Goal: Task Accomplishment & Management: Use online tool/utility

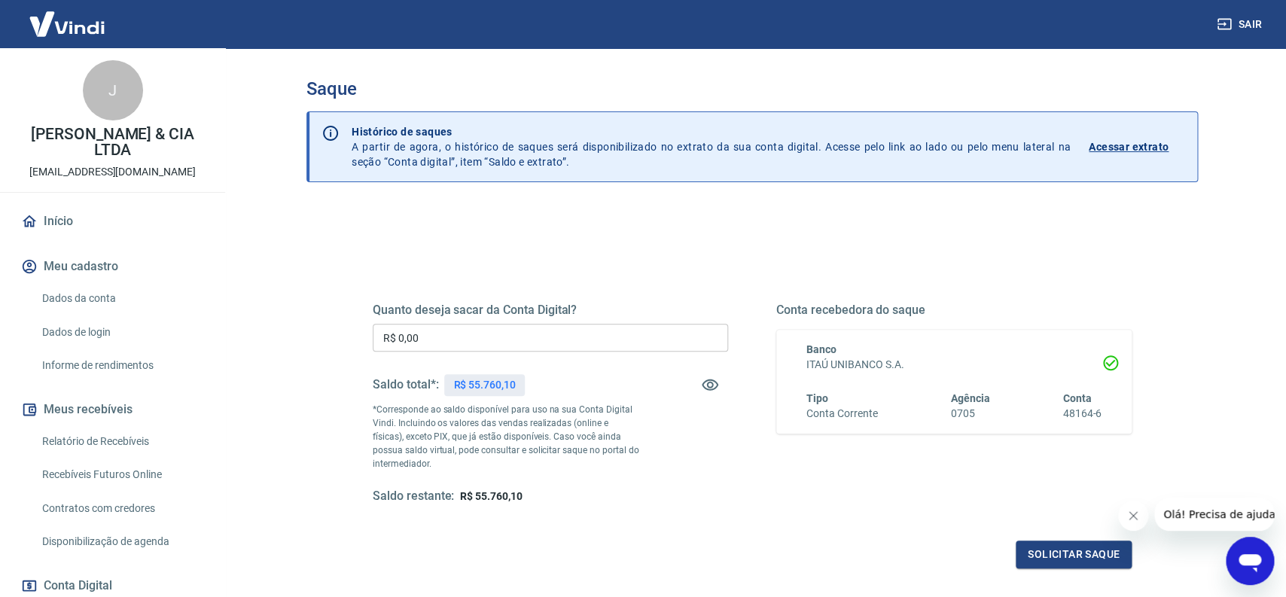
click at [1136, 513] on icon "Fechar mensagem da empresa" at bounding box center [1133, 516] width 8 height 8
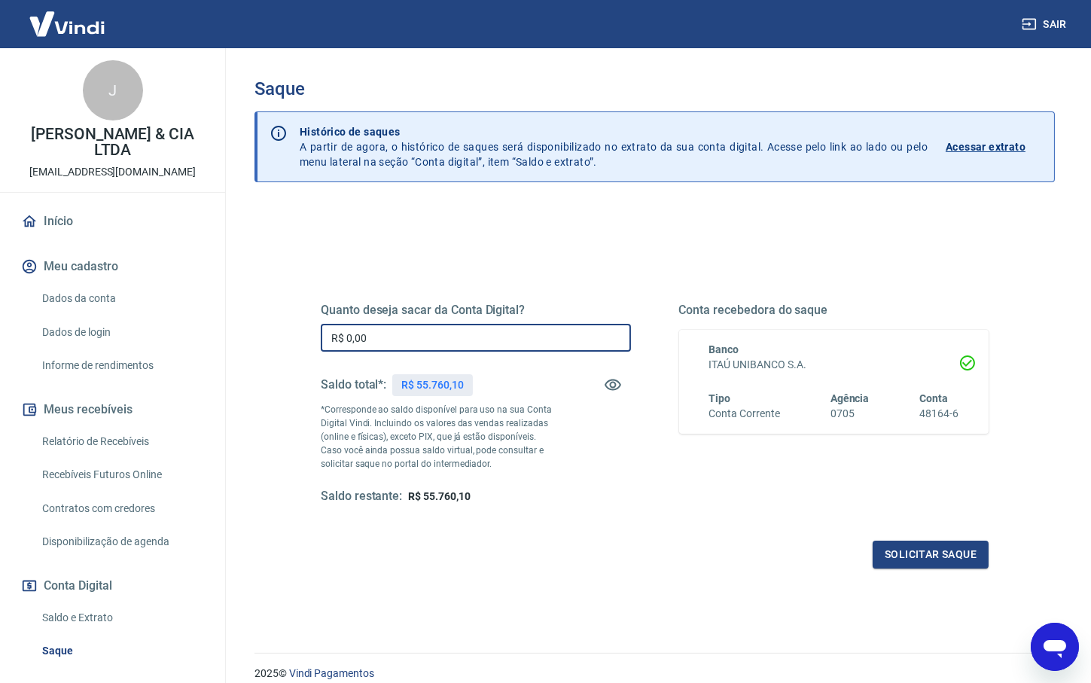
drag, startPoint x: 245, startPoint y: 336, endPoint x: 558, endPoint y: 359, distance: 314.1
click at [321, 337] on input "R$ 0,00" at bounding box center [476, 338] width 310 height 28
paste input "1.493,04"
type input "R$ 1.493,04"
click at [572, 596] on div "Quanto deseja sacar da Conta Digital? R$ 1.493,04 ​ Saldo total*: R$ 55.760,10 …" at bounding box center [654, 475] width 800 height 538
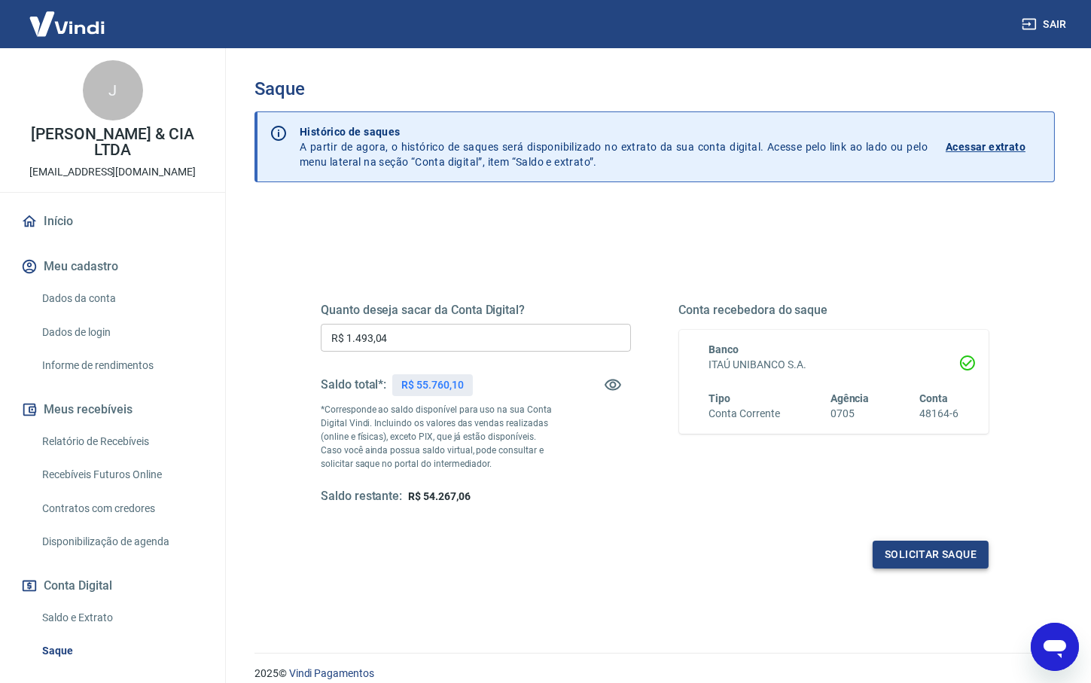
click at [937, 551] on button "Solicitar saque" at bounding box center [931, 555] width 116 height 28
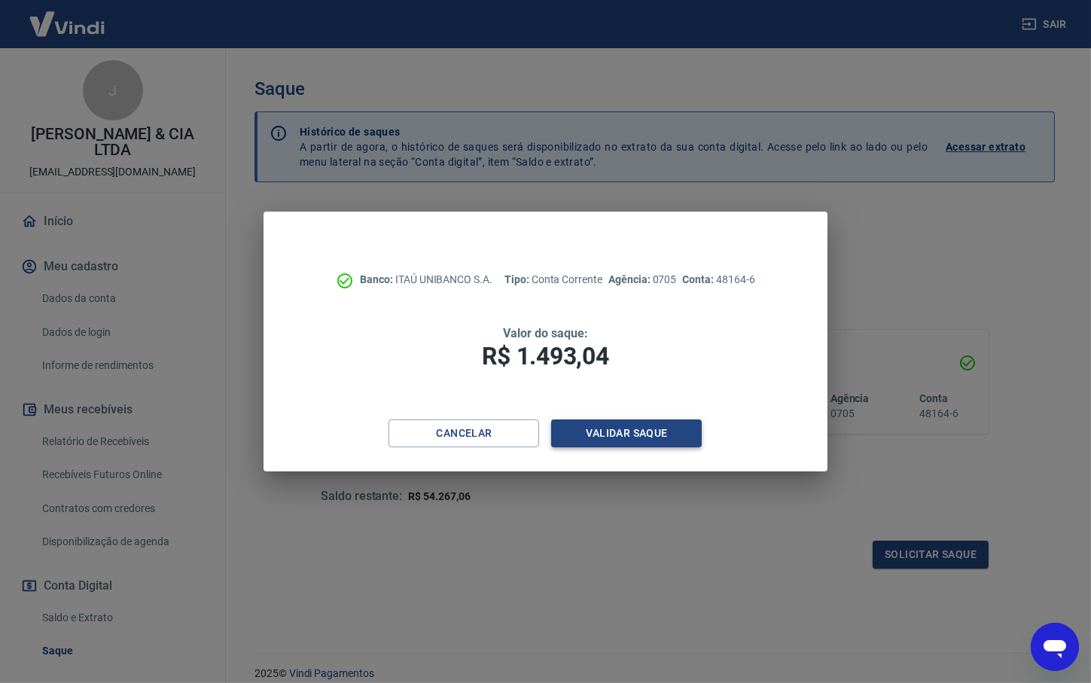
click at [625, 436] on button "Validar saque" at bounding box center [626, 433] width 151 height 28
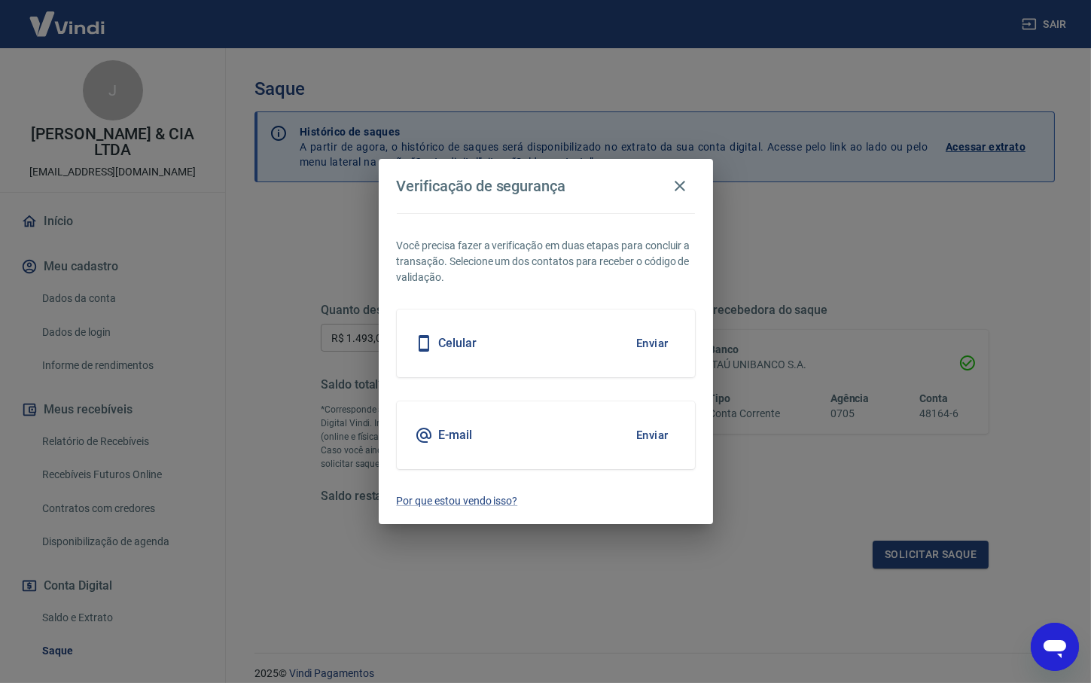
click at [656, 431] on button "Enviar" at bounding box center [652, 435] width 49 height 32
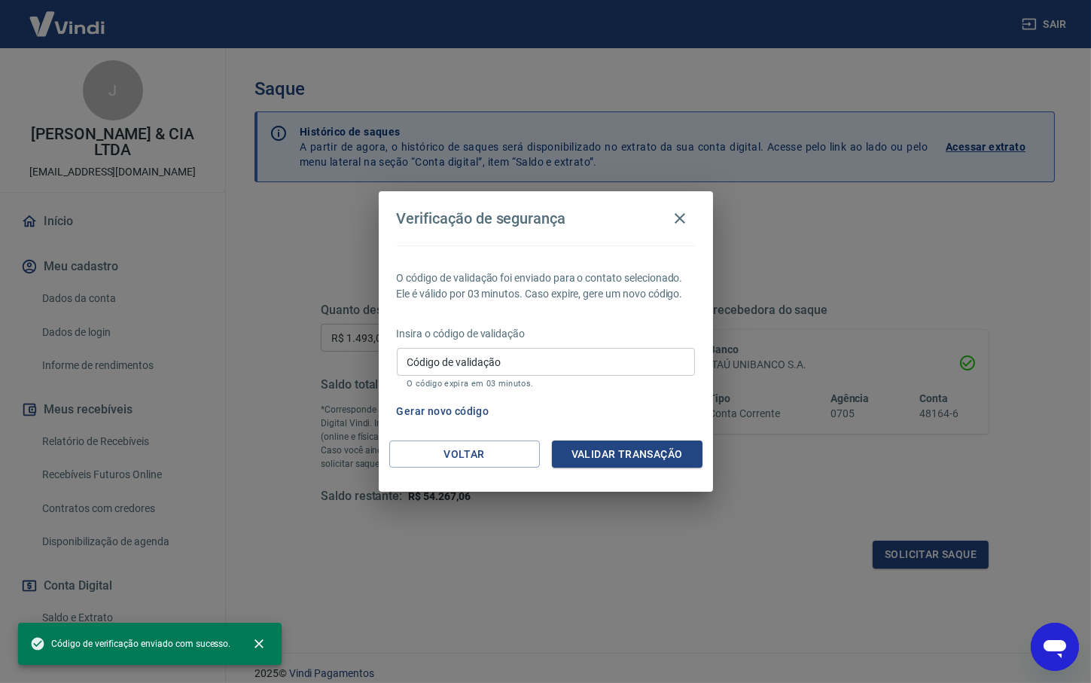
click at [440, 352] on input "Código de validação" at bounding box center [546, 362] width 298 height 28
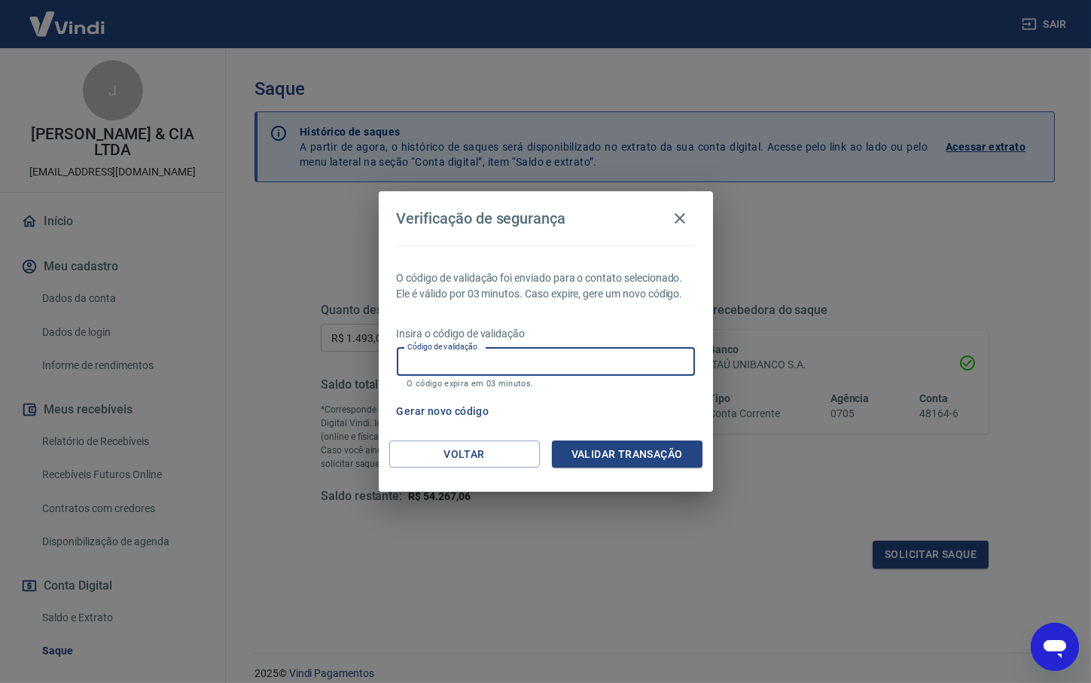
paste input "435514"
type input "435514"
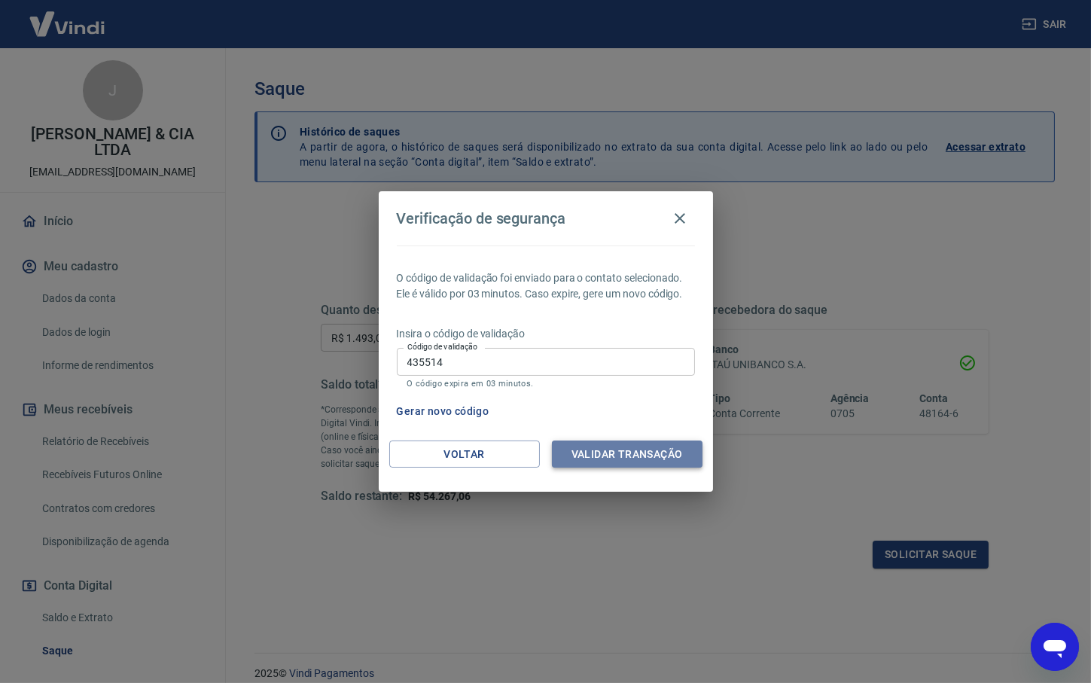
click at [633, 449] on button "Validar transação" at bounding box center [627, 454] width 151 height 28
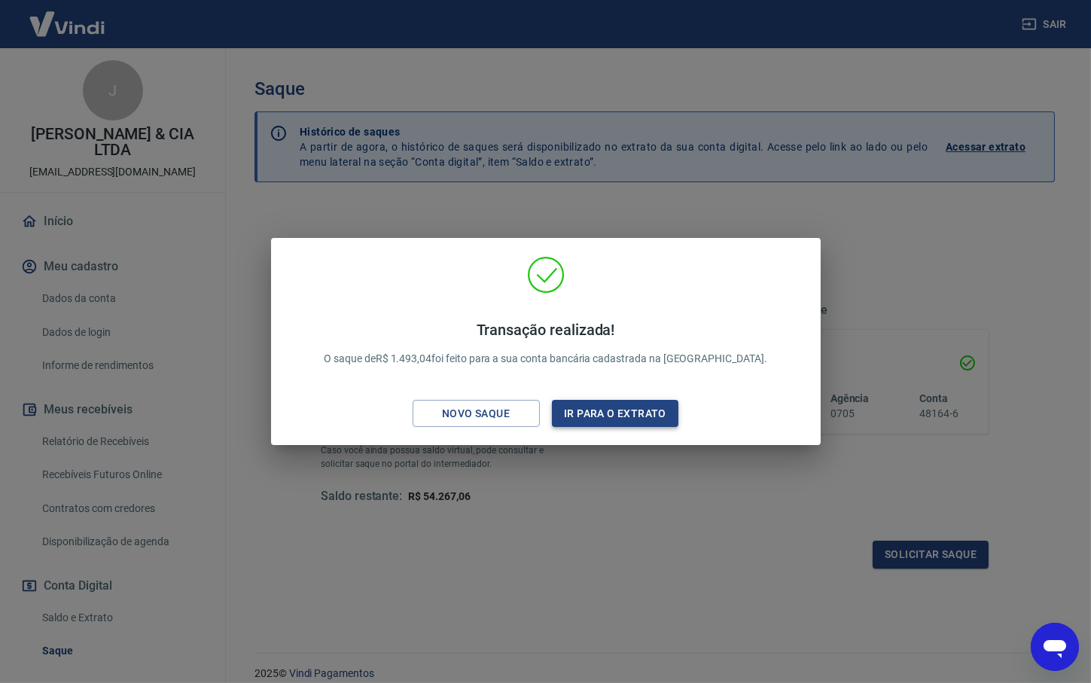
click at [582, 407] on button "Ir para o extrato" at bounding box center [615, 414] width 127 height 28
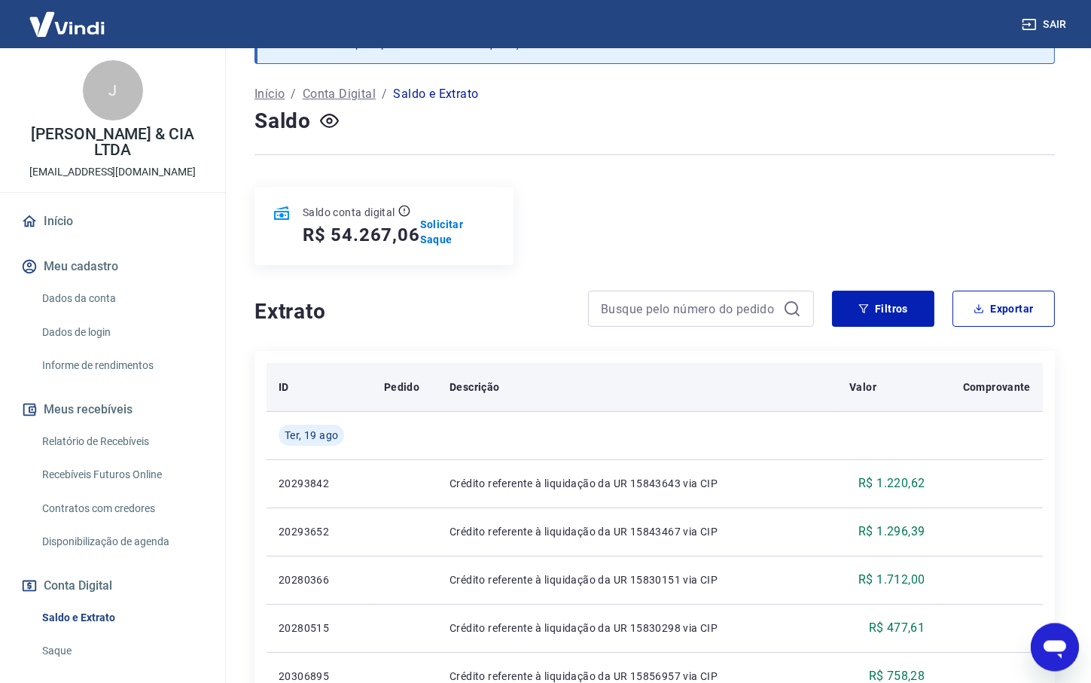
scroll to position [155, 0]
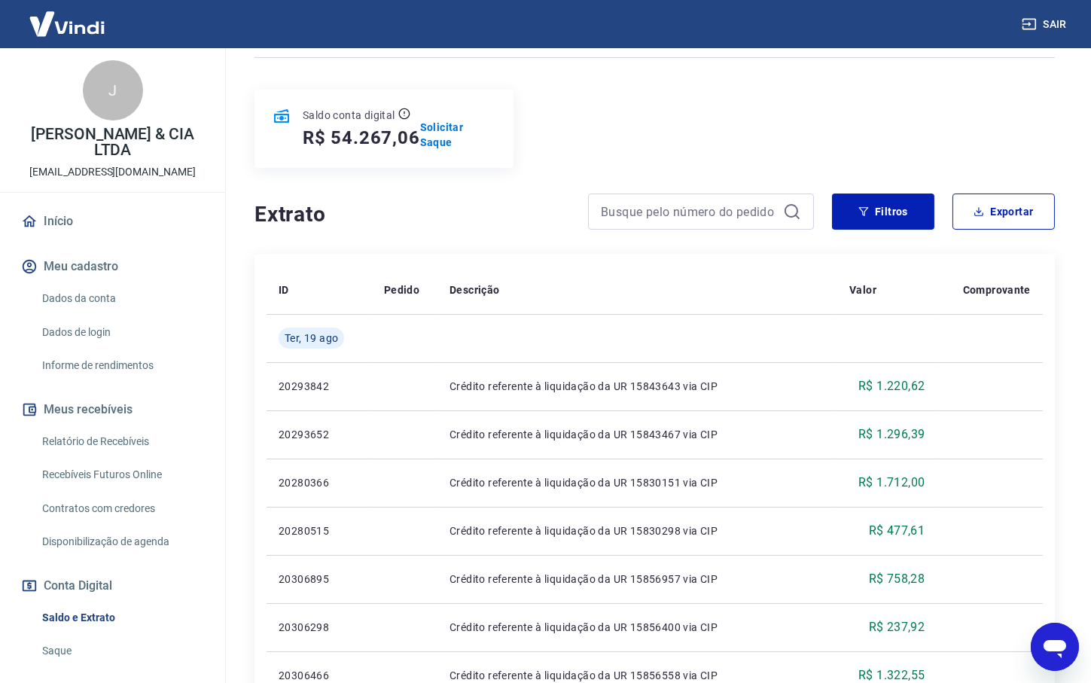
click at [73, 596] on link "Saldo e Extrato" at bounding box center [121, 617] width 171 height 31
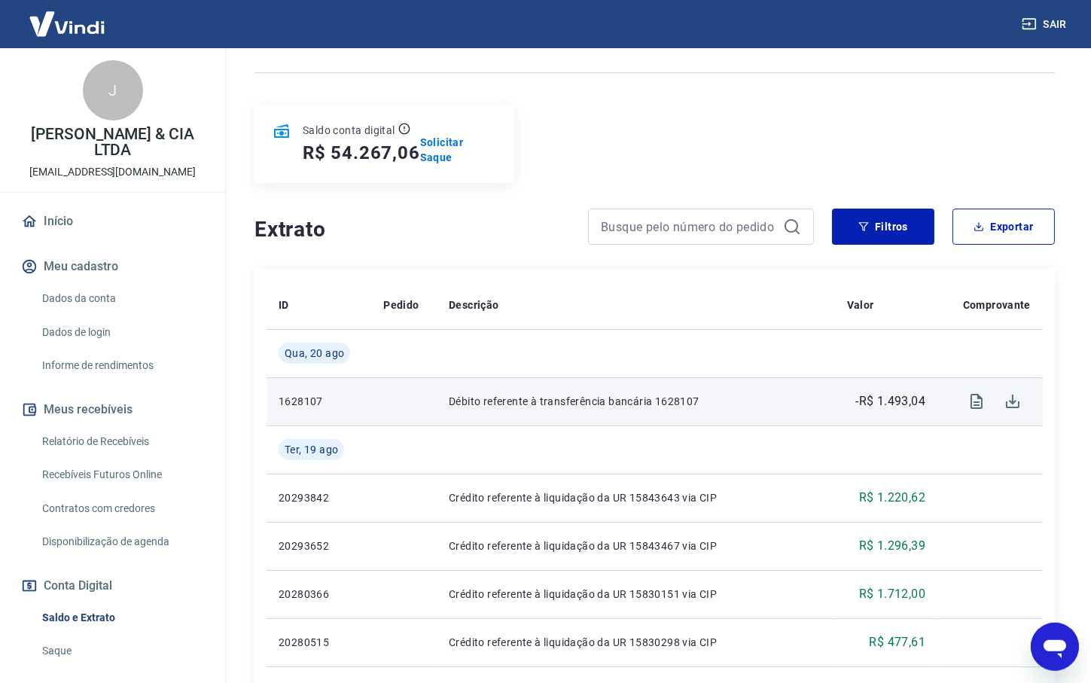
scroll to position [155, 0]
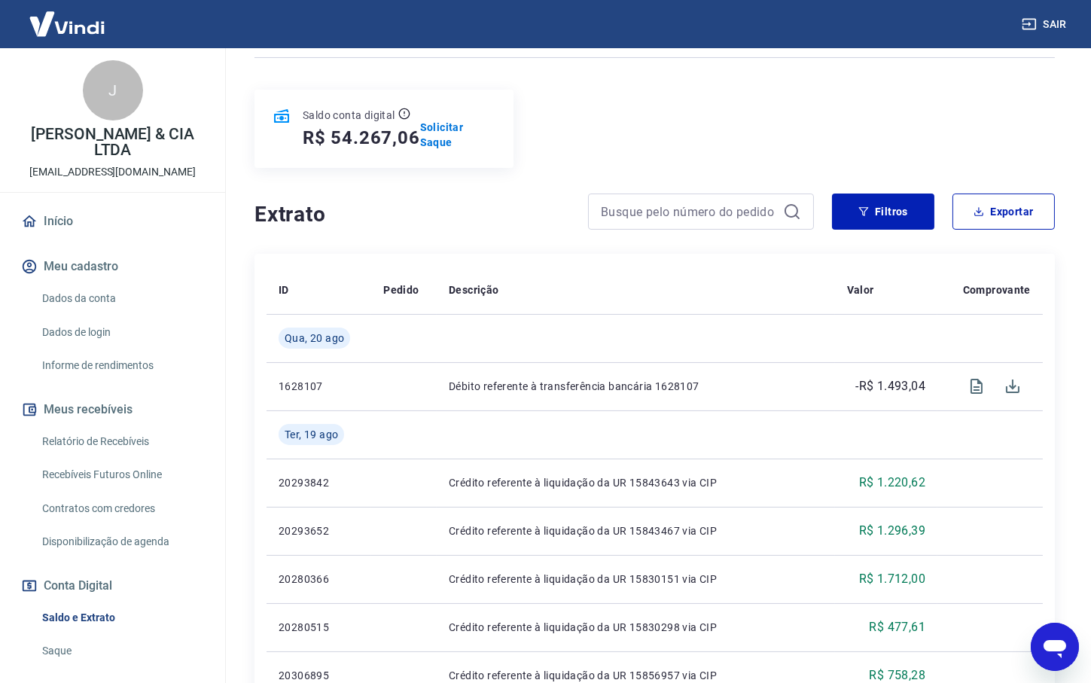
click at [461, 121] on div "Saldo conta digital R$ 54.267,06 Solicitar Saque" at bounding box center [383, 129] width 259 height 78
click at [458, 129] on p "Solicitar Saque" at bounding box center [457, 135] width 75 height 30
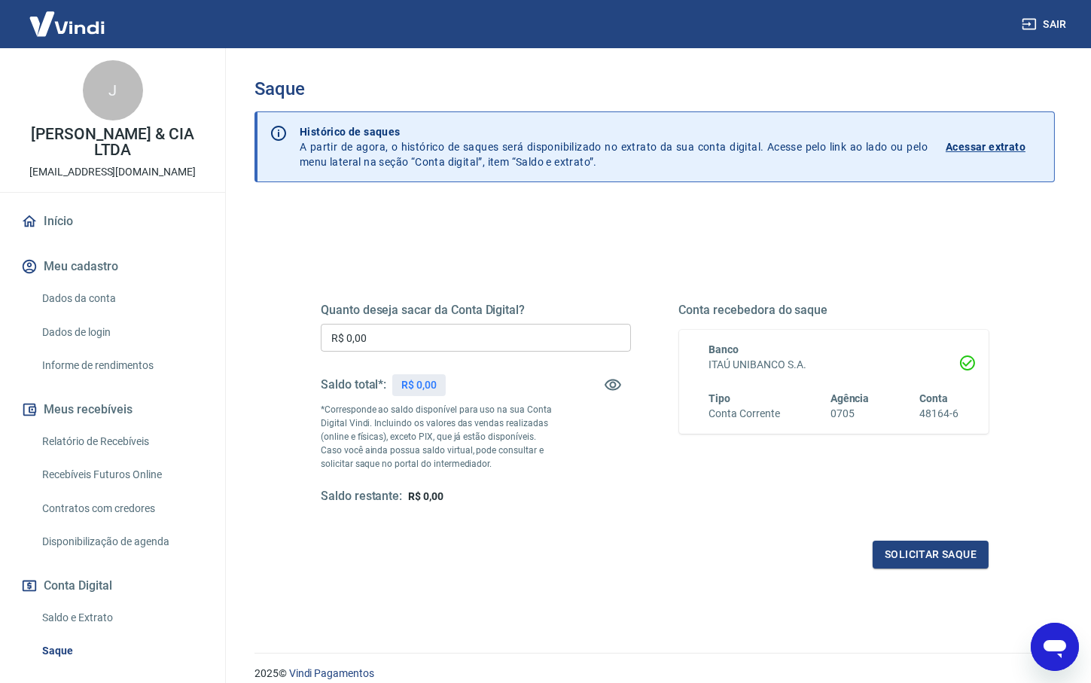
drag, startPoint x: 428, startPoint y: 336, endPoint x: 154, endPoint y: 352, distance: 273.8
click at [321, 351] on input "R$ 0,00" at bounding box center [476, 338] width 310 height 28
paste input "3.199,72"
type input "R$ 3.199,72"
click at [559, 548] on div "Solicitar saque" at bounding box center [655, 555] width 668 height 28
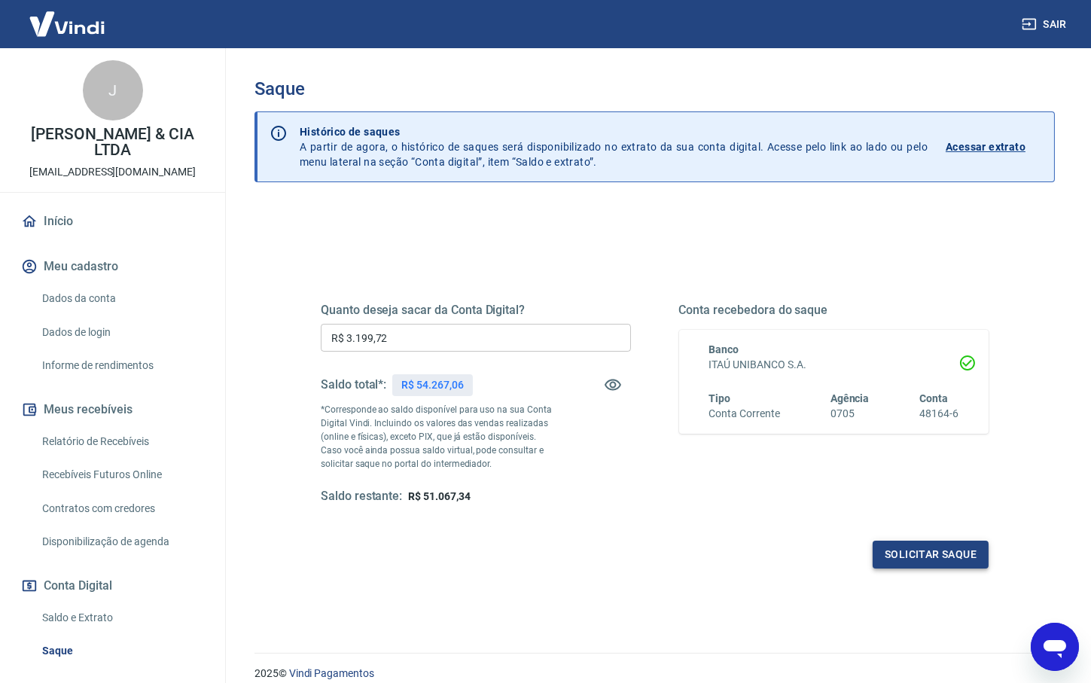
click at [923, 555] on button "Solicitar saque" at bounding box center [931, 555] width 116 height 28
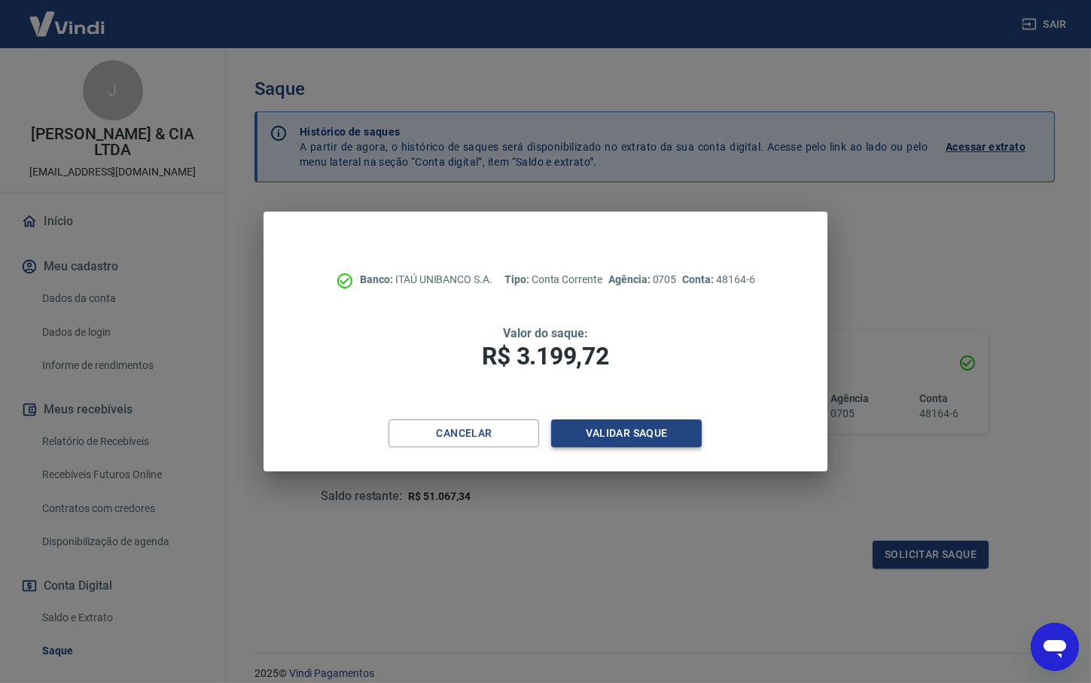
click at [629, 429] on button "Validar saque" at bounding box center [626, 433] width 151 height 28
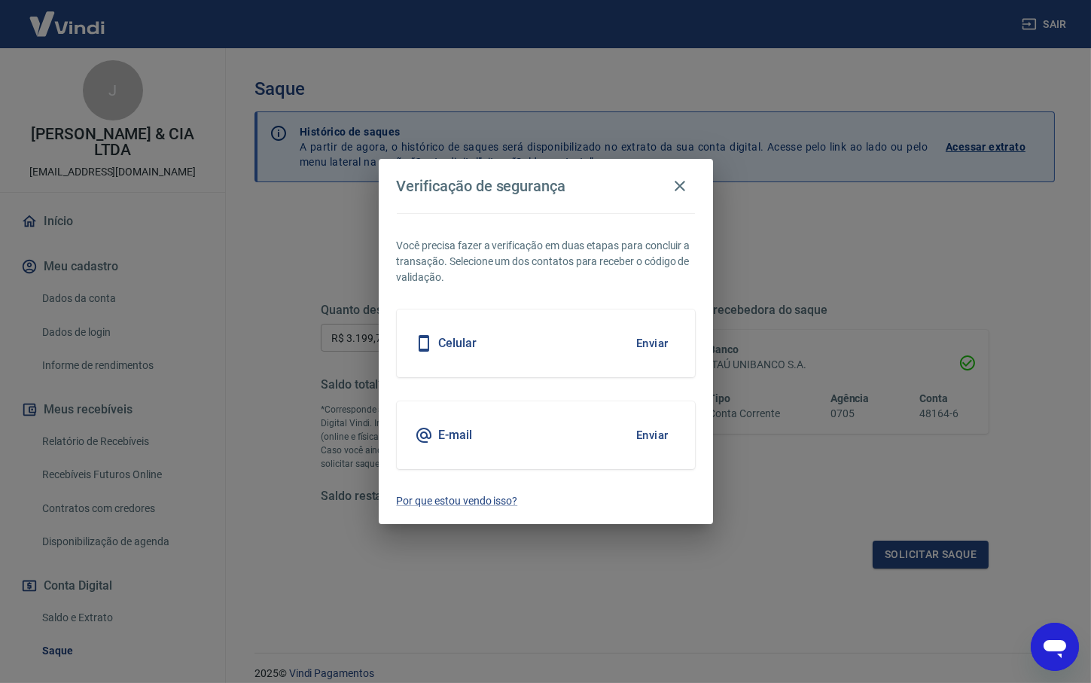
click at [656, 437] on button "Enviar" at bounding box center [652, 435] width 49 height 32
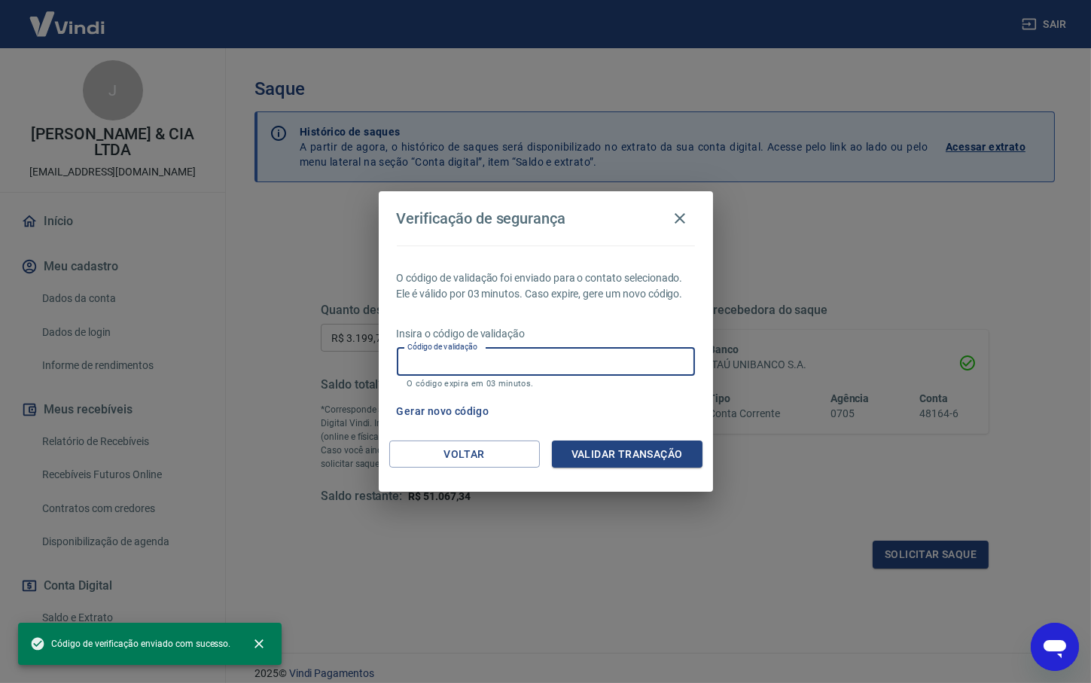
click at [451, 361] on input "Código de validação" at bounding box center [546, 362] width 298 height 28
paste input "987000"
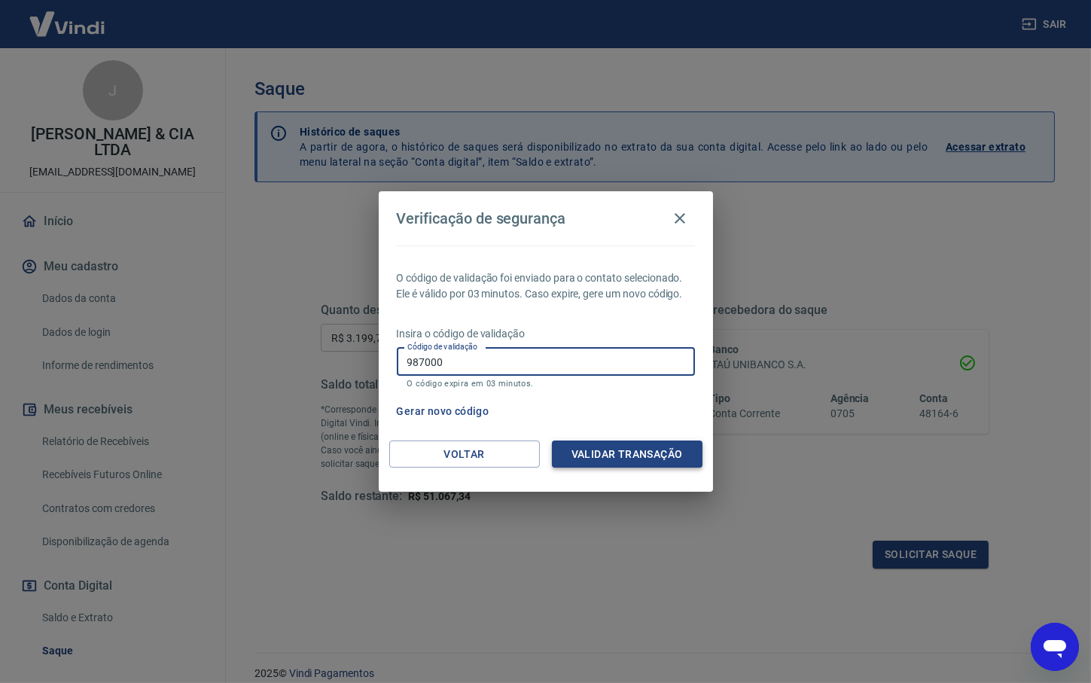
type input "987000"
click at [637, 446] on button "Validar transação" at bounding box center [627, 454] width 151 height 28
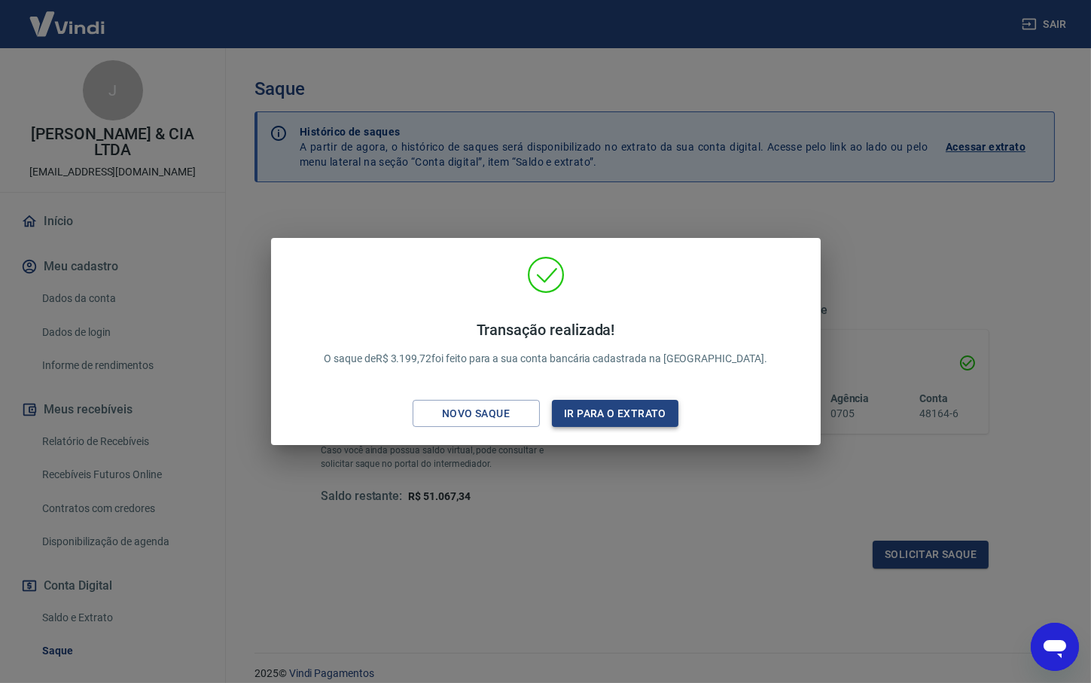
click at [625, 406] on button "Ir para o extrato" at bounding box center [615, 414] width 127 height 28
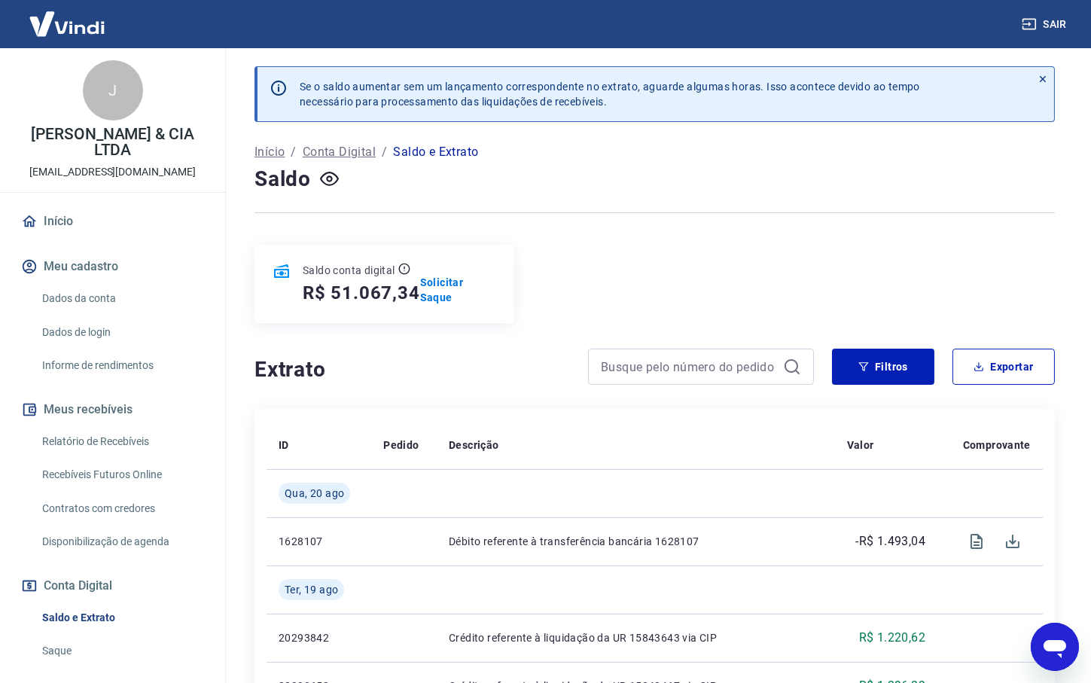
click at [65, 596] on link "Saque" at bounding box center [121, 650] width 171 height 31
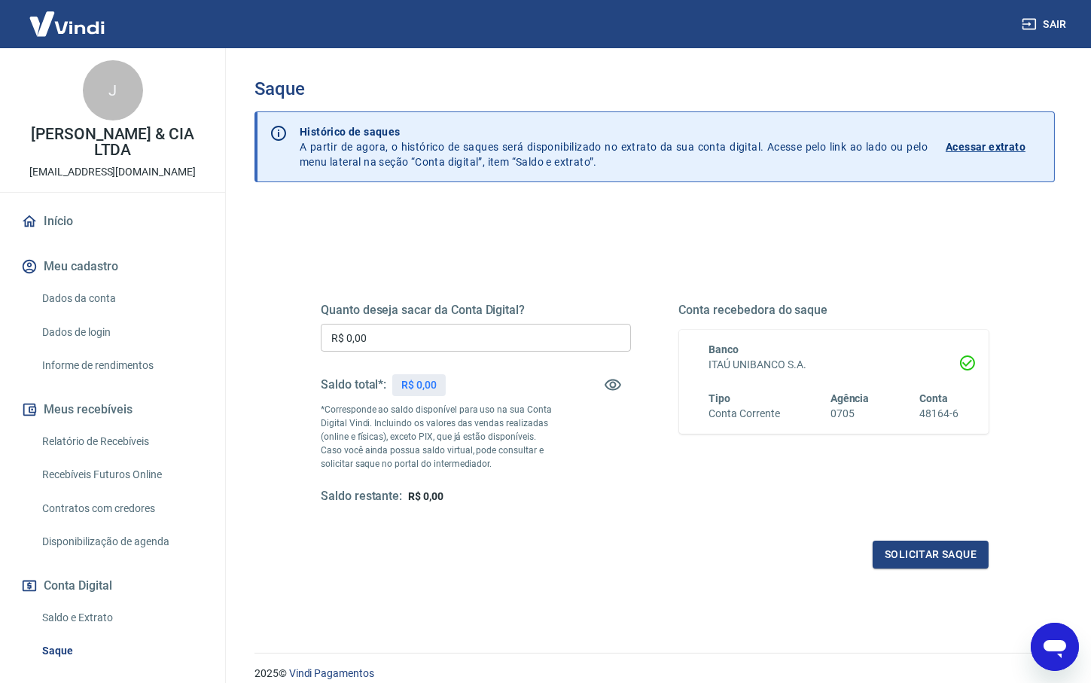
click at [85, 596] on link "Saldo e Extrato" at bounding box center [121, 617] width 171 height 31
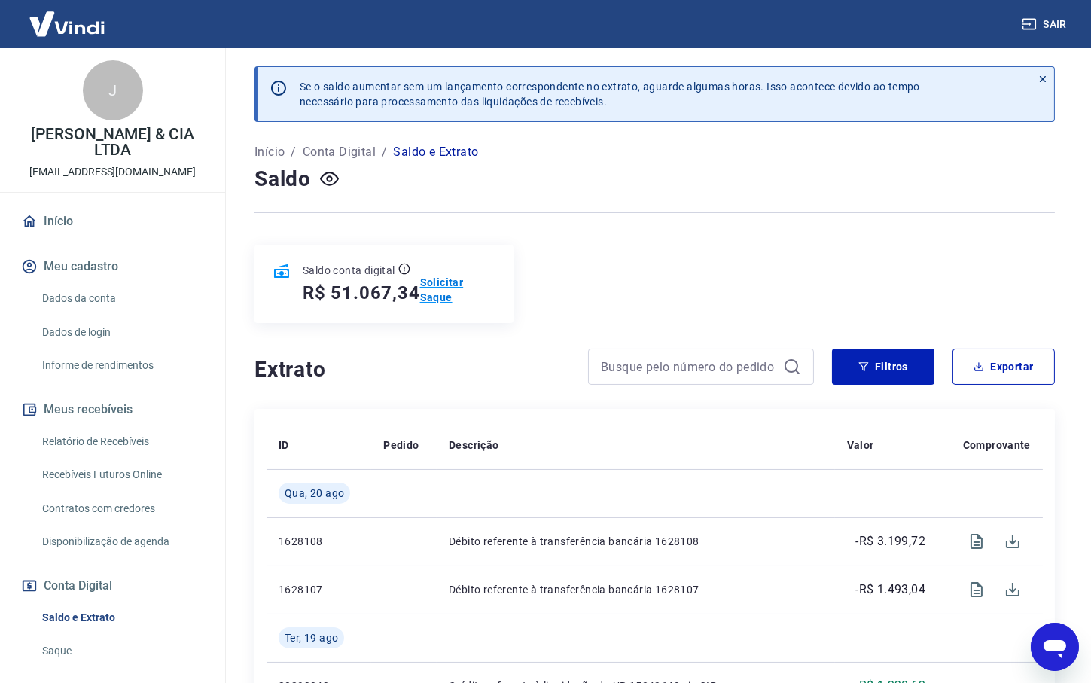
click at [461, 291] on p "Solicitar Saque" at bounding box center [457, 290] width 75 height 30
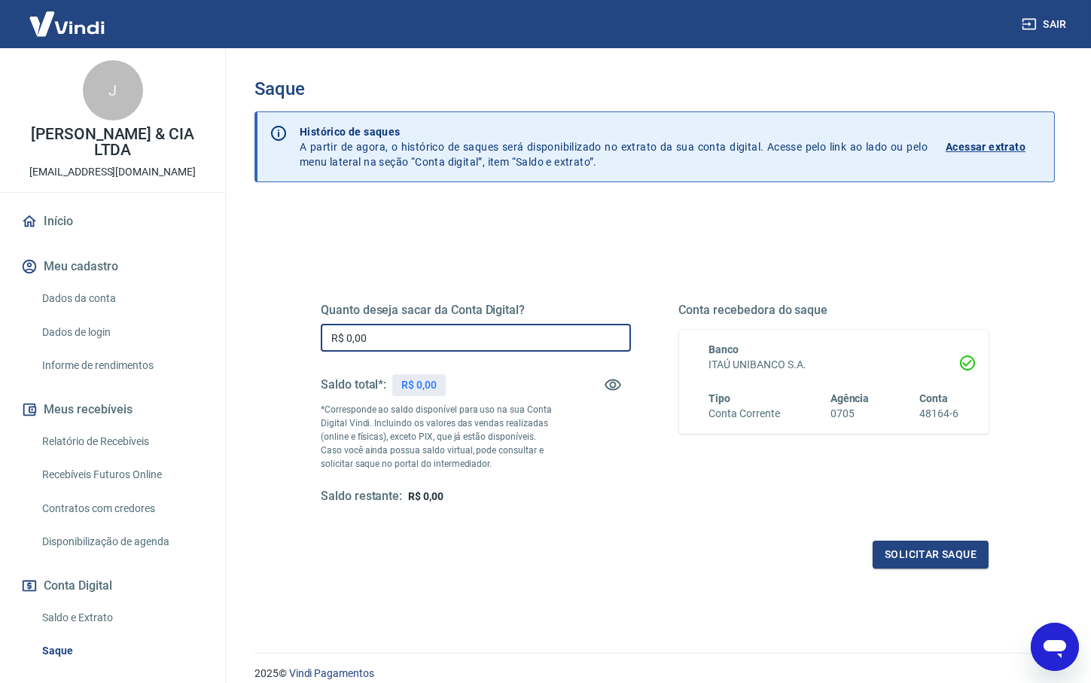
drag, startPoint x: 394, startPoint y: 336, endPoint x: 226, endPoint y: 349, distance: 168.4
click at [321, 341] on input "R$ 0,00" at bounding box center [476, 338] width 310 height 28
paste input "4.377,76"
type input "R$ 4.377,76"
click at [958, 557] on button "Solicitar saque" at bounding box center [931, 555] width 116 height 28
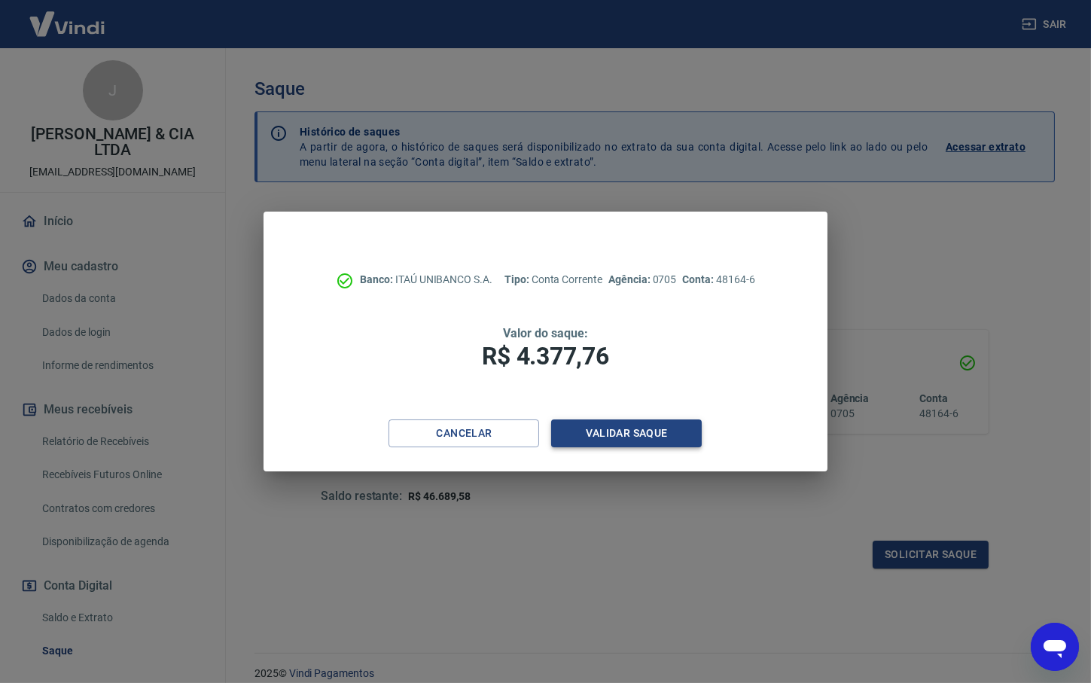
click at [602, 436] on button "Validar saque" at bounding box center [626, 433] width 151 height 28
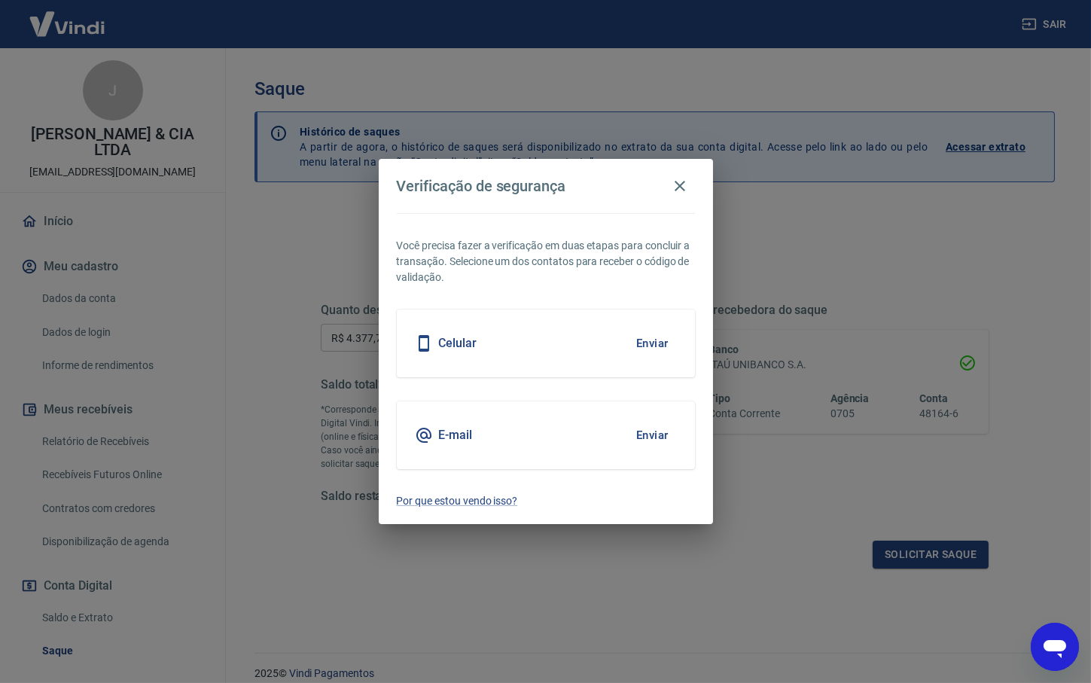
click at [647, 436] on button "Enviar" at bounding box center [652, 435] width 49 height 32
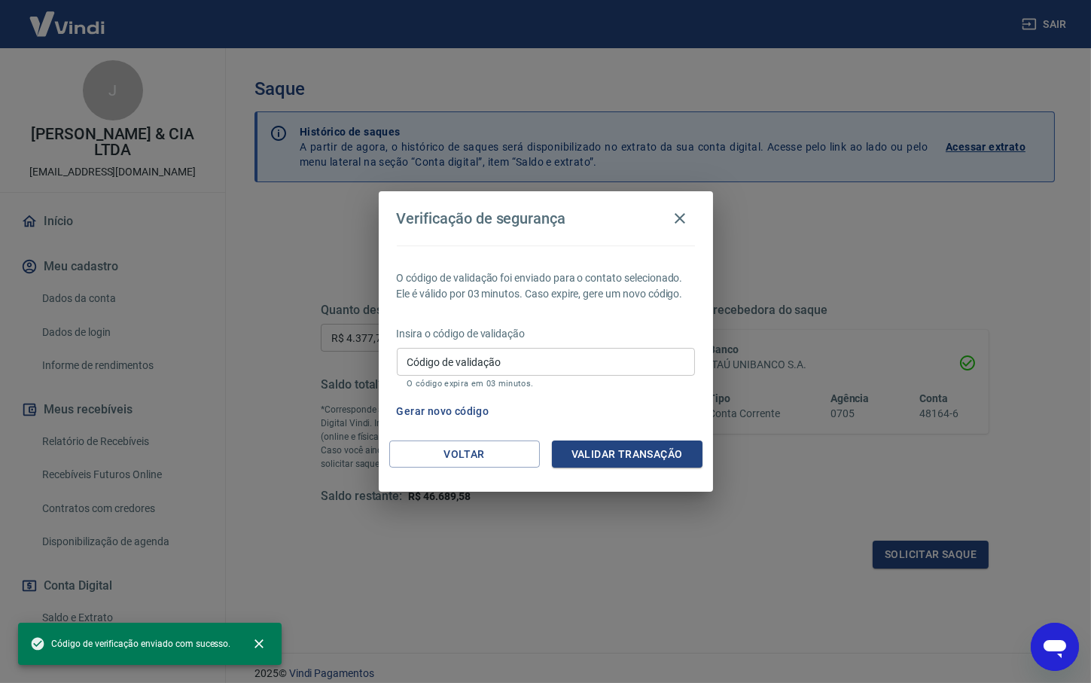
click at [483, 364] on input "Código de validação" at bounding box center [546, 362] width 298 height 28
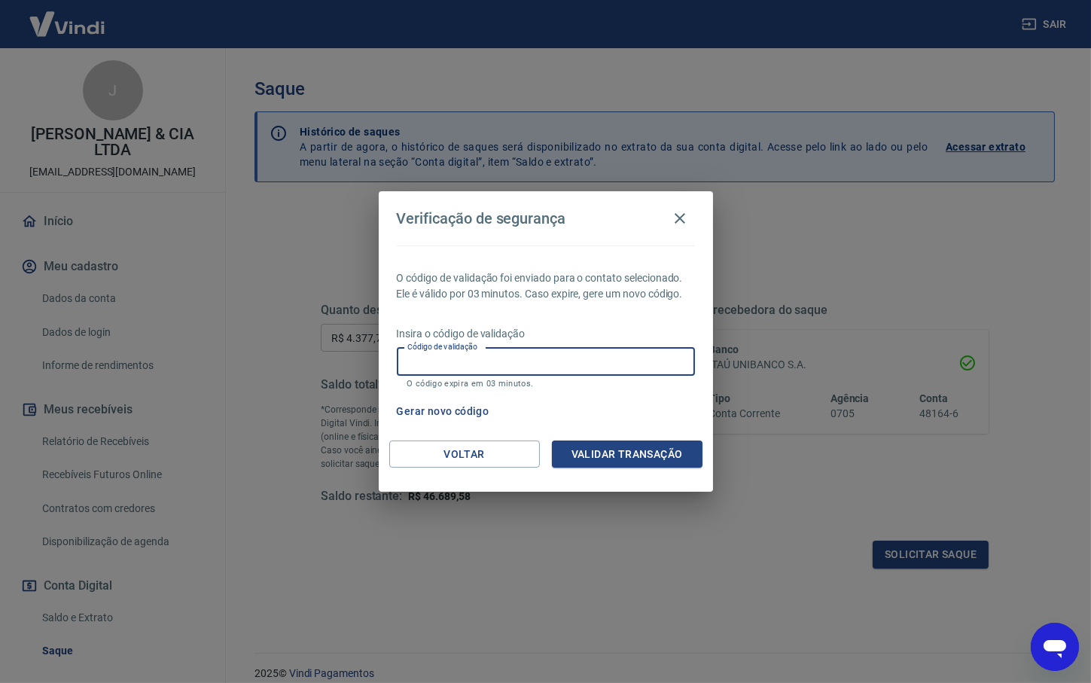
paste input "535544"
type input "535544"
click at [670, 448] on button "Validar transação" at bounding box center [627, 454] width 151 height 28
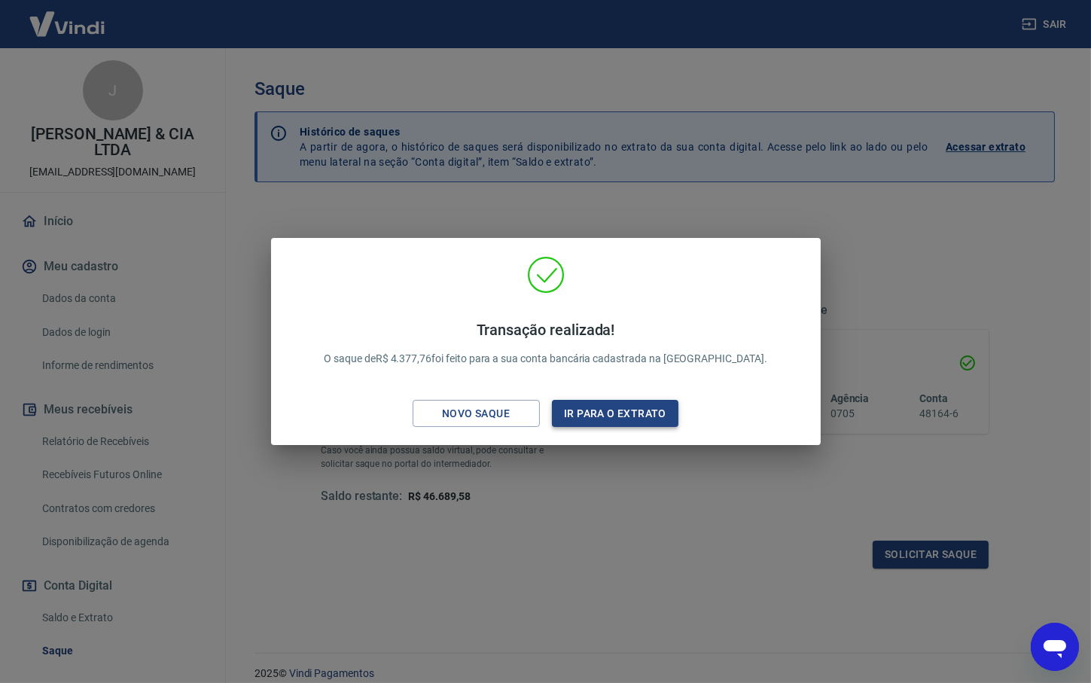
click at [626, 408] on button "Ir para o extrato" at bounding box center [615, 414] width 127 height 28
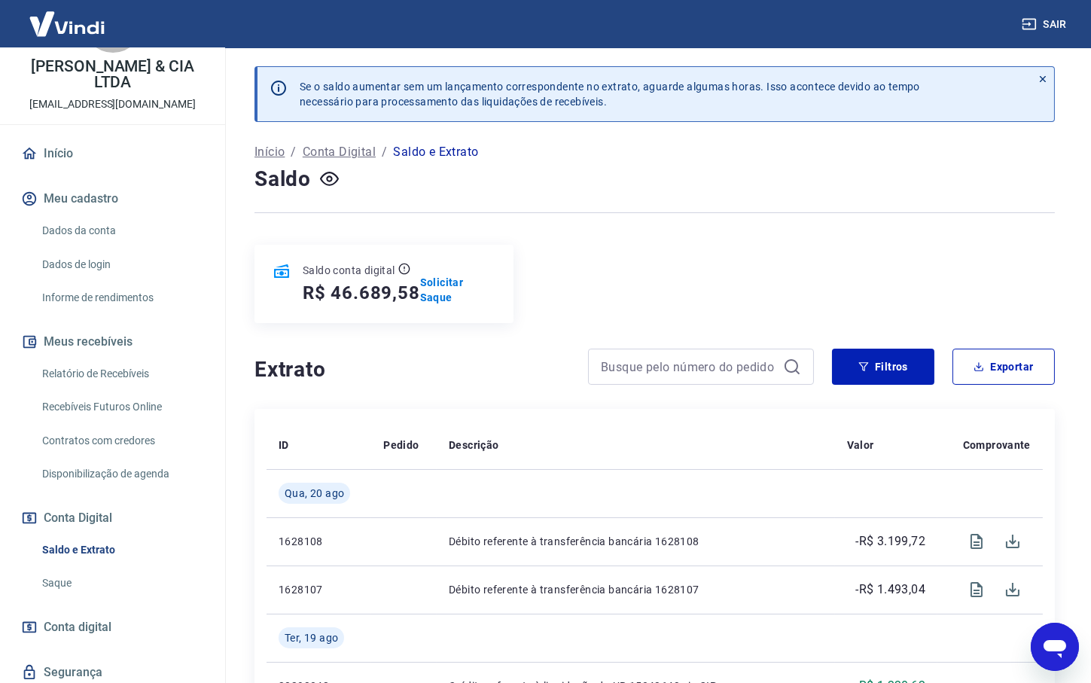
scroll to position [118, 0]
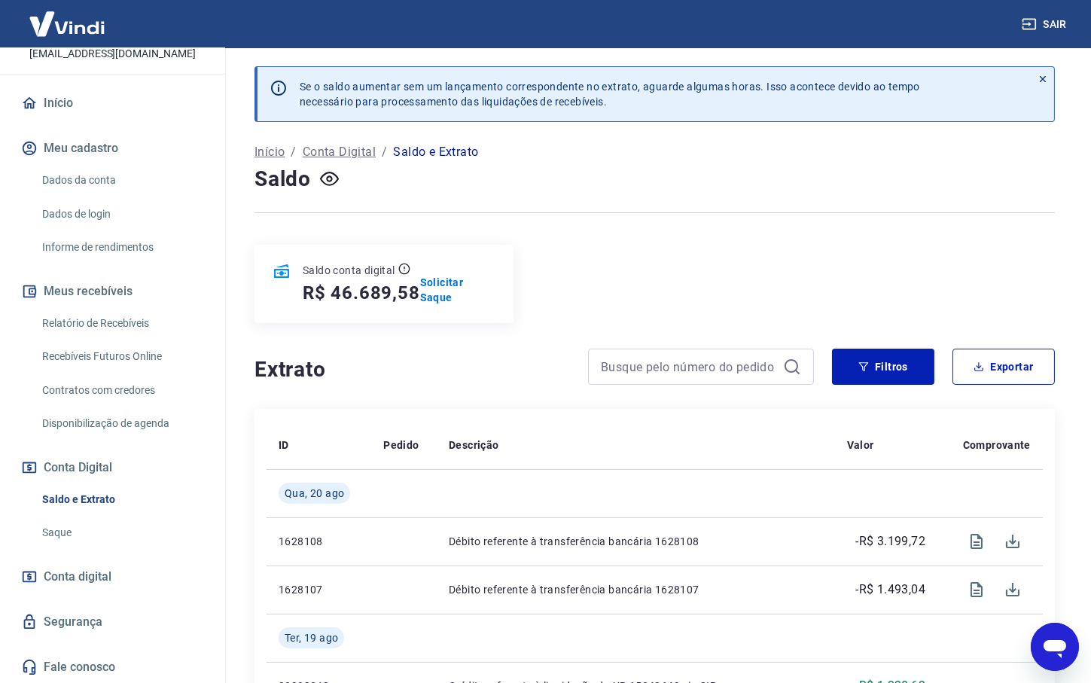
click at [68, 540] on link "Saque" at bounding box center [121, 532] width 171 height 31
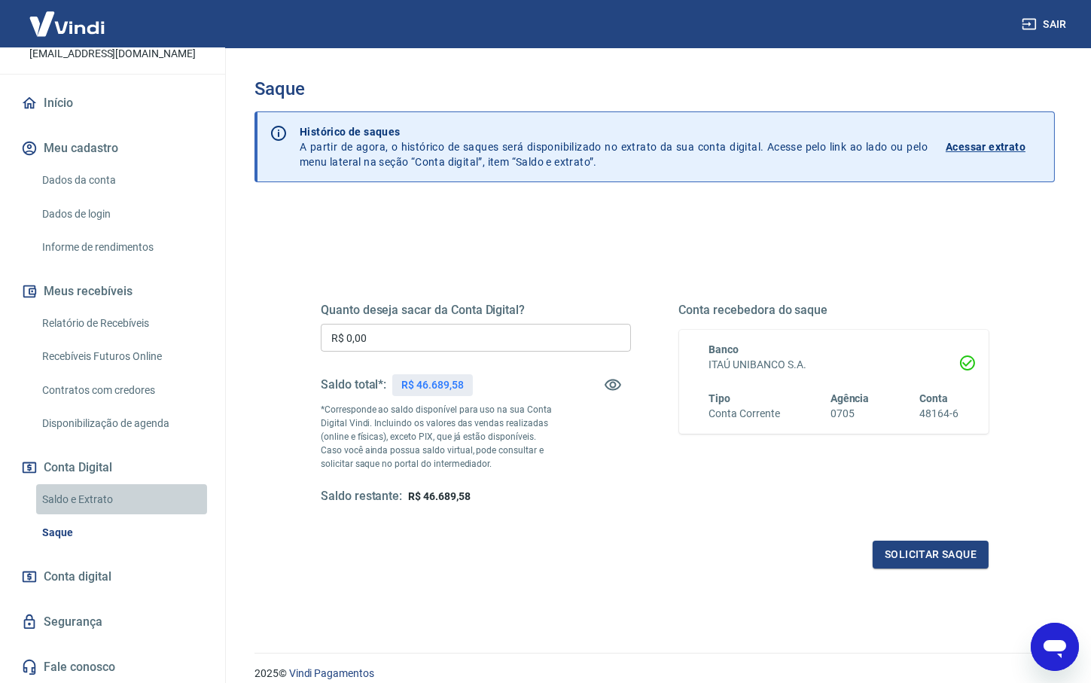
click at [84, 498] on link "Saldo e Extrato" at bounding box center [121, 499] width 171 height 31
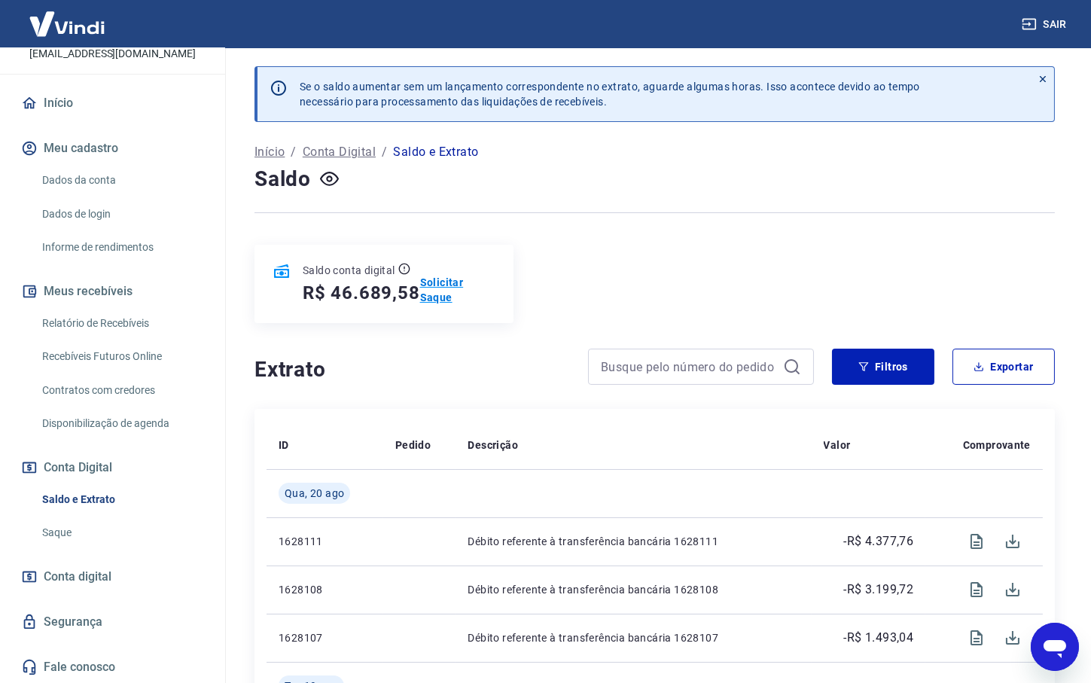
click at [468, 284] on p "Solicitar Saque" at bounding box center [457, 290] width 75 height 30
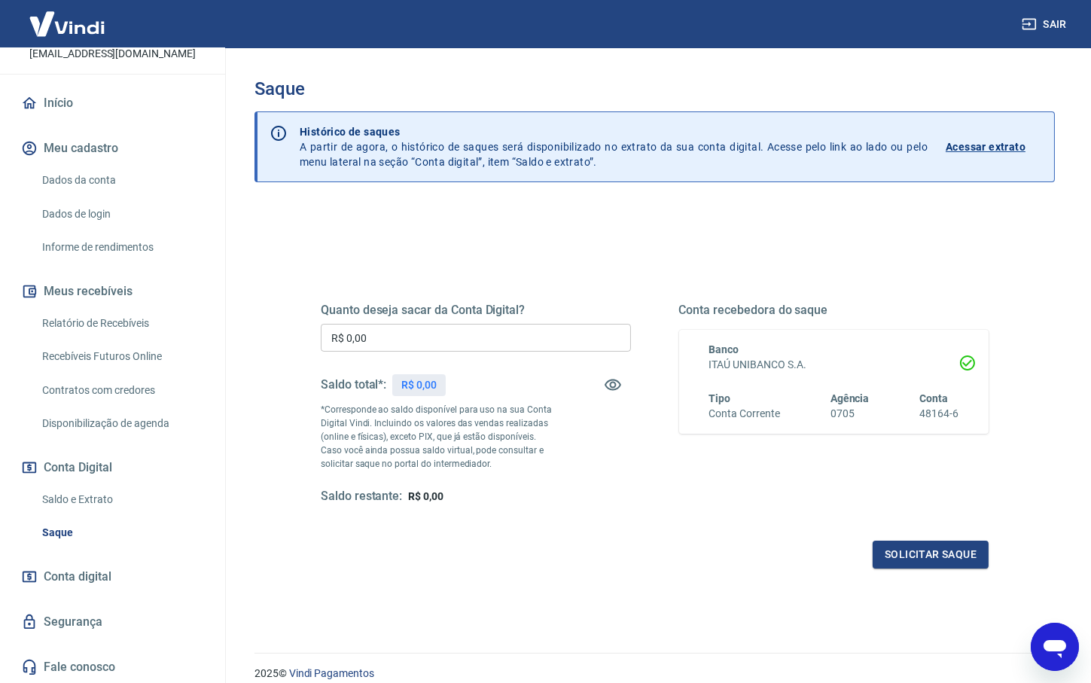
drag, startPoint x: 380, startPoint y: 340, endPoint x: 245, endPoint y: 349, distance: 135.8
click at [321, 349] on input "R$ 0,00" at bounding box center [476, 338] width 310 height 28
paste input "5.241,47"
type input "R$ 5.241,47"
click at [468, 570] on div "Quanto deseja sacar da Conta Digital? R$ 5.241,47 ​ Saldo total*: R$ 0,00 *Corr…" at bounding box center [655, 411] width 704 height 350
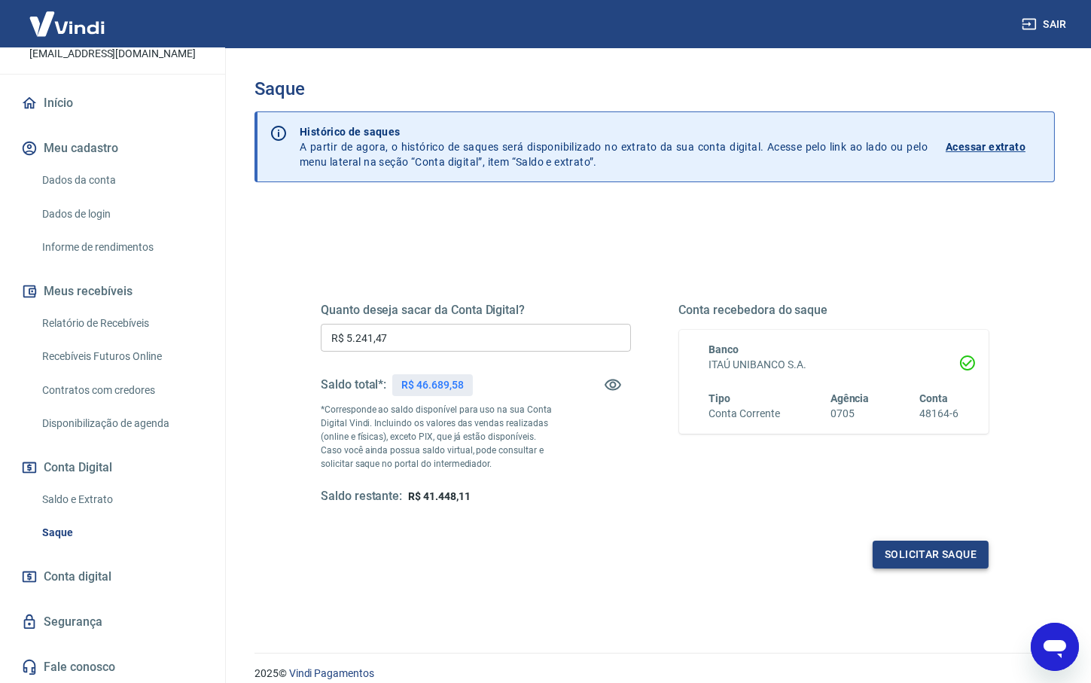
click at [931, 553] on button "Solicitar saque" at bounding box center [931, 555] width 116 height 28
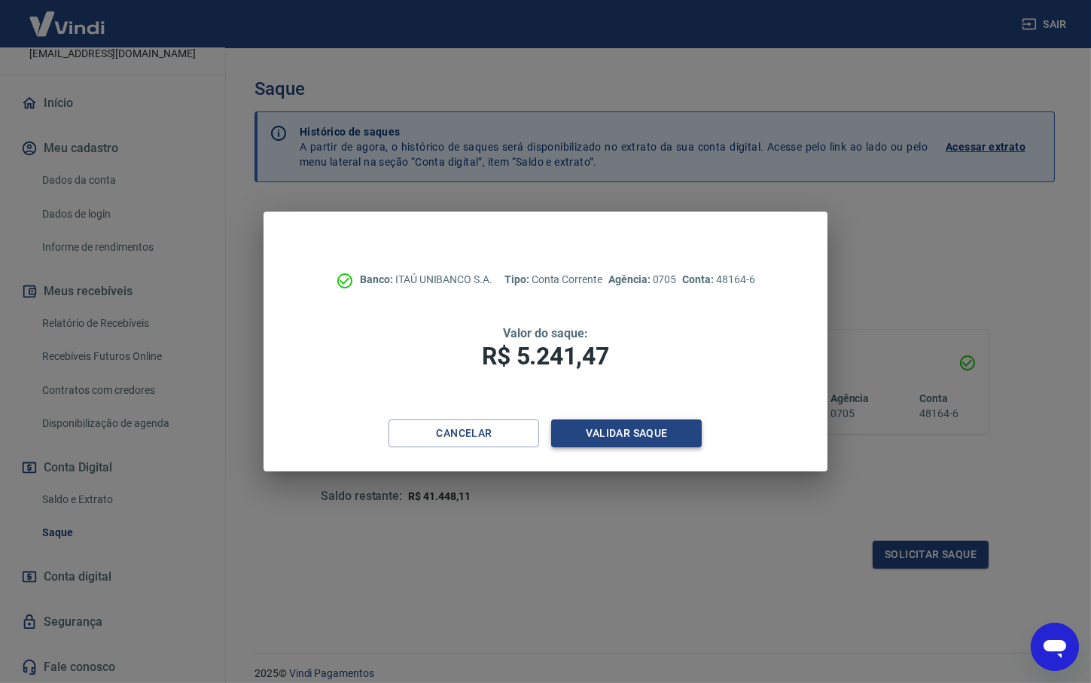
click at [635, 439] on button "Validar saque" at bounding box center [626, 433] width 151 height 28
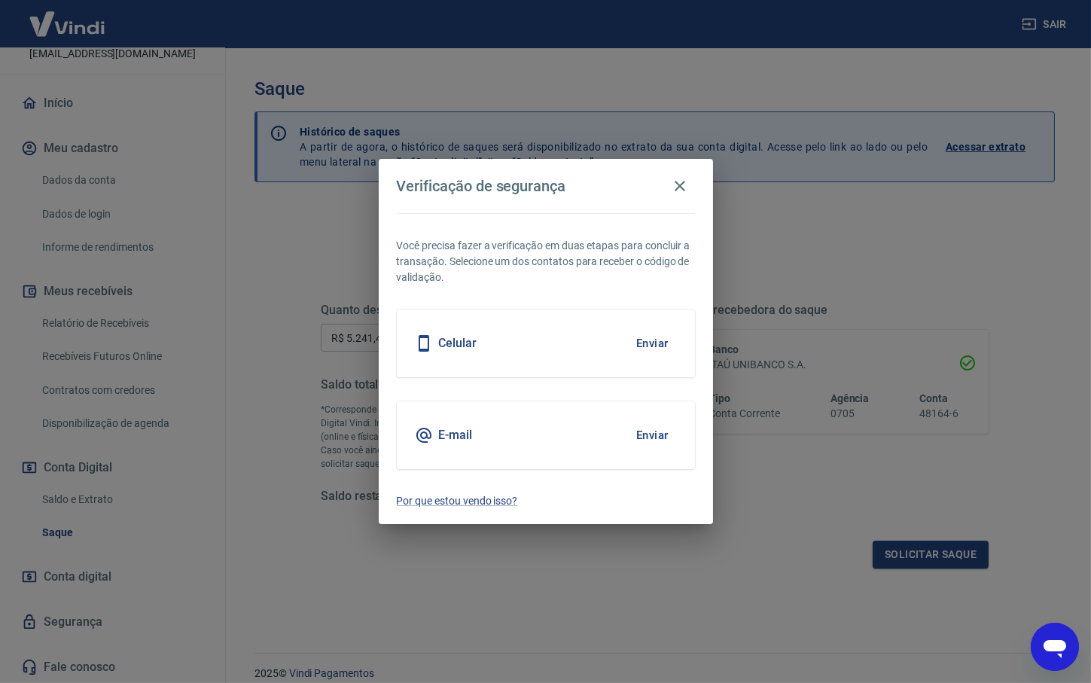
click at [647, 431] on button "Enviar" at bounding box center [652, 435] width 49 height 32
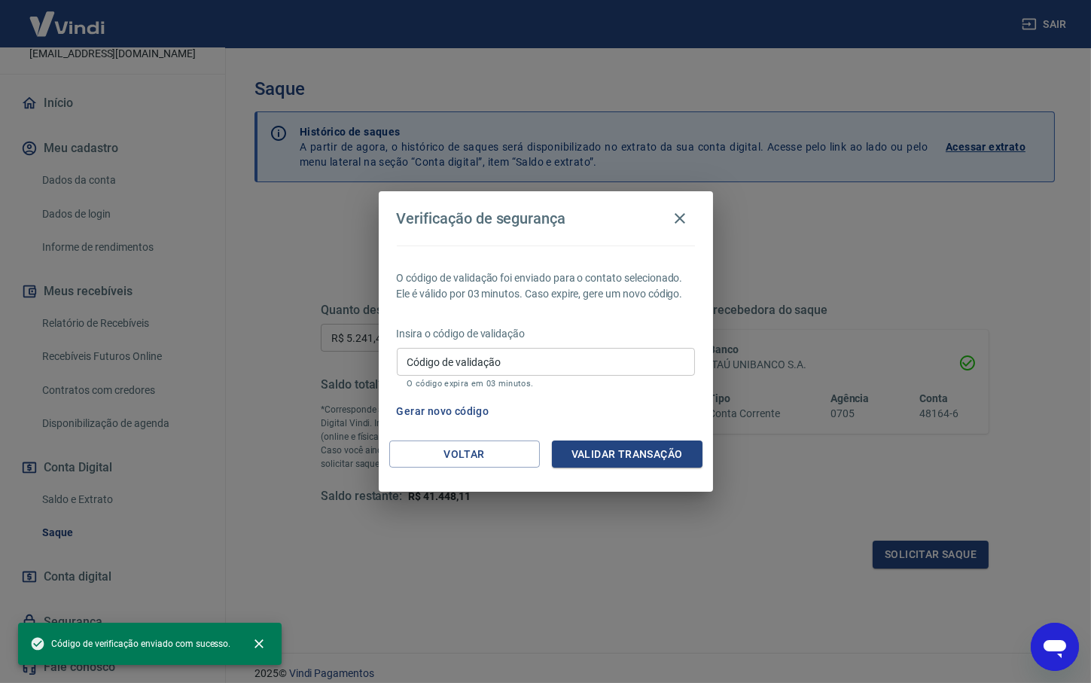
click at [443, 361] on input "Código de validação" at bounding box center [546, 362] width 298 height 28
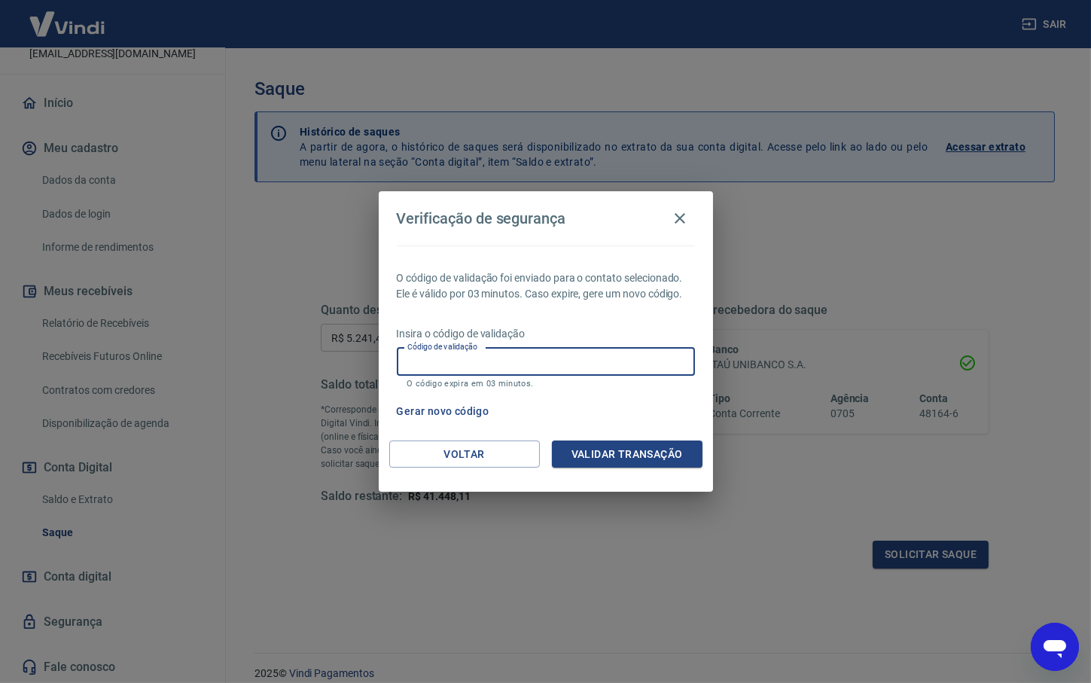
paste input "855404"
type input "855404"
click at [643, 456] on button "Validar transação" at bounding box center [627, 454] width 151 height 28
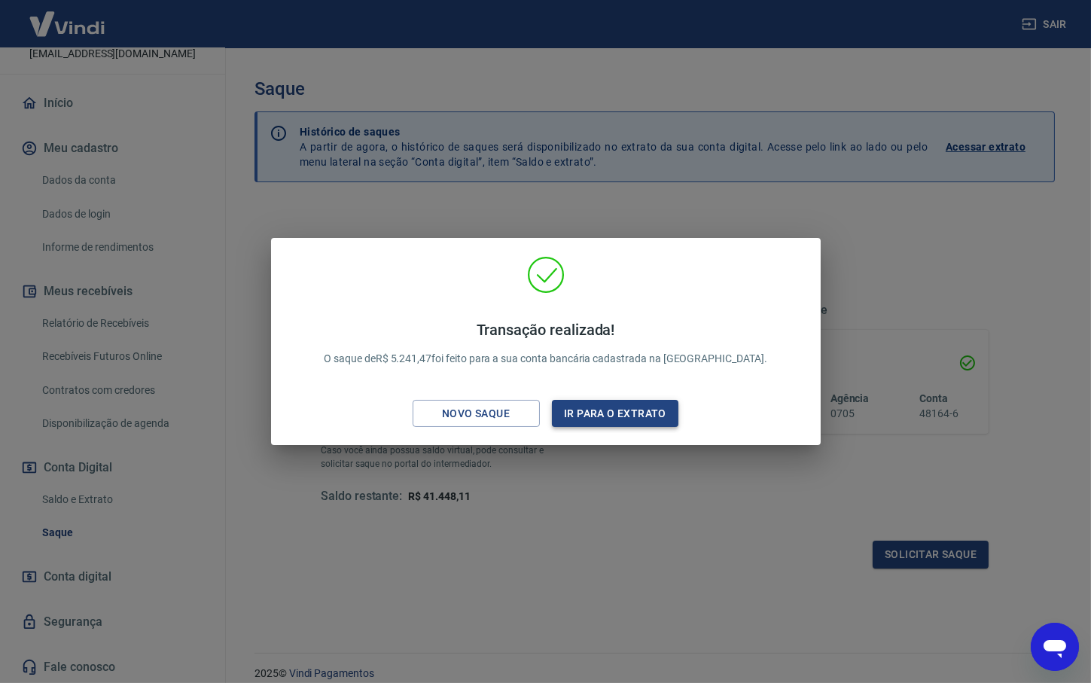
click at [612, 413] on button "Ir para o extrato" at bounding box center [615, 414] width 127 height 28
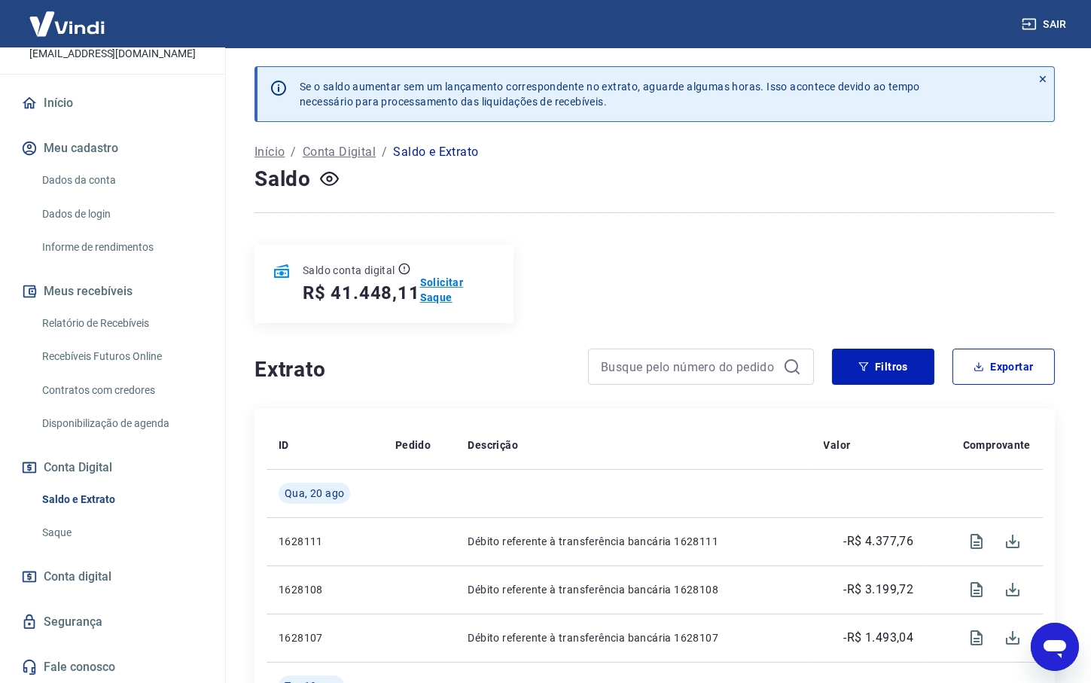
click at [453, 279] on p "Solicitar Saque" at bounding box center [457, 290] width 75 height 30
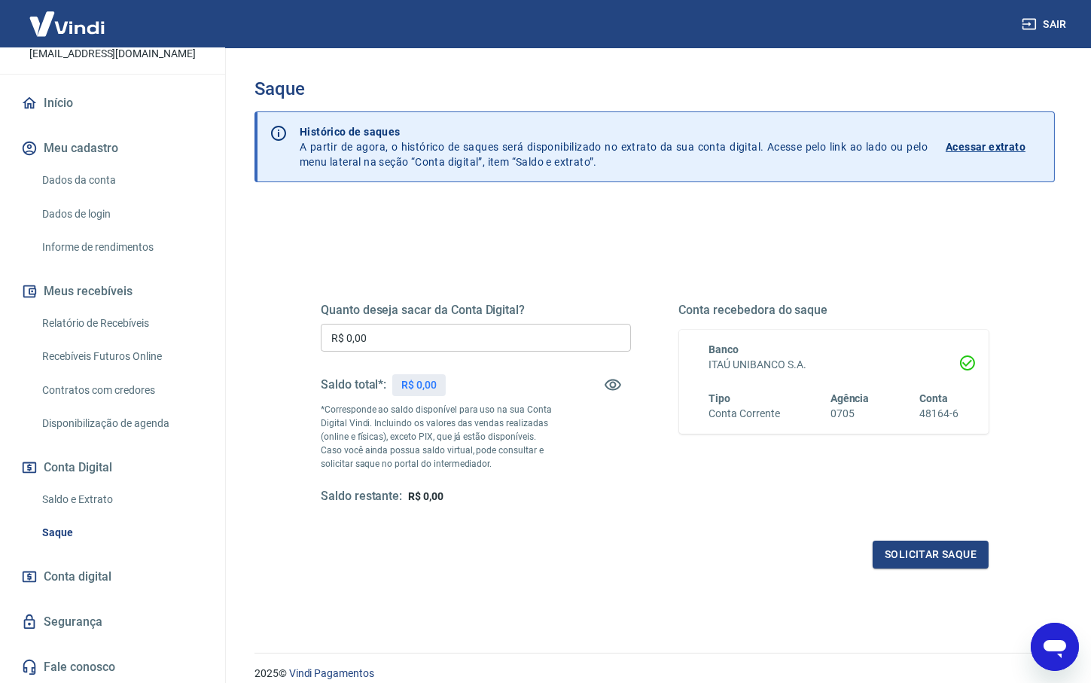
click at [381, 338] on input "R$ 0,00" at bounding box center [476, 338] width 310 height 28
paste input "4.406,24"
type input "R$ 4.406,24"
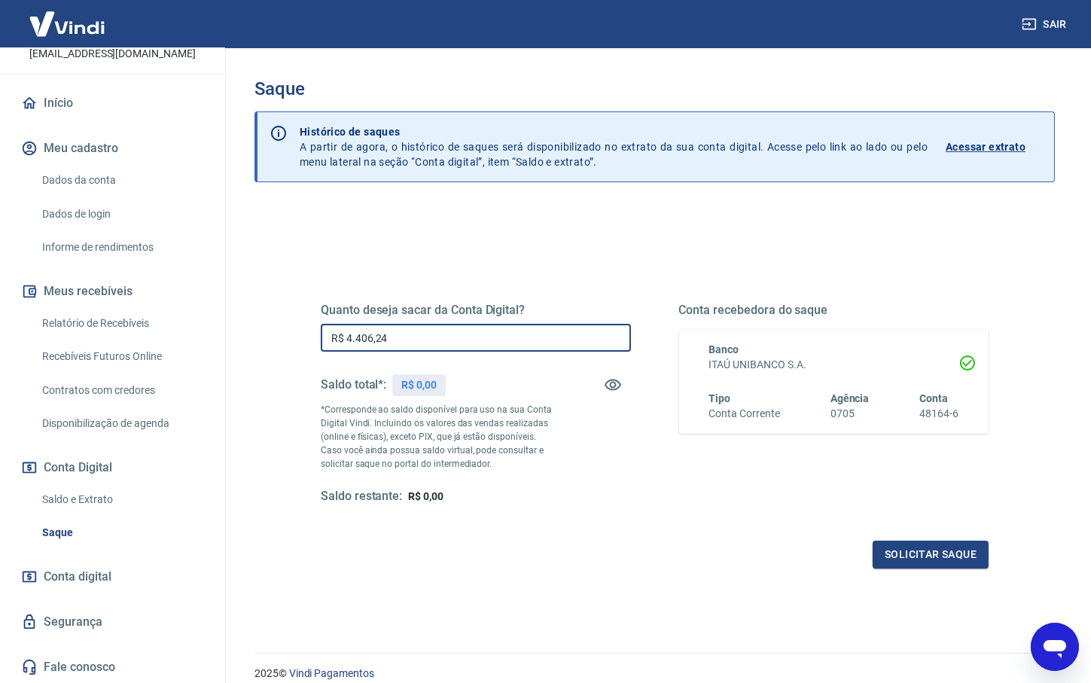
click at [747, 568] on div "Solicitar saque" at bounding box center [655, 555] width 668 height 28
click at [944, 548] on button "Solicitar saque" at bounding box center [931, 555] width 116 height 28
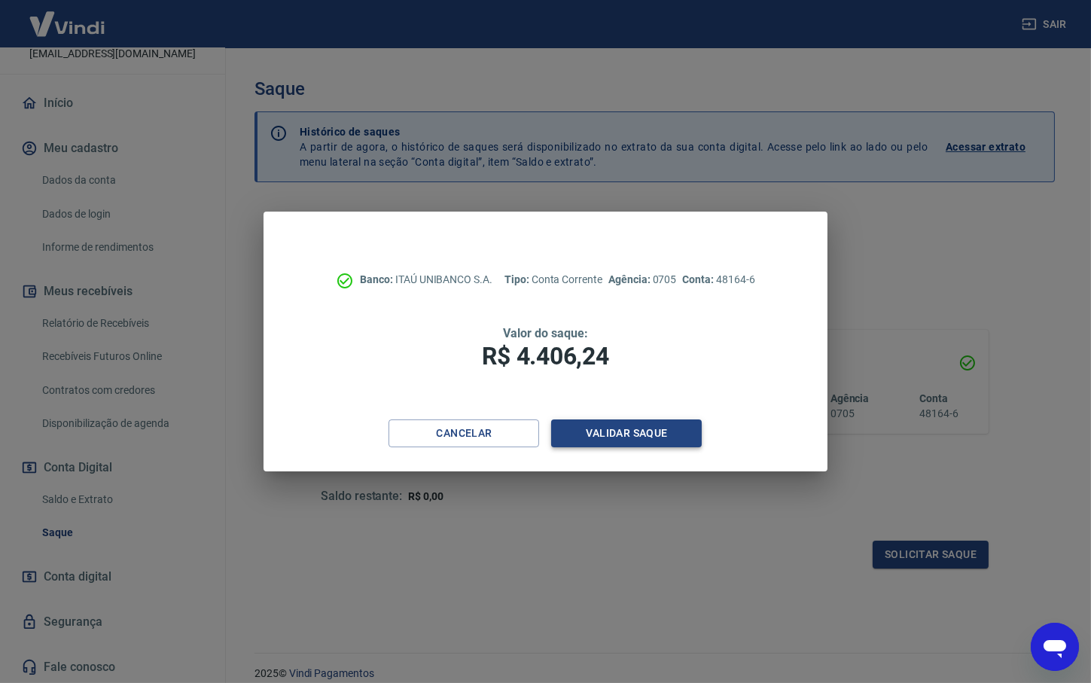
click at [622, 431] on button "Validar saque" at bounding box center [626, 433] width 151 height 28
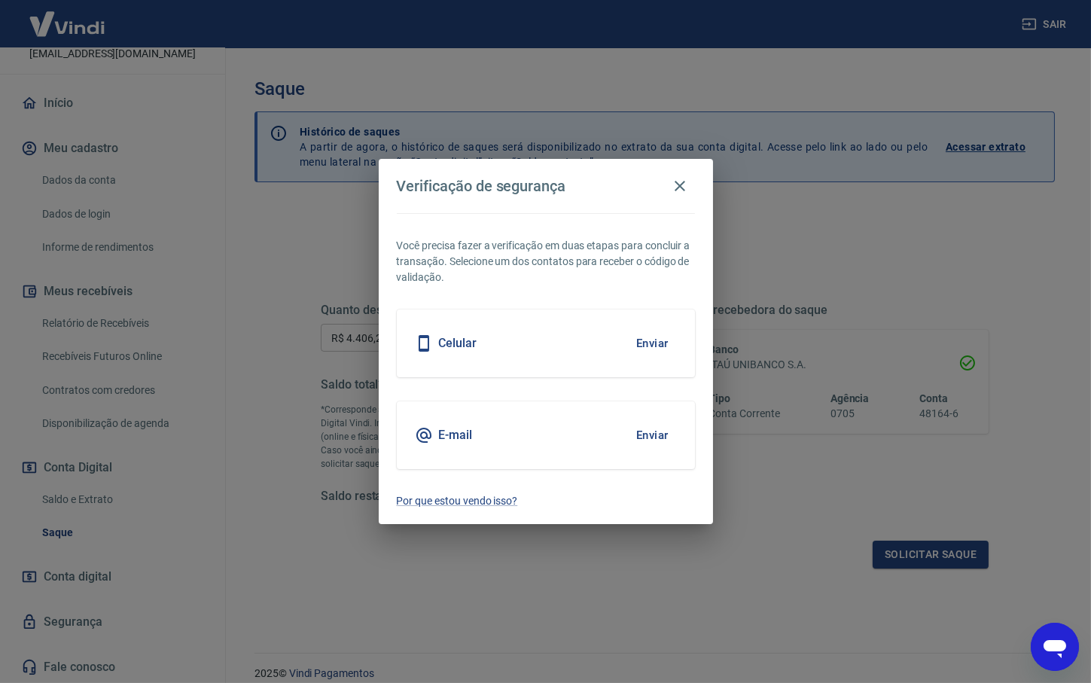
click at [643, 436] on button "Enviar" at bounding box center [652, 435] width 49 height 32
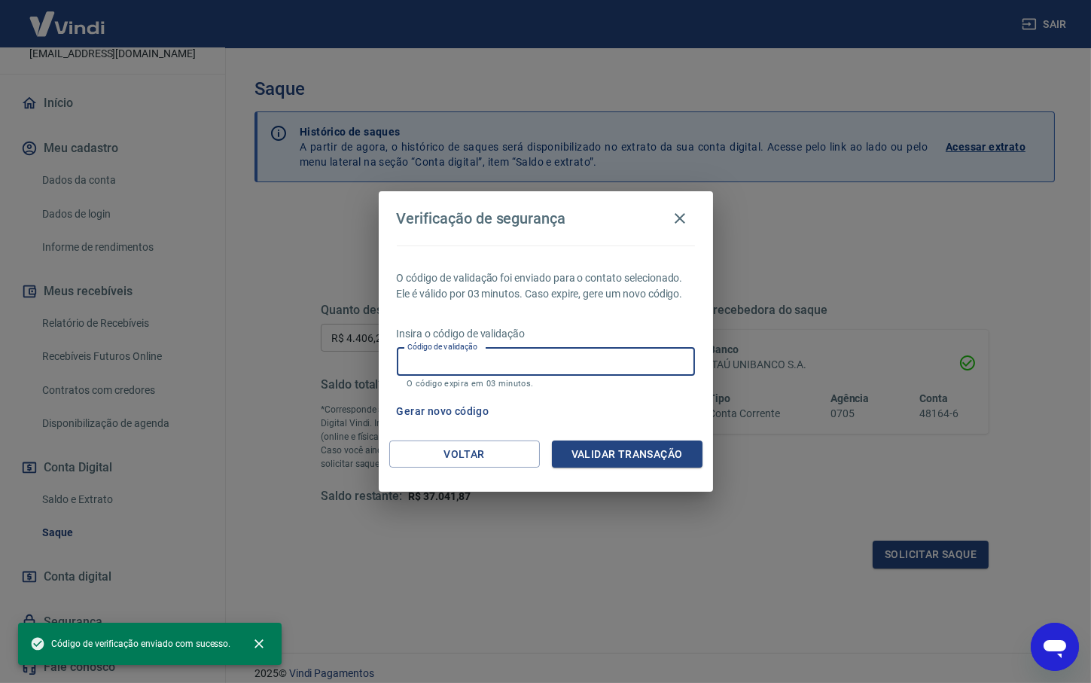
click at [456, 368] on input "Código de validação" at bounding box center [546, 362] width 298 height 28
paste input "361988"
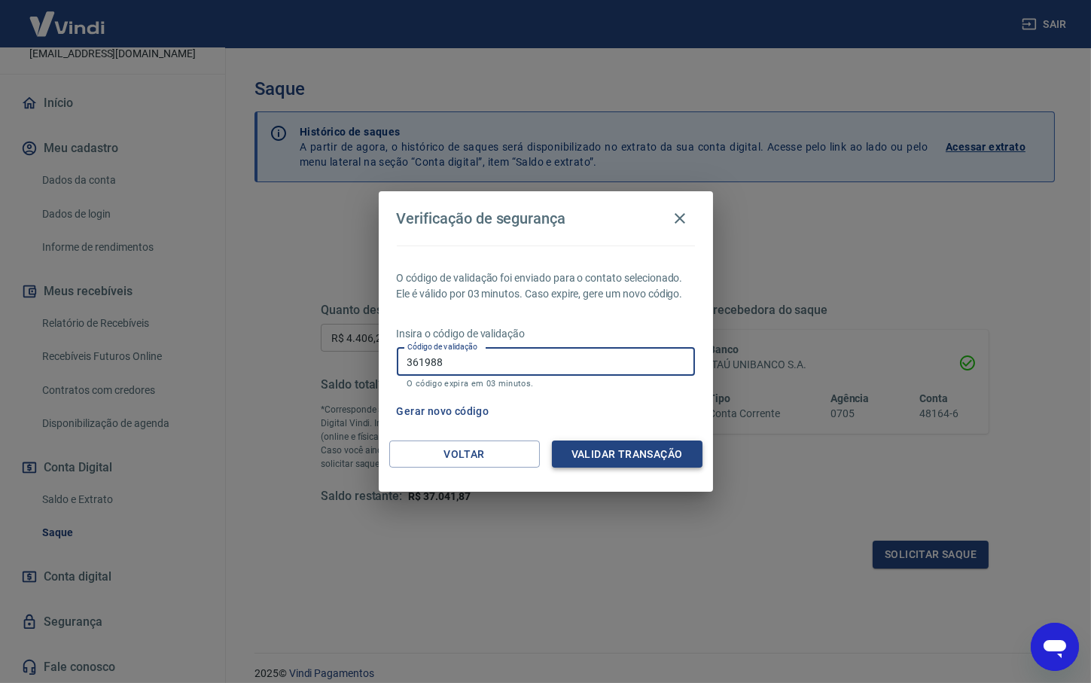
type input "361988"
click at [623, 454] on button "Validar transação" at bounding box center [627, 454] width 151 height 28
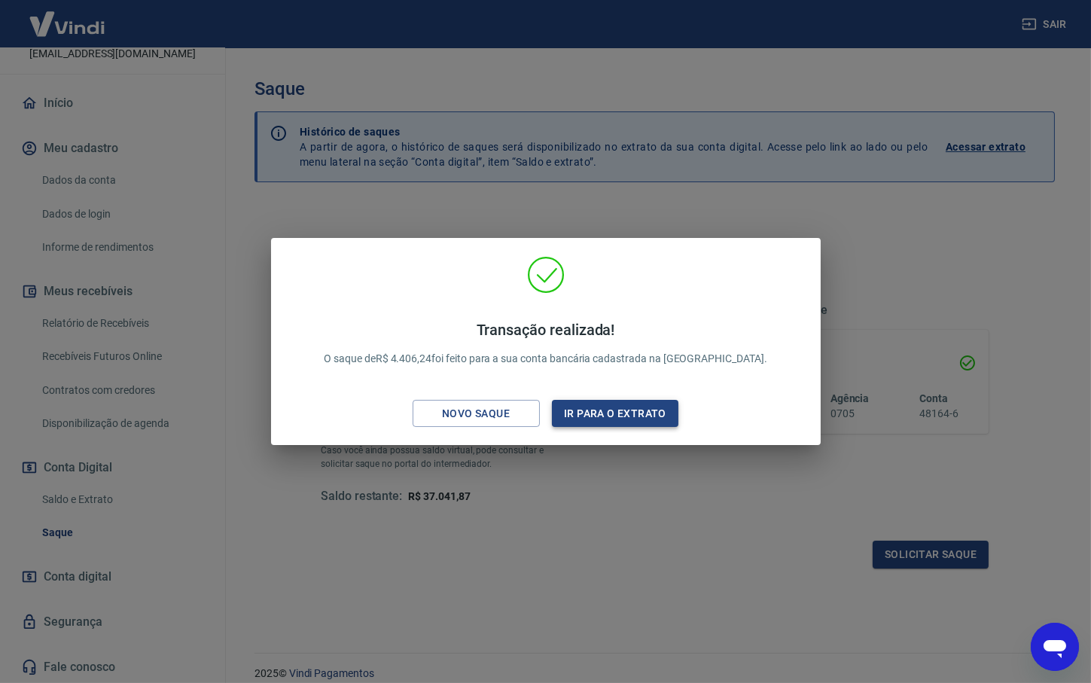
click at [616, 419] on button "Ir para o extrato" at bounding box center [615, 414] width 127 height 28
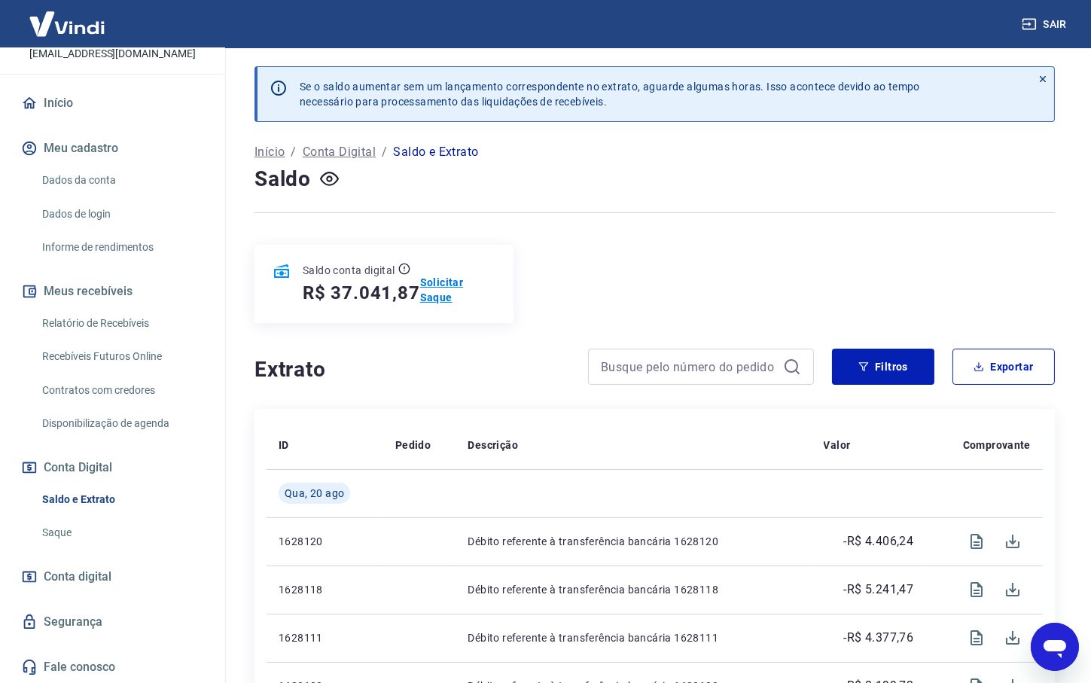
click at [446, 286] on p "Solicitar Saque" at bounding box center [457, 290] width 75 height 30
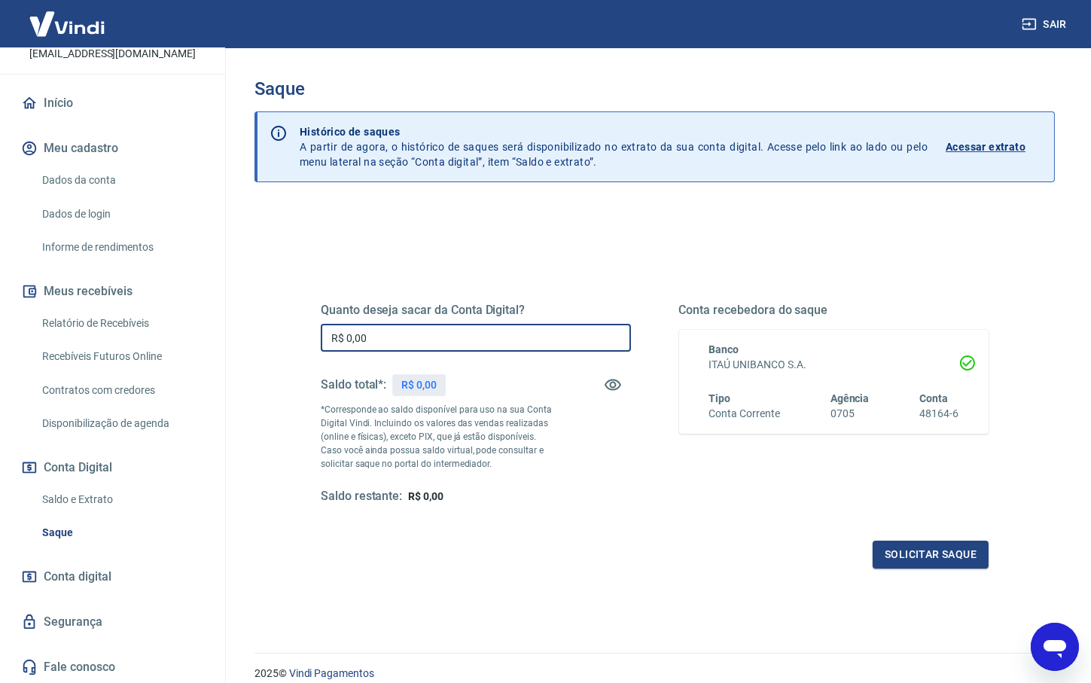
drag, startPoint x: 351, startPoint y: 336, endPoint x: 331, endPoint y: 366, distance: 36.3
click at [321, 338] on input "R$ 0,00" at bounding box center [476, 338] width 310 height 28
paste input "5.394,46"
type input "R$ 5.394,46"
click at [629, 588] on div "Quanto deseja sacar da Conta Digital? R$ 5.394,46 ​ Saldo total*: R$ 0,00 *Corr…" at bounding box center [654, 475] width 800 height 538
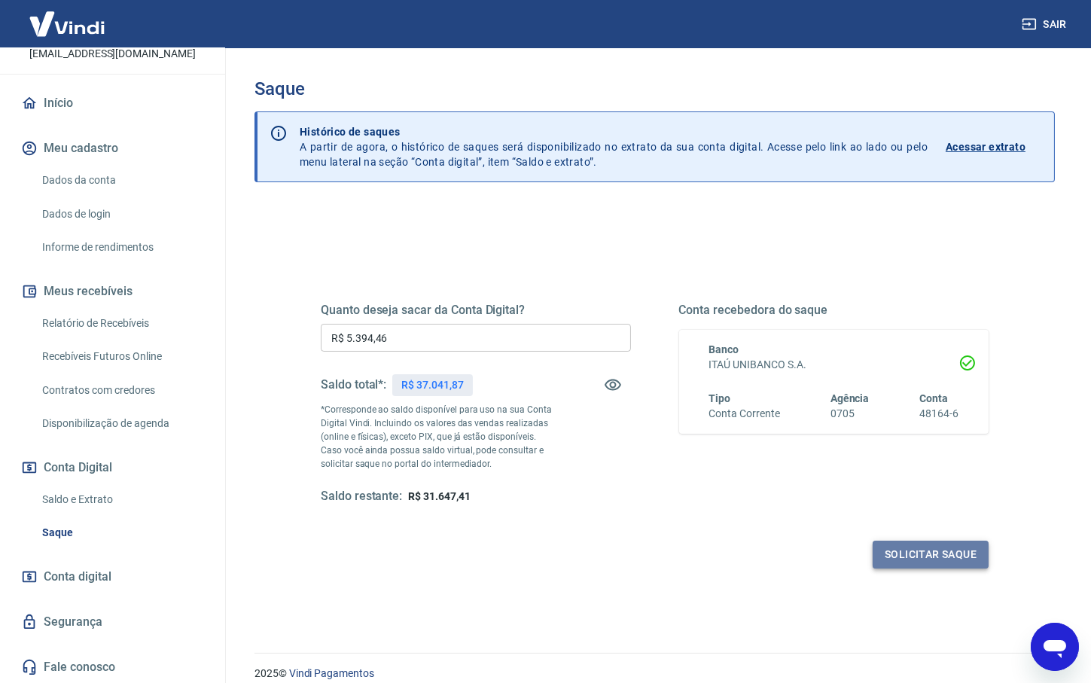
click at [937, 553] on button "Solicitar saque" at bounding box center [931, 555] width 116 height 28
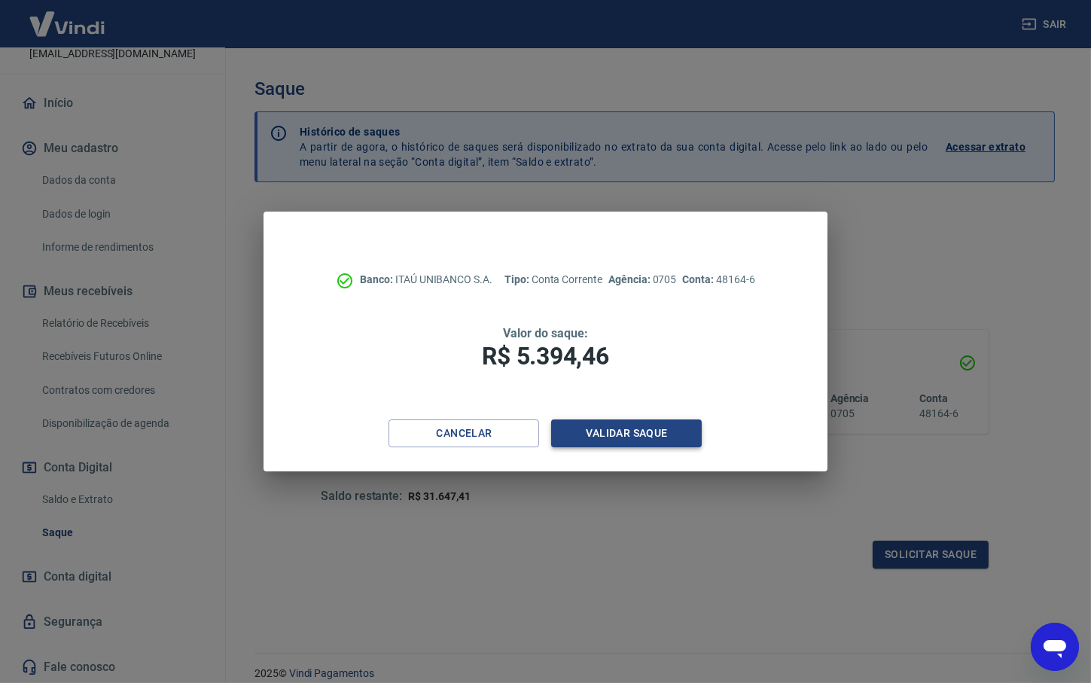
click at [625, 429] on button "Validar saque" at bounding box center [626, 433] width 151 height 28
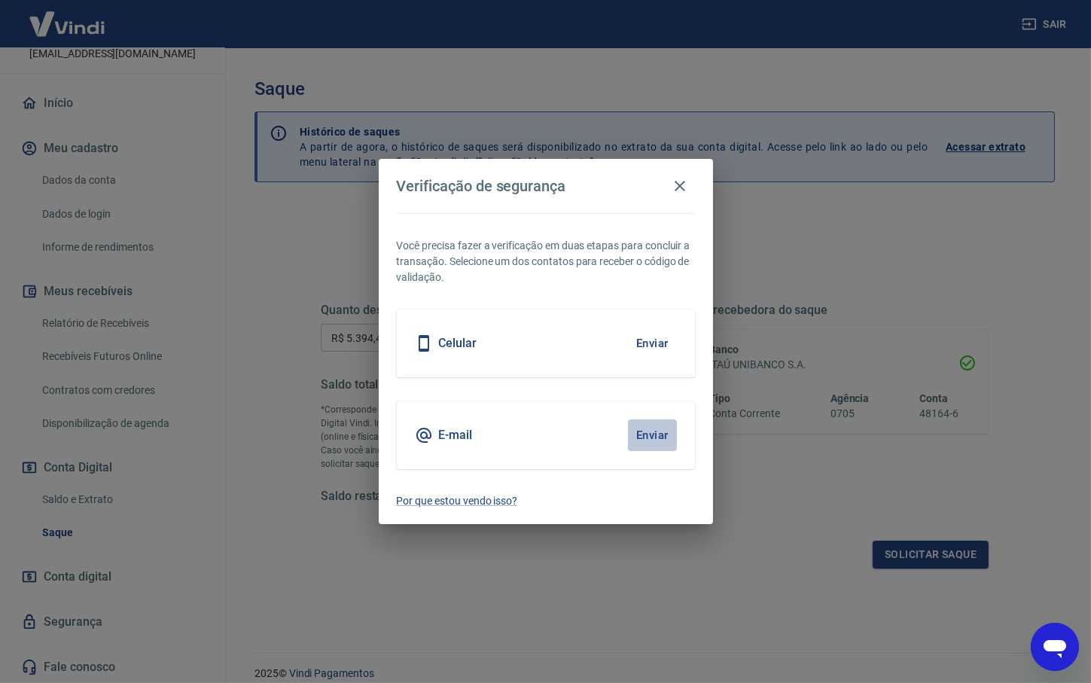
click at [652, 431] on button "Enviar" at bounding box center [652, 435] width 49 height 32
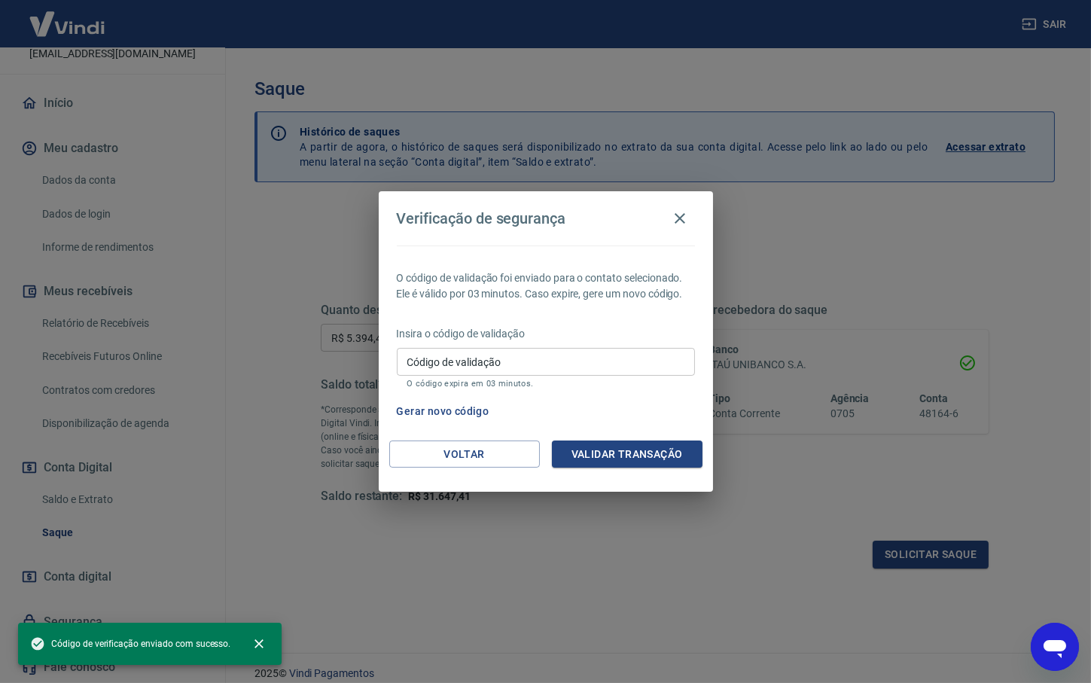
click at [458, 370] on input "Código de validação" at bounding box center [546, 362] width 298 height 28
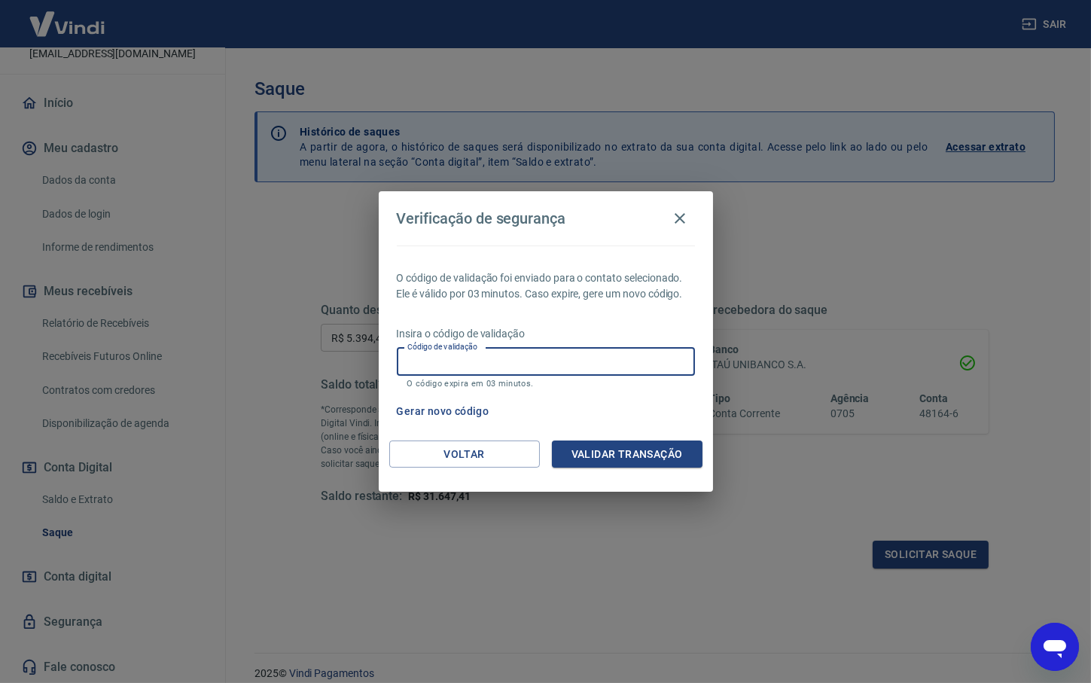
paste input "365120"
type input "365120"
click at [629, 456] on button "Validar transação" at bounding box center [627, 454] width 151 height 28
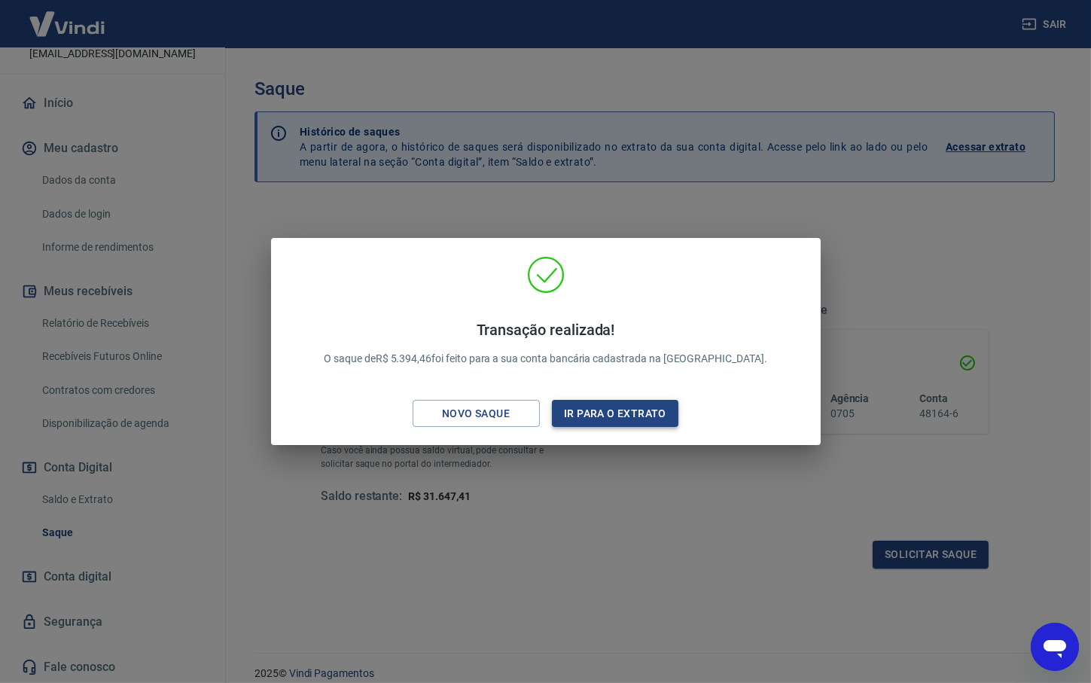
click at [623, 413] on button "Ir para o extrato" at bounding box center [615, 414] width 127 height 28
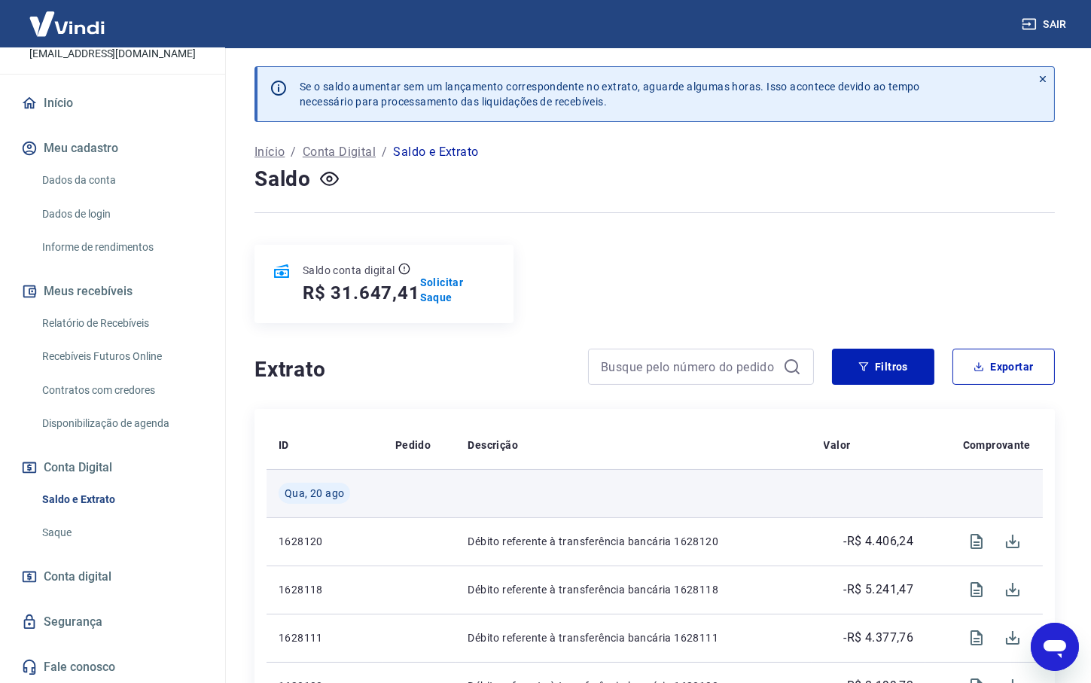
scroll to position [78, 0]
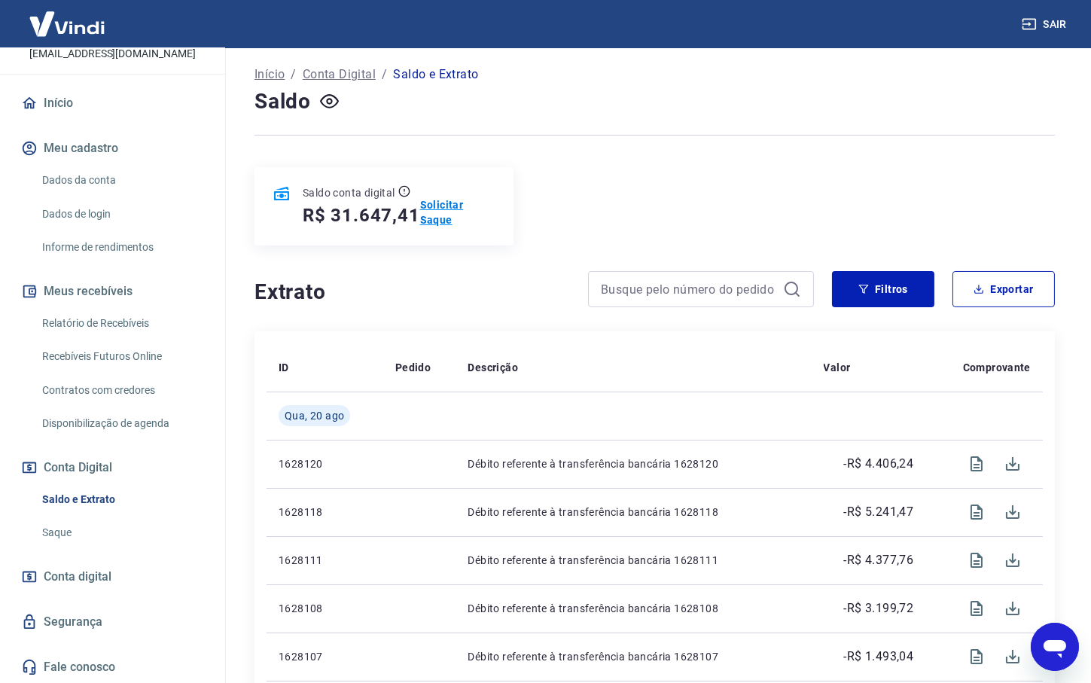
click at [451, 205] on p "Solicitar Saque" at bounding box center [457, 212] width 75 height 30
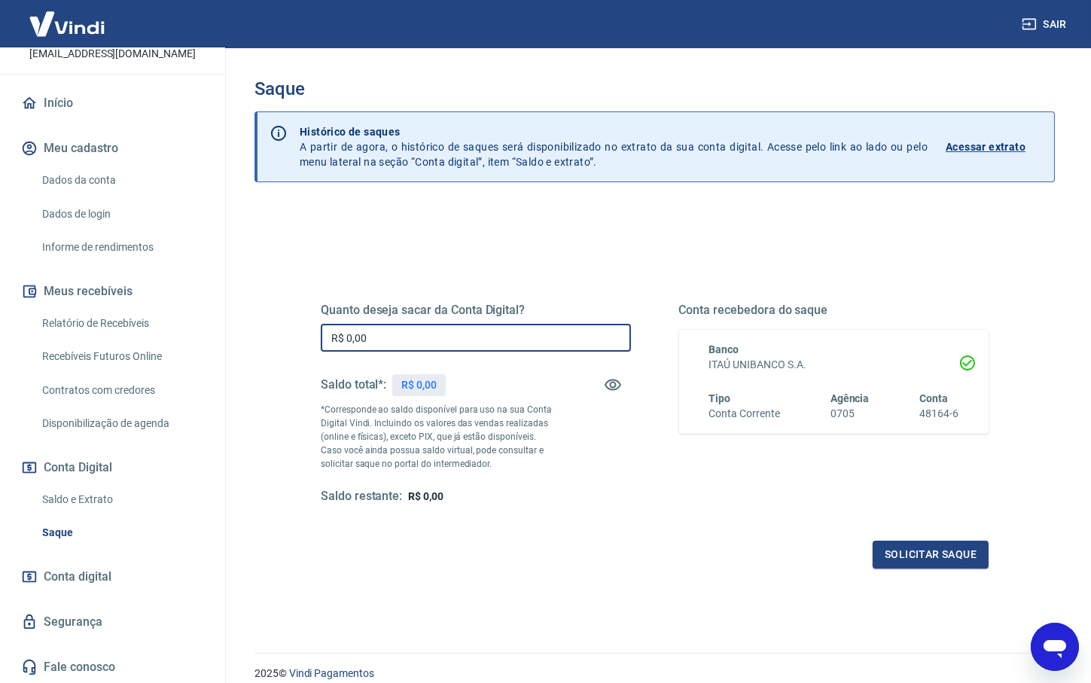
drag, startPoint x: 399, startPoint y: 338, endPoint x: 243, endPoint y: 329, distance: 156.1
click at [321, 329] on input "R$ 0,00" at bounding box center [476, 338] width 310 height 28
paste input "3.161,13"
type input "R$ 3.161,13"
click at [536, 556] on div "Solicitar saque" at bounding box center [655, 555] width 668 height 28
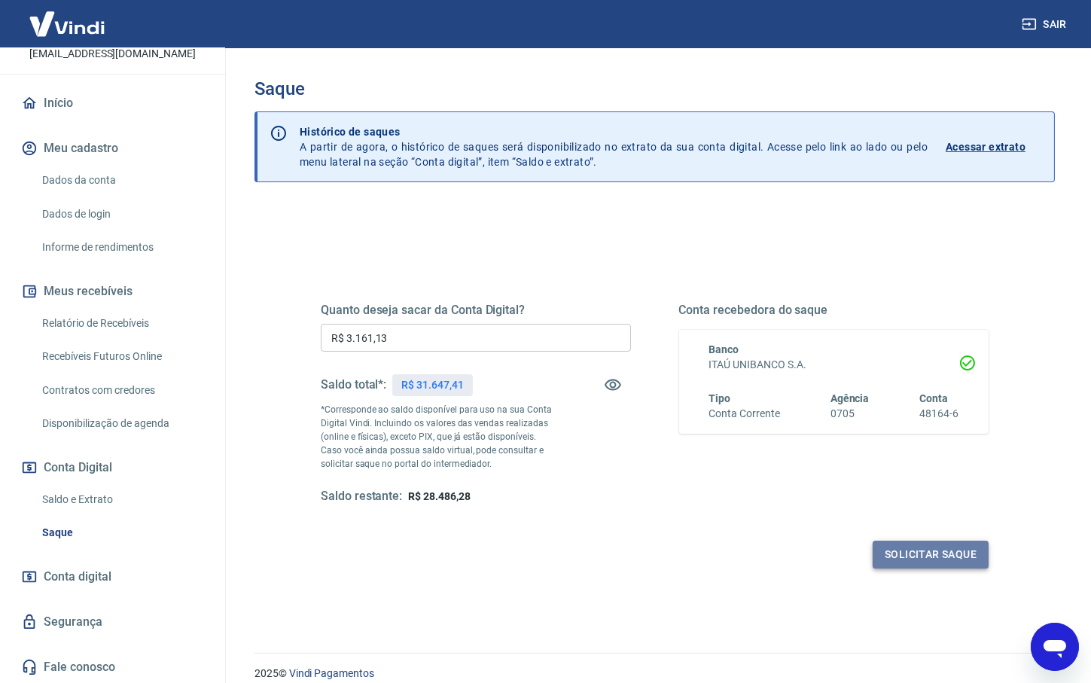
click at [938, 553] on button "Solicitar saque" at bounding box center [931, 555] width 116 height 28
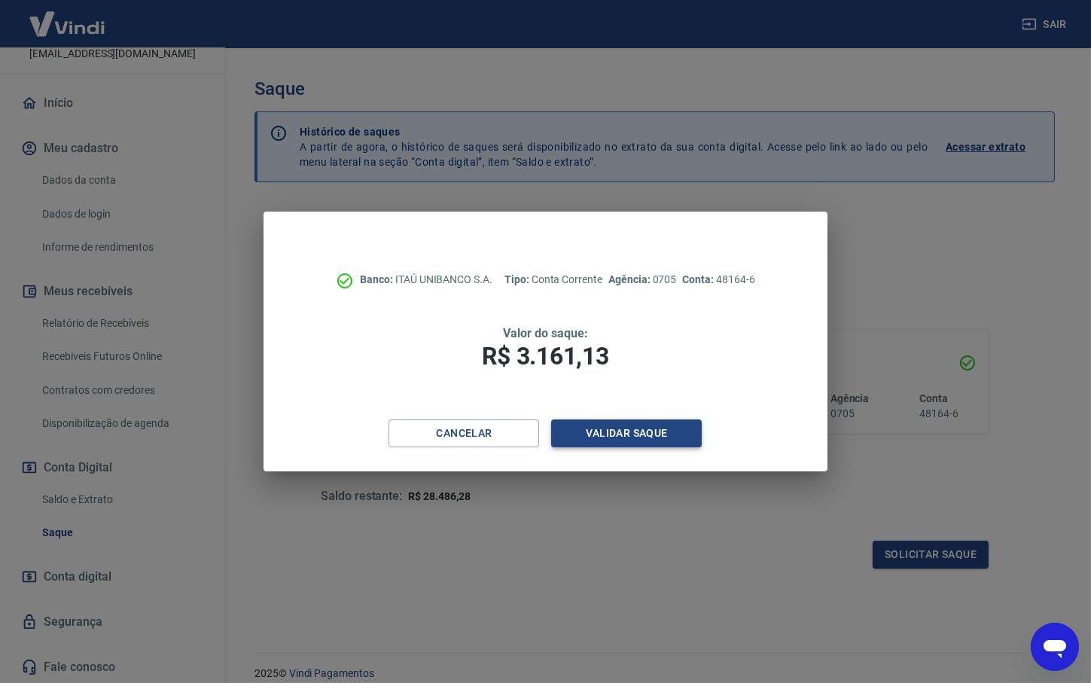
click at [612, 431] on button "Validar saque" at bounding box center [626, 433] width 151 height 28
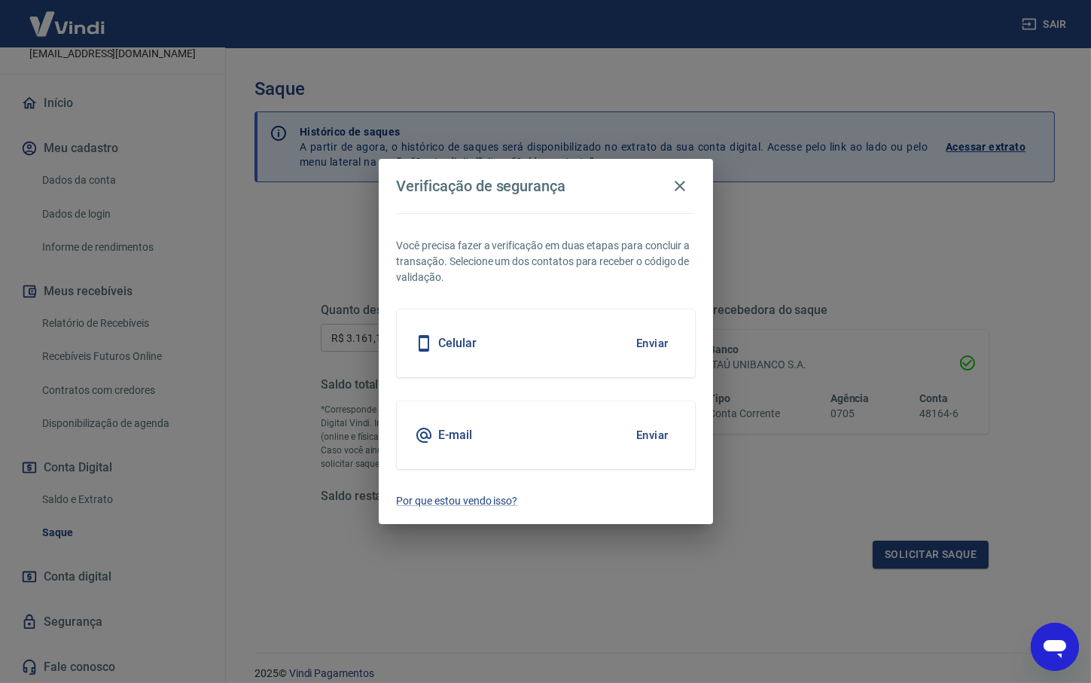
click at [635, 435] on button "Enviar" at bounding box center [652, 435] width 49 height 32
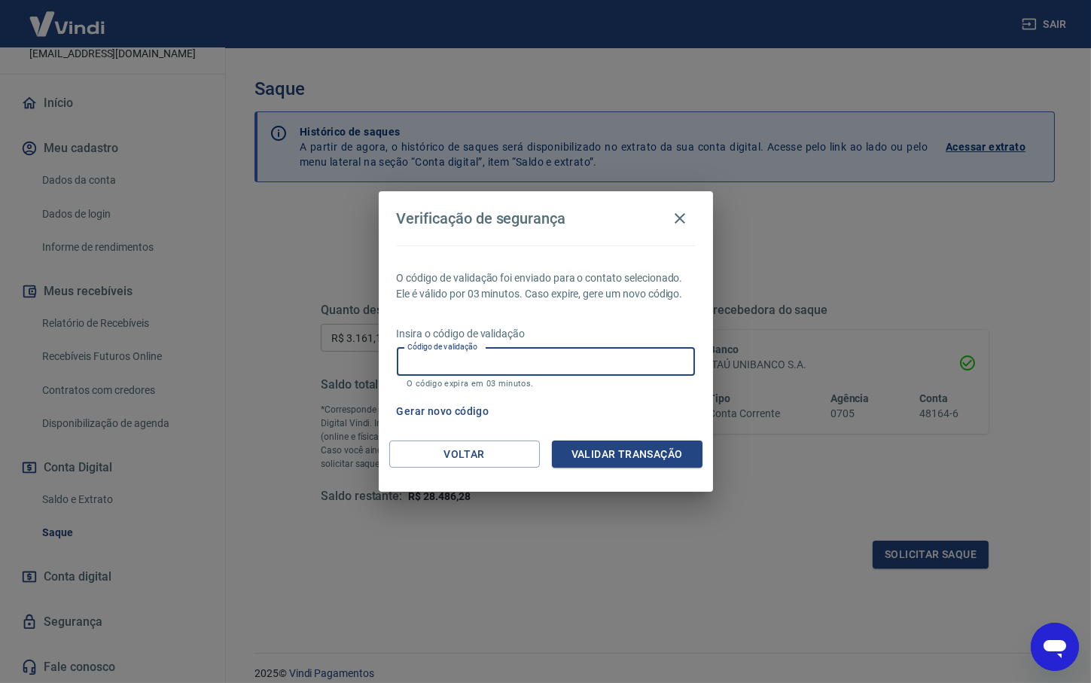
click at [485, 358] on input "Código de validação" at bounding box center [546, 362] width 298 height 28
paste input "598703"
type input "598703"
click at [620, 450] on button "Validar transação" at bounding box center [627, 454] width 151 height 28
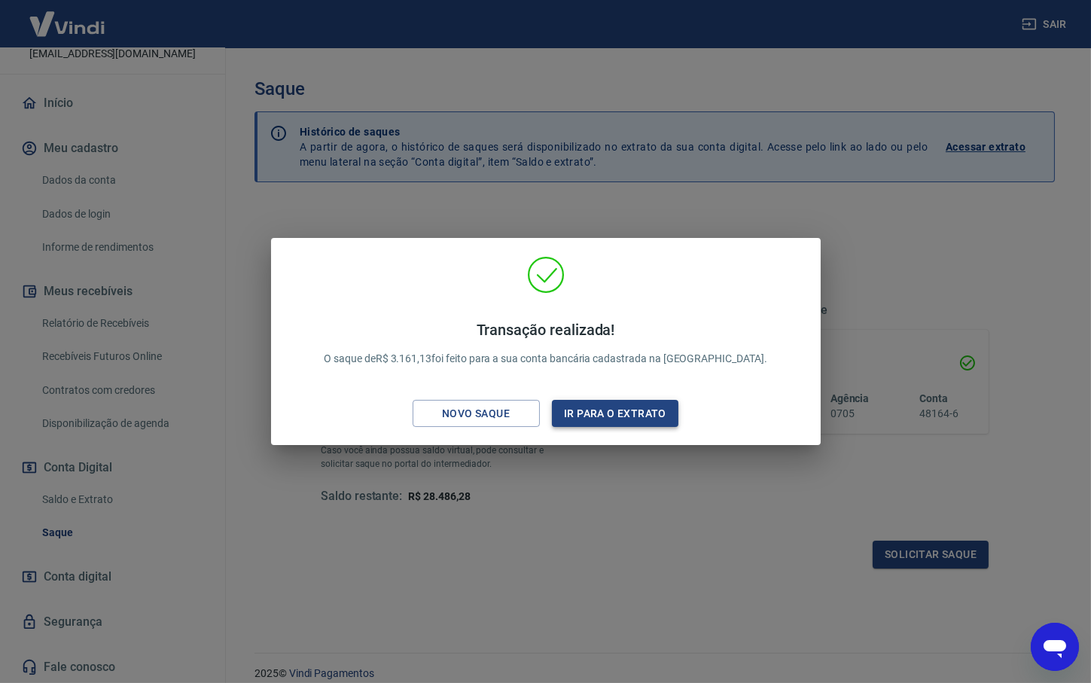
click at [601, 413] on button "Ir para o extrato" at bounding box center [615, 414] width 127 height 28
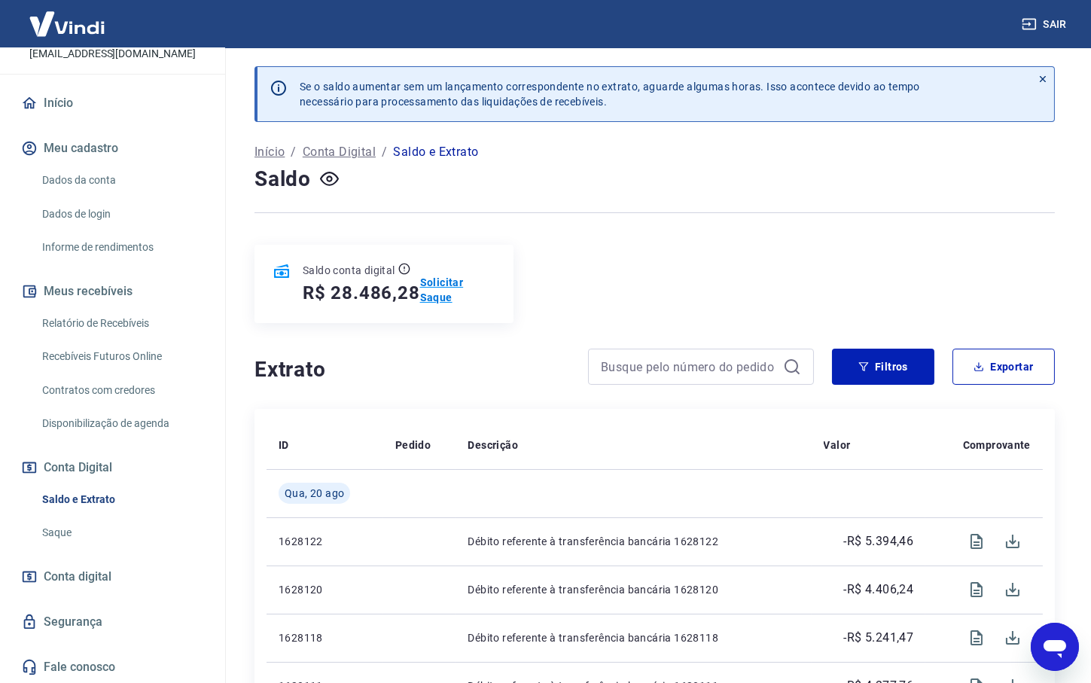
click at [439, 281] on p "Solicitar Saque" at bounding box center [457, 290] width 75 height 30
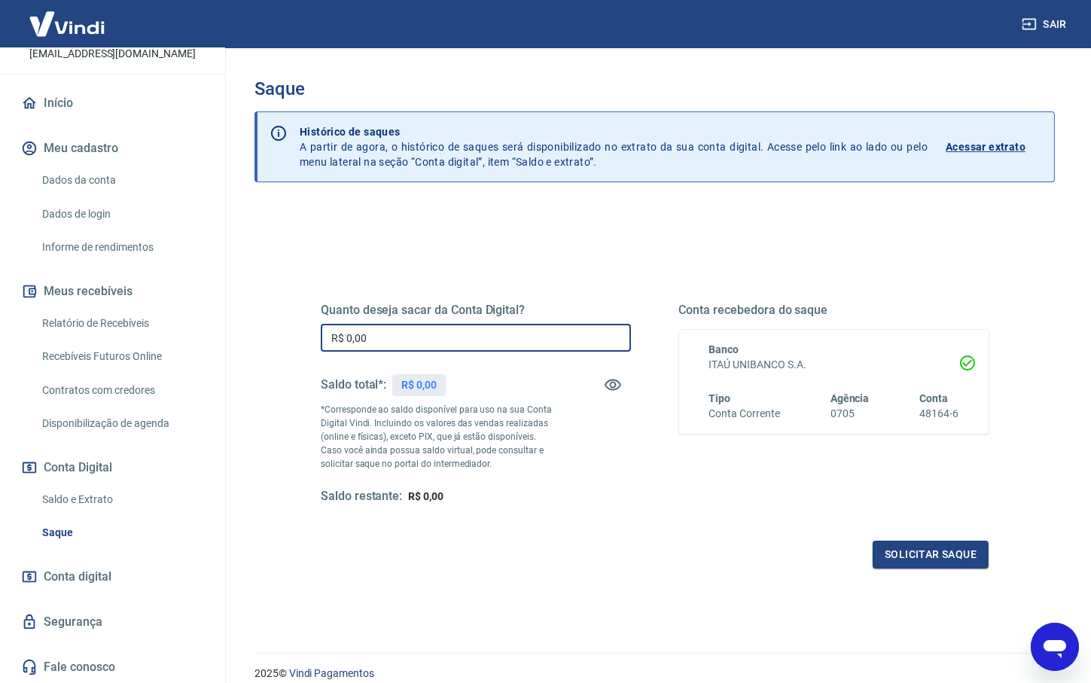
drag, startPoint x: 398, startPoint y: 339, endPoint x: 242, endPoint y: 340, distance: 156.6
click at [321, 340] on input "R$ 0,00" at bounding box center [476, 338] width 310 height 28
paste input "5.075,5"
type input "R$ 5.075,50"
click at [506, 576] on div "Quanto deseja sacar da Conta Digital? R$ 5.075,50 ​ Saldo total*: R$ 28.486,28 …" at bounding box center [655, 411] width 704 height 350
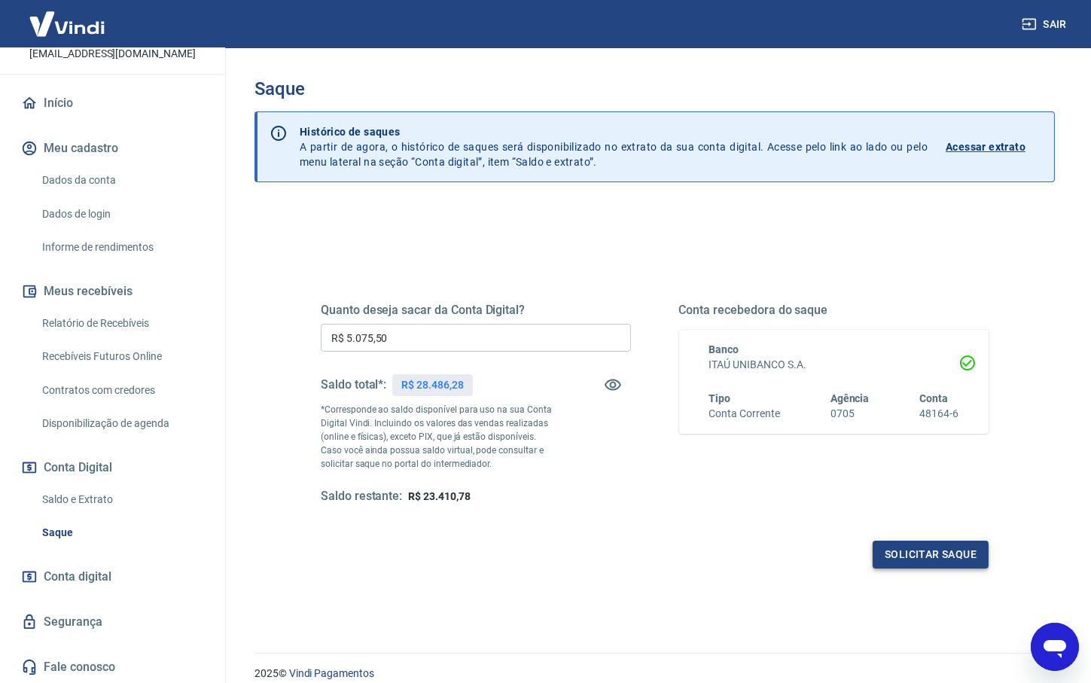
click at [923, 557] on button "Solicitar saque" at bounding box center [931, 555] width 116 height 28
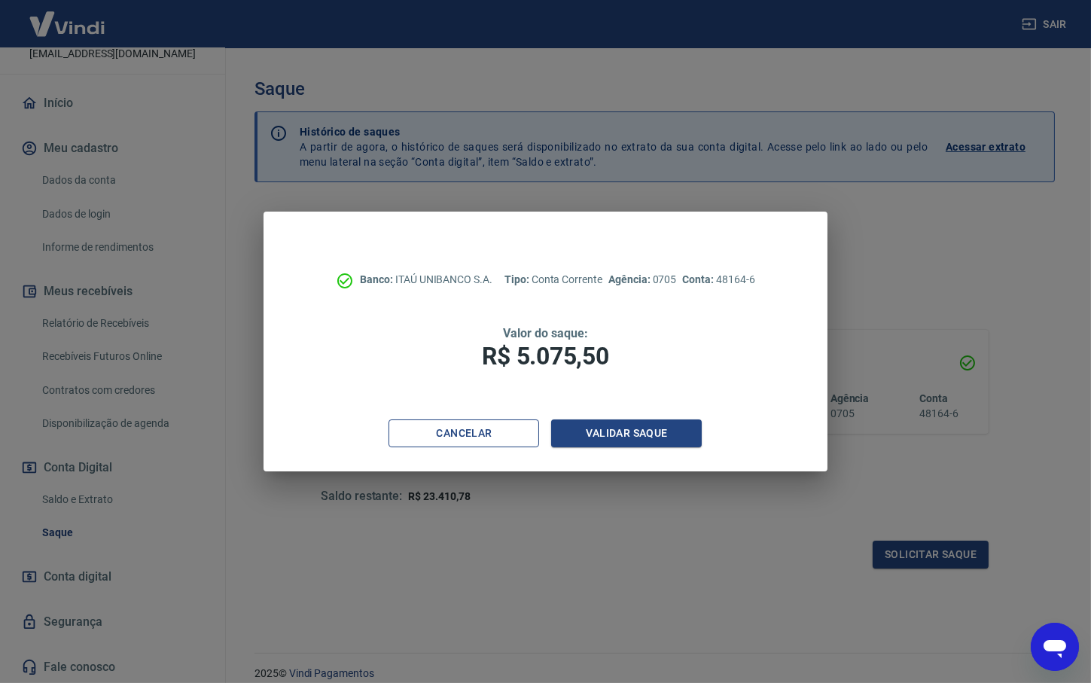
click at [456, 435] on button "Cancelar" at bounding box center [463, 433] width 151 height 28
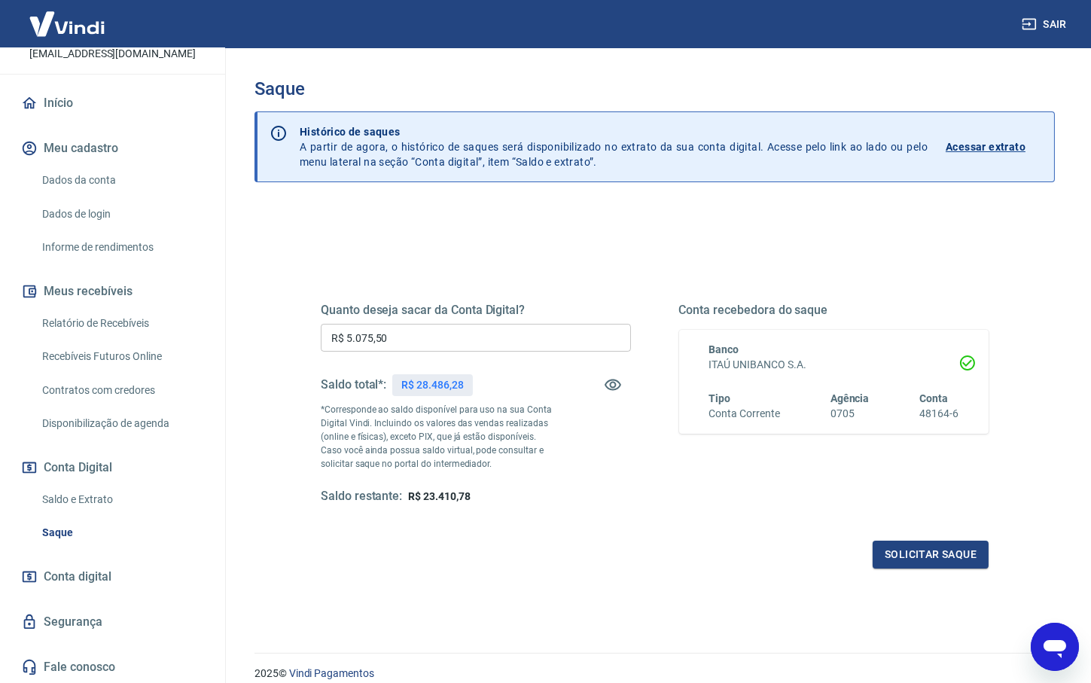
click at [62, 500] on link "Saldo e Extrato" at bounding box center [121, 499] width 171 height 31
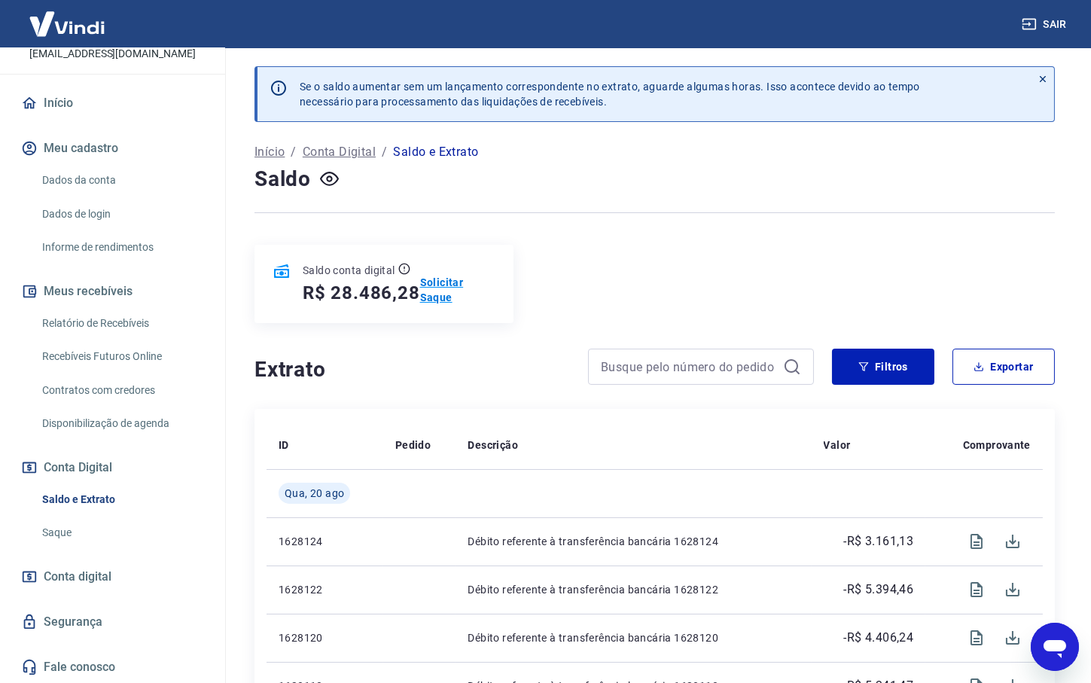
click at [448, 279] on p "Solicitar Saque" at bounding box center [457, 290] width 75 height 30
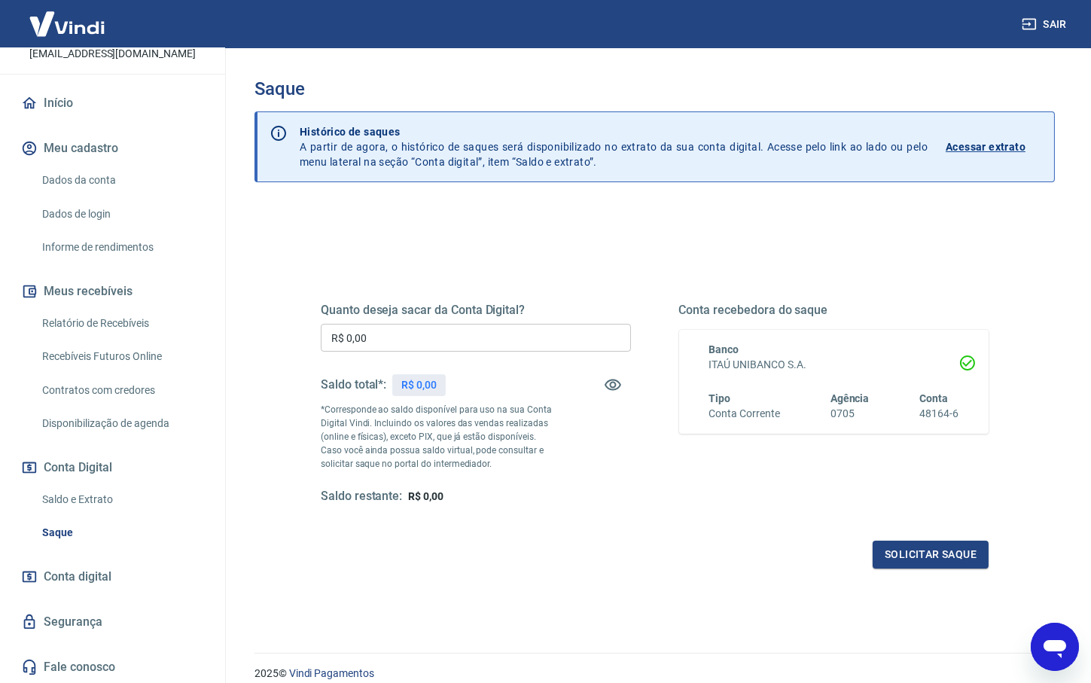
drag, startPoint x: 401, startPoint y: 341, endPoint x: 243, endPoint y: 342, distance: 158.1
click at [321, 339] on input "R$ 0,00" at bounding box center [476, 338] width 310 height 28
paste input "5.075,5"
type input "R$ 5.075,50"
click at [485, 583] on div "Quanto deseja sacar da Conta Digital? R$ 5.075,50 ​ Saldo total*: R$ 0,00 *Corr…" at bounding box center [655, 411] width 704 height 350
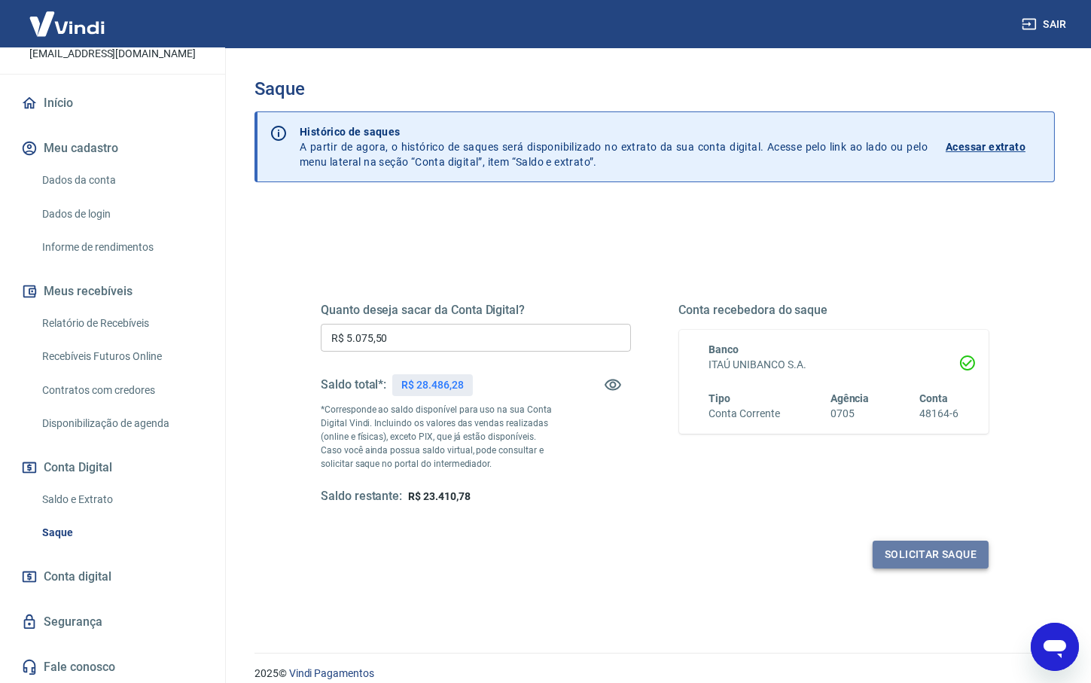
click at [946, 548] on button "Solicitar saque" at bounding box center [931, 555] width 116 height 28
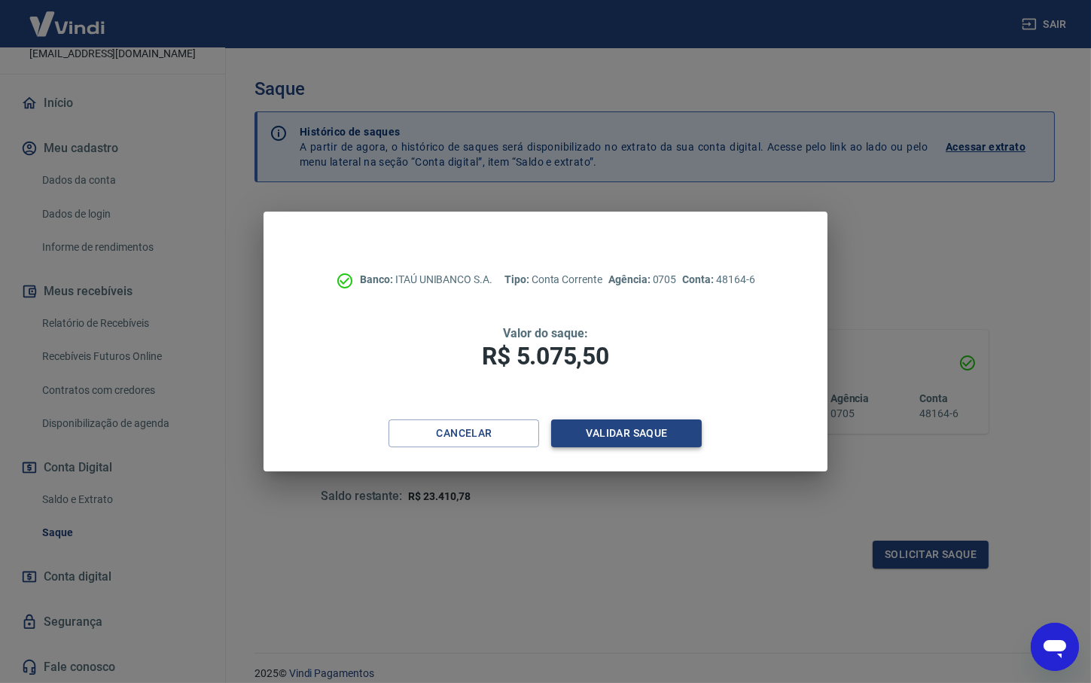
click at [632, 434] on button "Validar saque" at bounding box center [626, 433] width 151 height 28
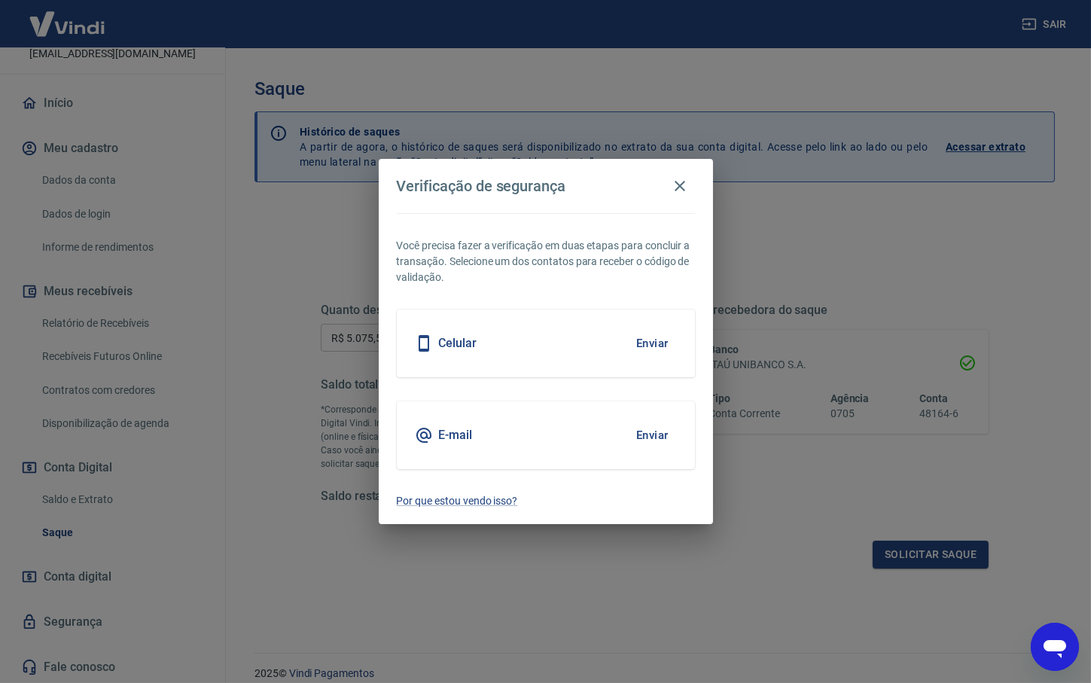
click at [644, 435] on button "Enviar" at bounding box center [652, 435] width 49 height 32
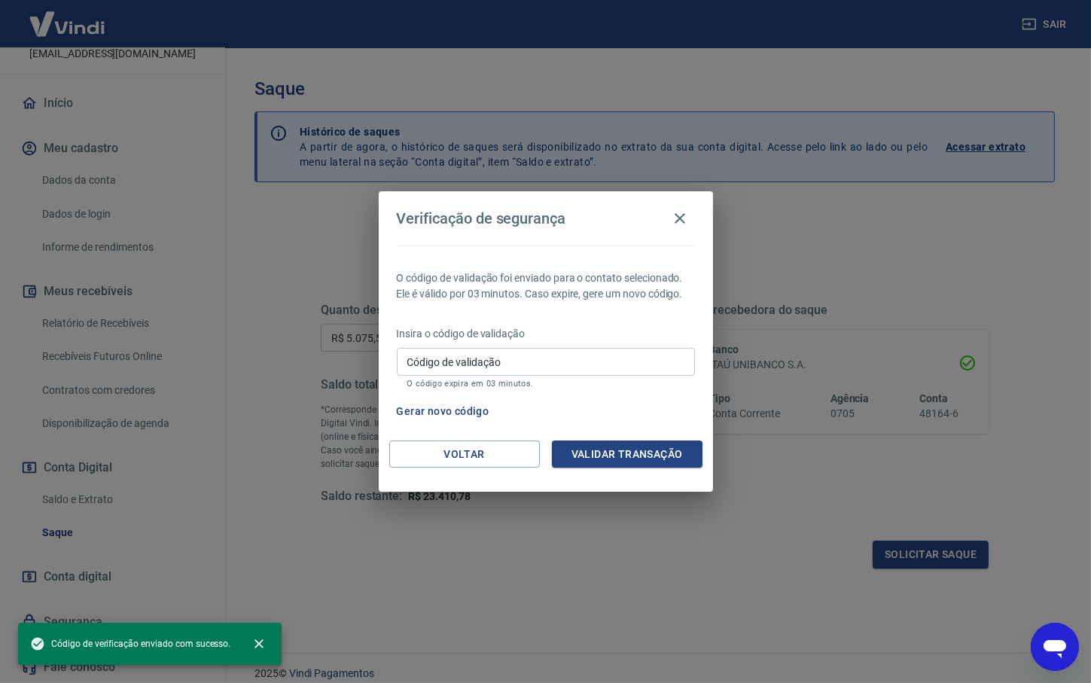
click at [515, 371] on input "Código de validação" at bounding box center [546, 362] width 298 height 28
paste input "478419"
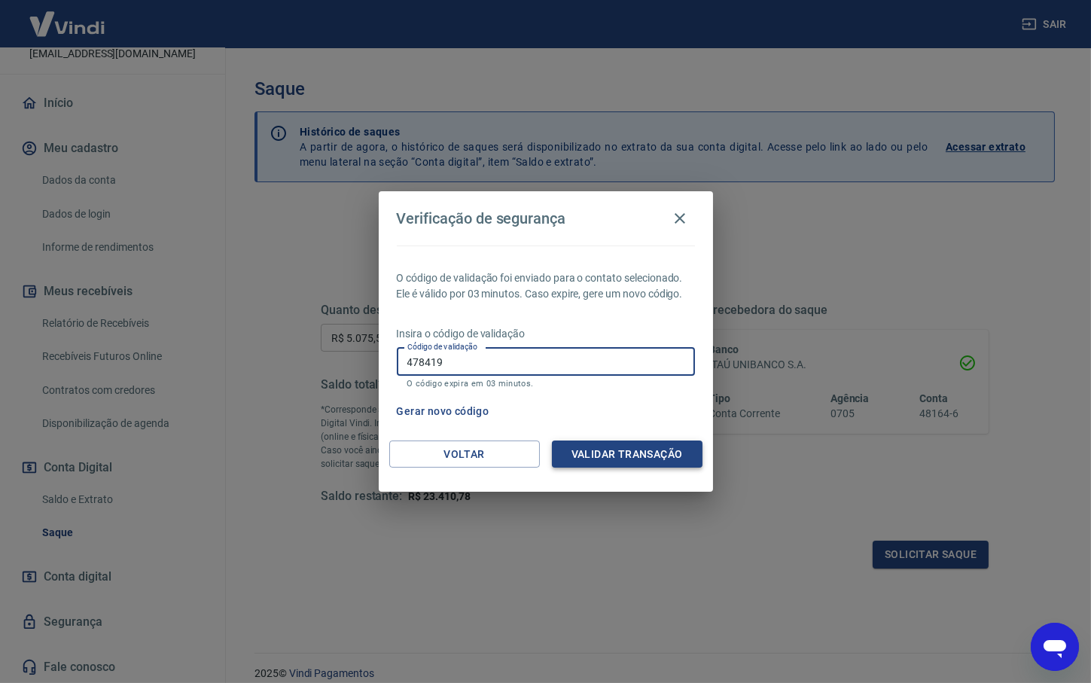
type input "478419"
click at [633, 454] on button "Validar transação" at bounding box center [627, 454] width 151 height 28
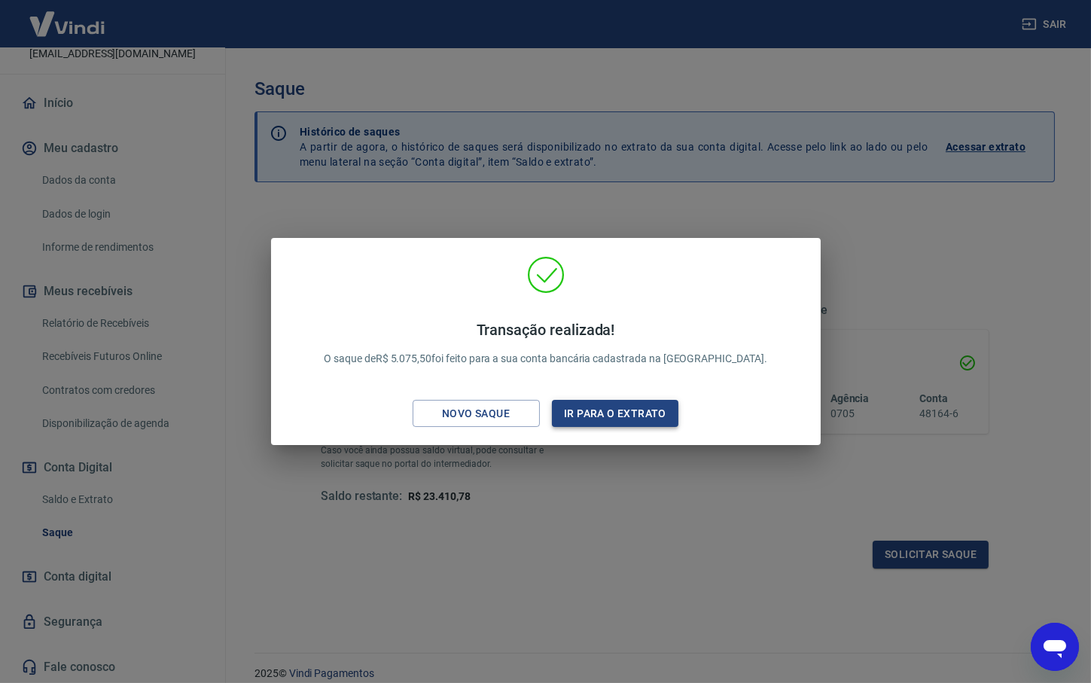
click at [596, 418] on button "Ir para o extrato" at bounding box center [615, 414] width 127 height 28
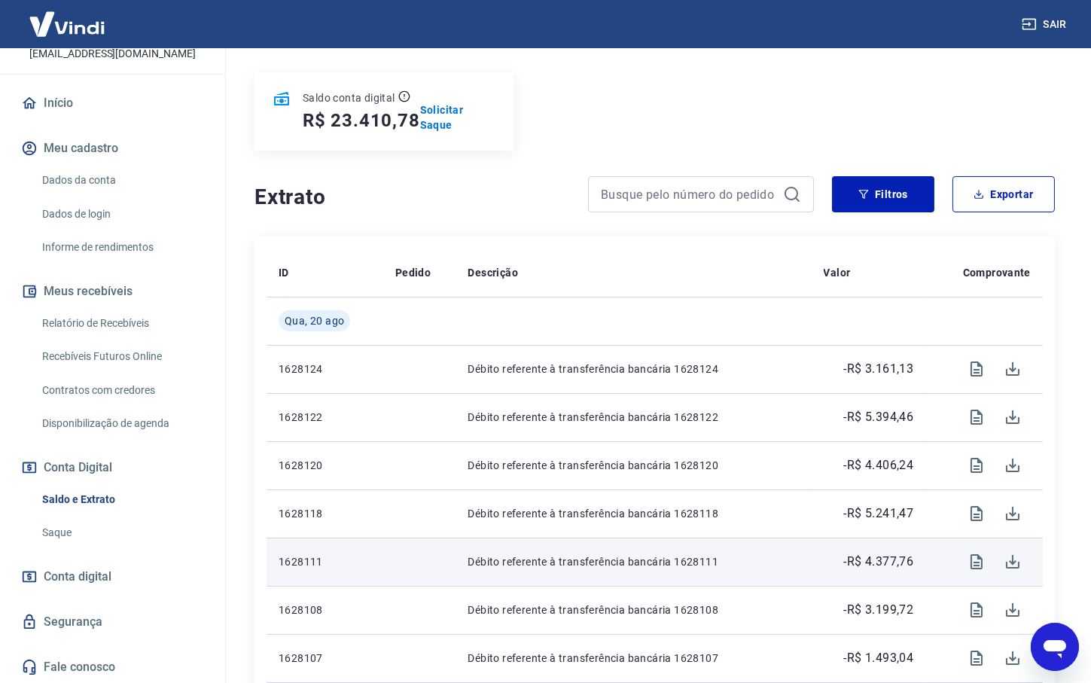
scroll to position [233, 0]
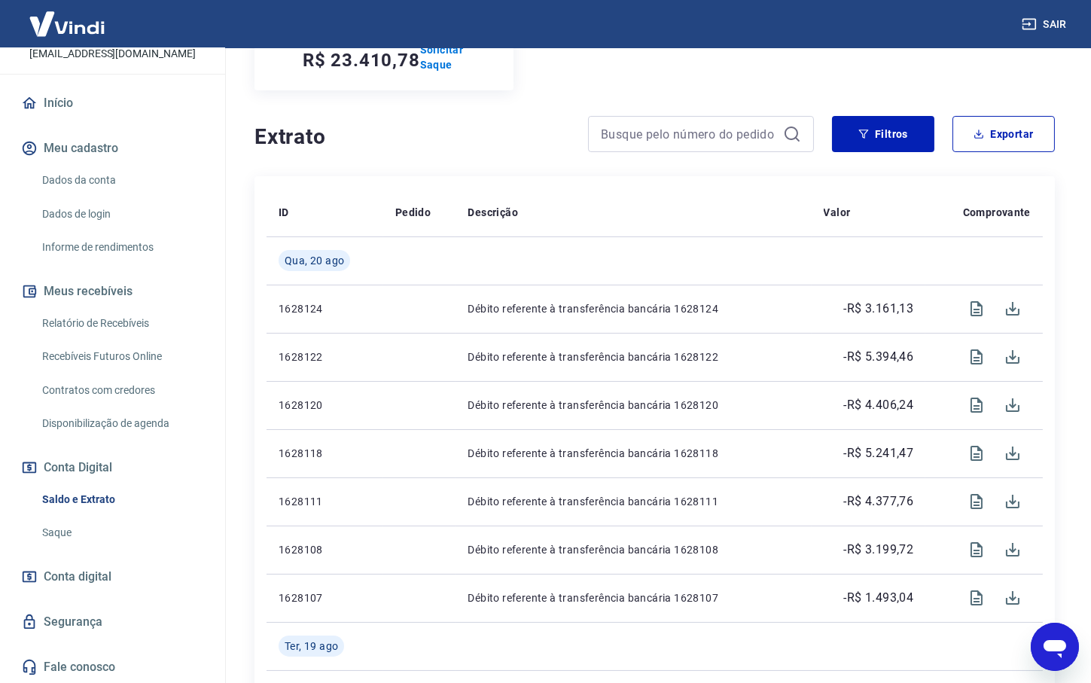
click at [62, 532] on link "Saque" at bounding box center [121, 532] width 171 height 31
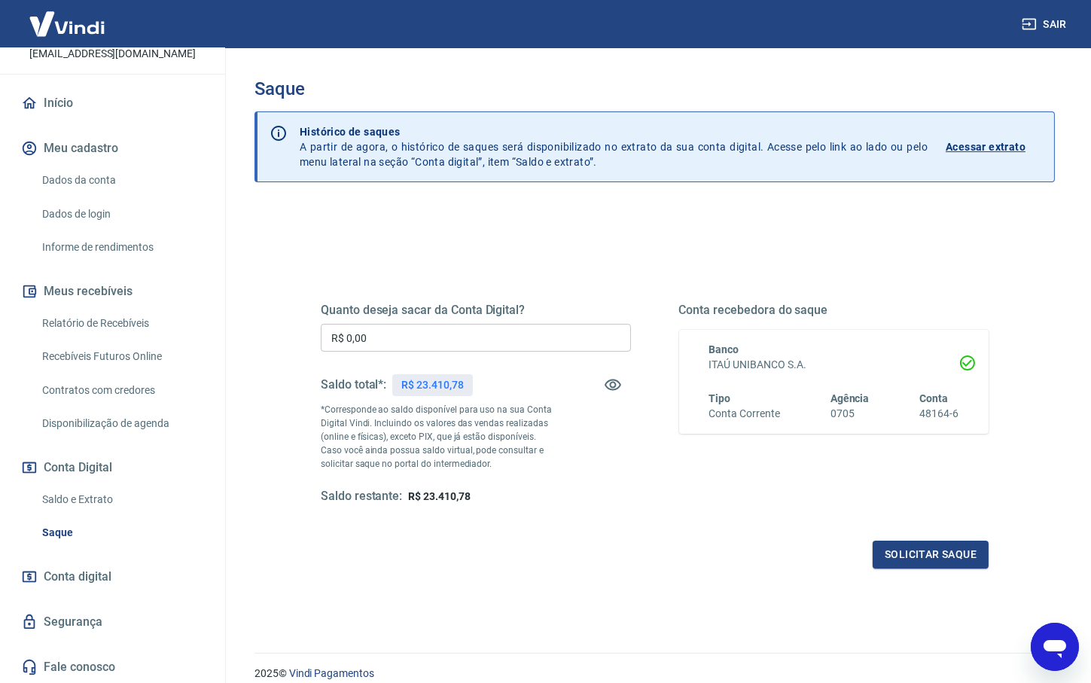
click at [64, 504] on link "Saldo e Extrato" at bounding box center [121, 499] width 171 height 31
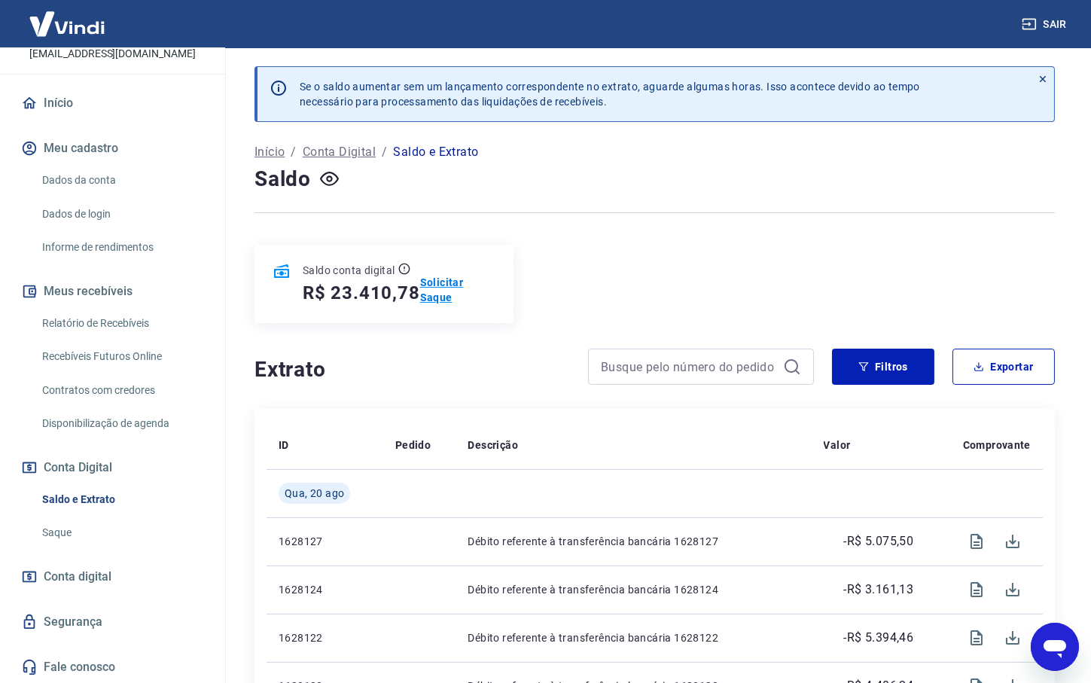
click at [428, 279] on p "Solicitar Saque" at bounding box center [457, 290] width 75 height 30
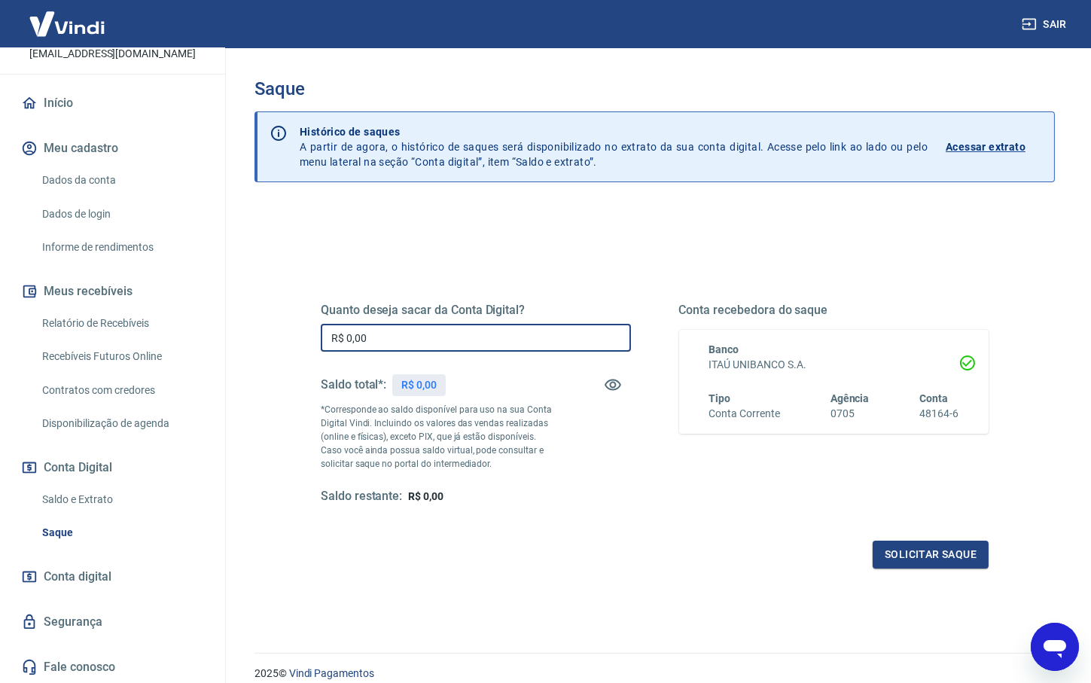
drag, startPoint x: 385, startPoint y: 340, endPoint x: 318, endPoint y: 356, distance: 68.8
click at [321, 338] on input "R$ 0,00" at bounding box center [476, 338] width 310 height 28
paste input "5.674,89"
type input "R$ 5.674,89"
click at [544, 596] on div "Quanto deseja sacar da Conta Digital? R$ 5.674,89 ​ Saldo total*: R$ 0,00 *Corr…" at bounding box center [654, 475] width 800 height 538
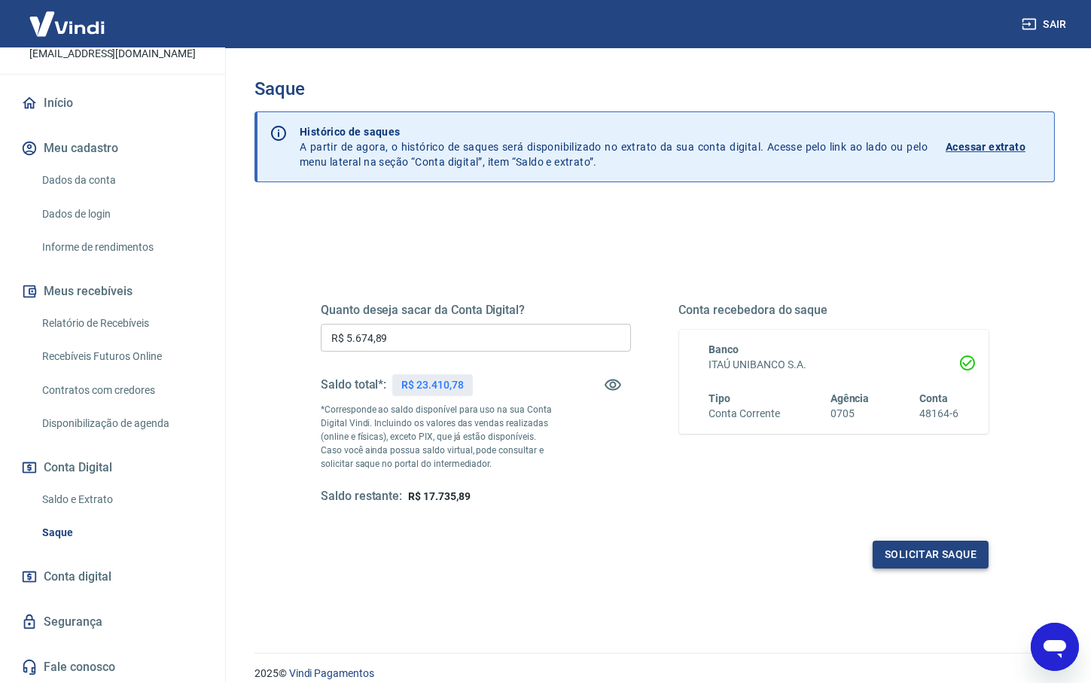
click at [953, 555] on button "Solicitar saque" at bounding box center [931, 555] width 116 height 28
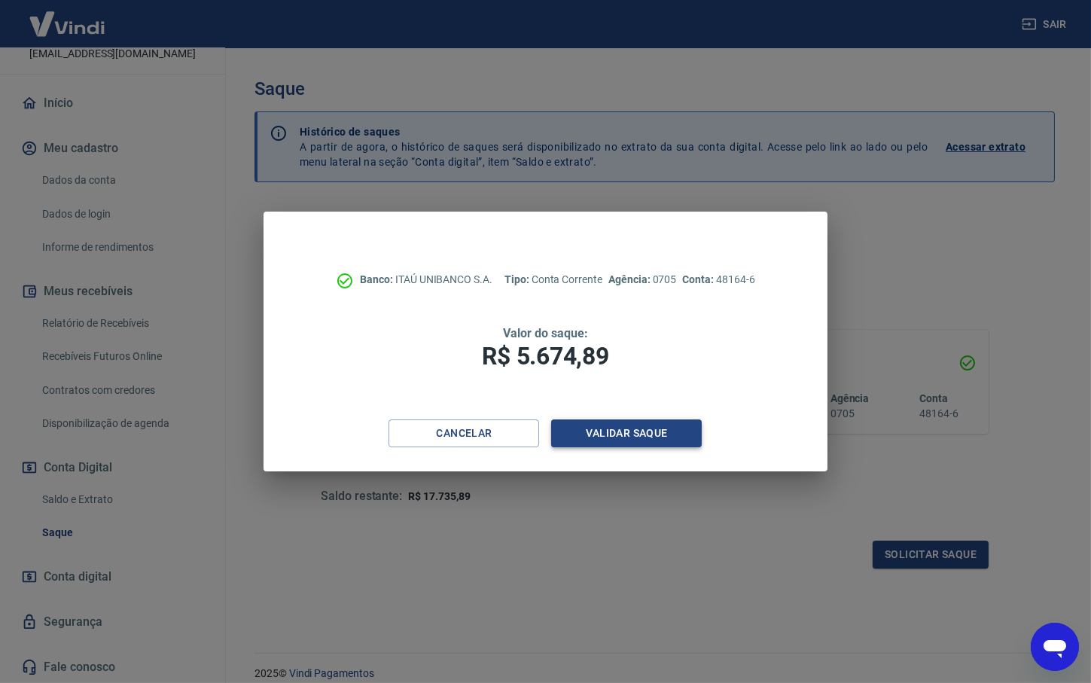
click at [642, 440] on button "Validar saque" at bounding box center [626, 433] width 151 height 28
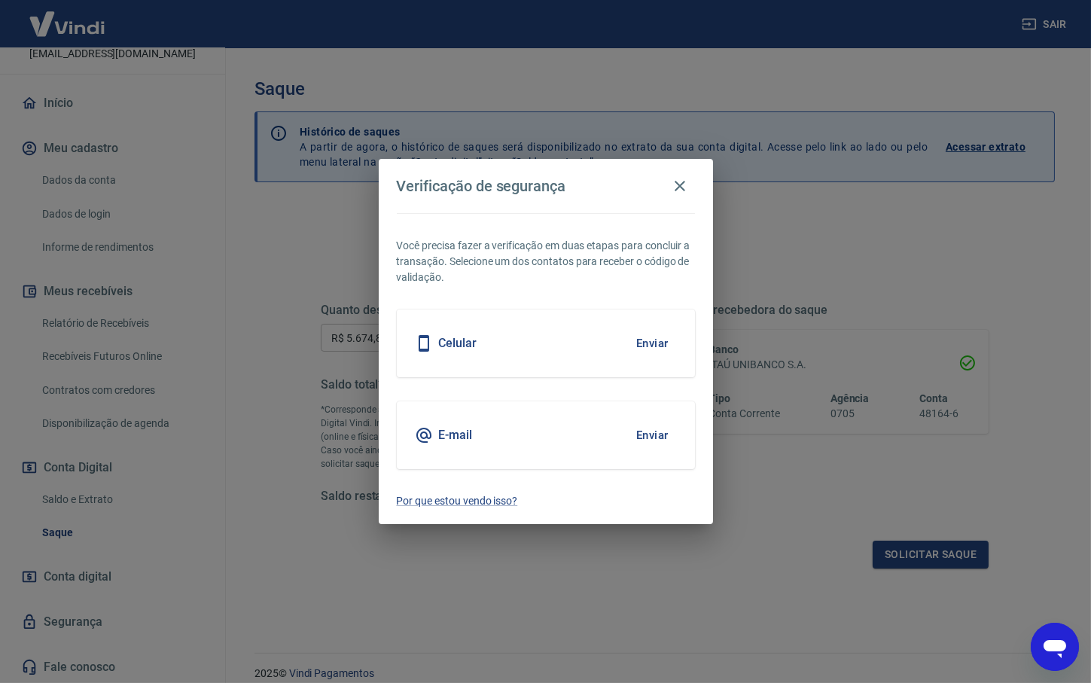
click at [650, 431] on button "Enviar" at bounding box center [652, 435] width 49 height 32
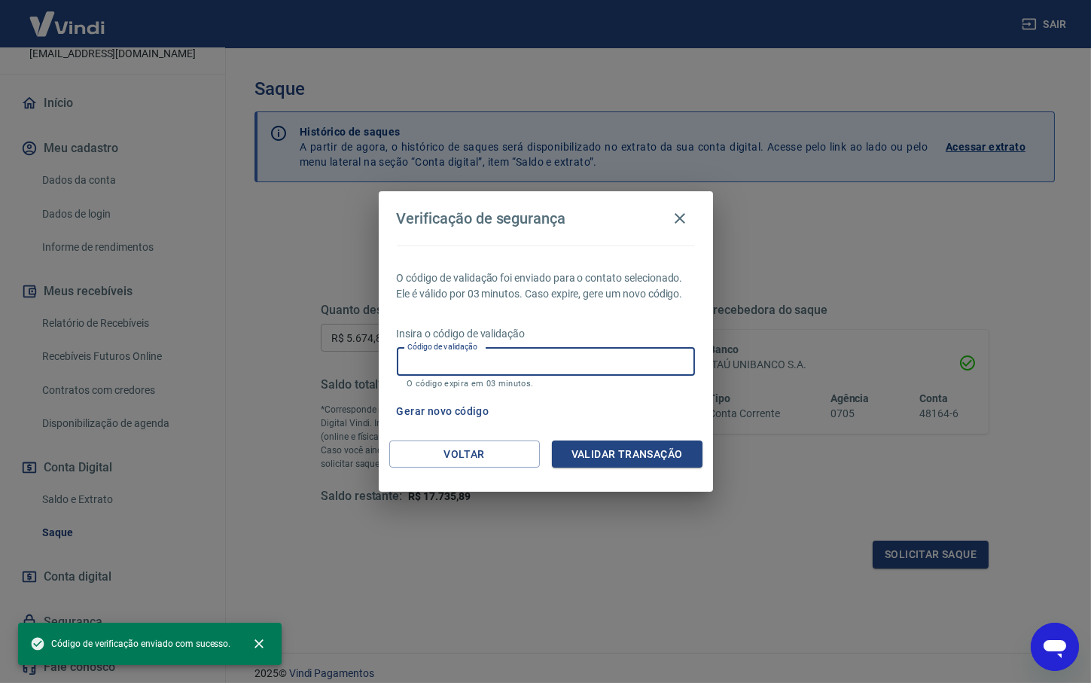
click at [471, 368] on input "Código de validação" at bounding box center [546, 362] width 298 height 28
paste input "392832"
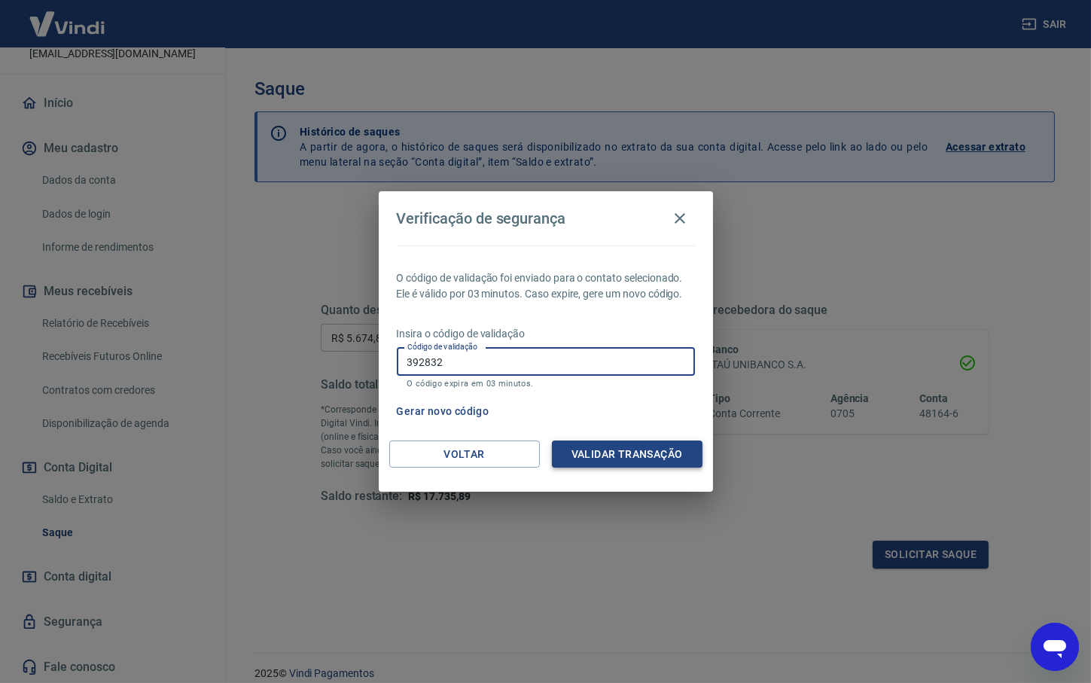
type input "392832"
click at [635, 441] on button "Validar transação" at bounding box center [627, 454] width 151 height 28
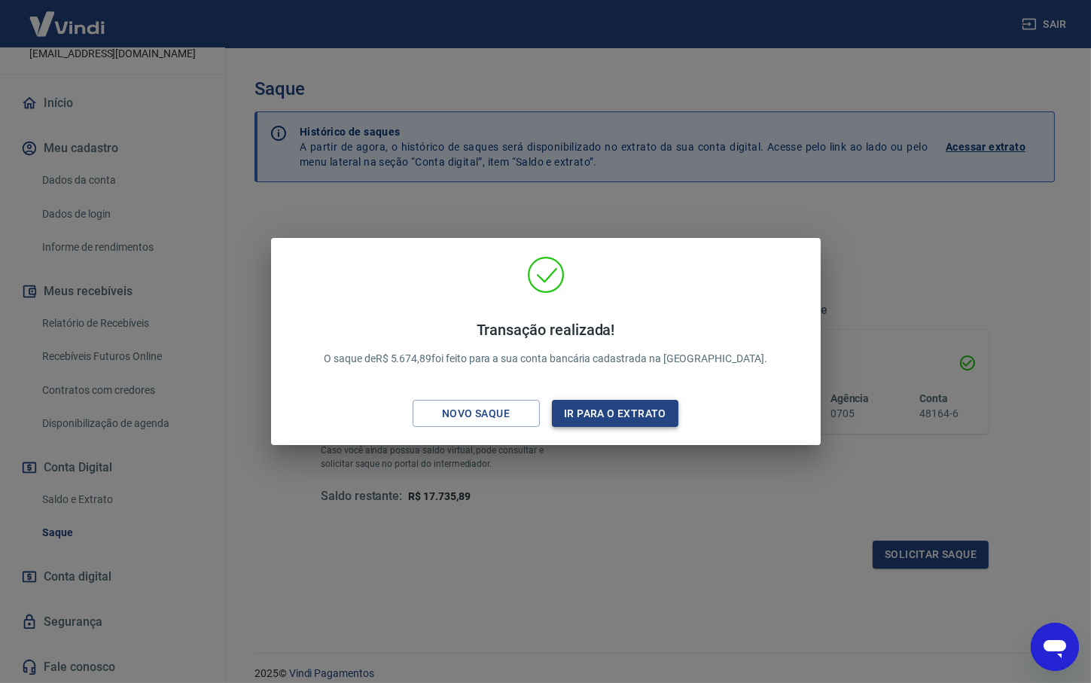
click at [610, 407] on button "Ir para o extrato" at bounding box center [615, 414] width 127 height 28
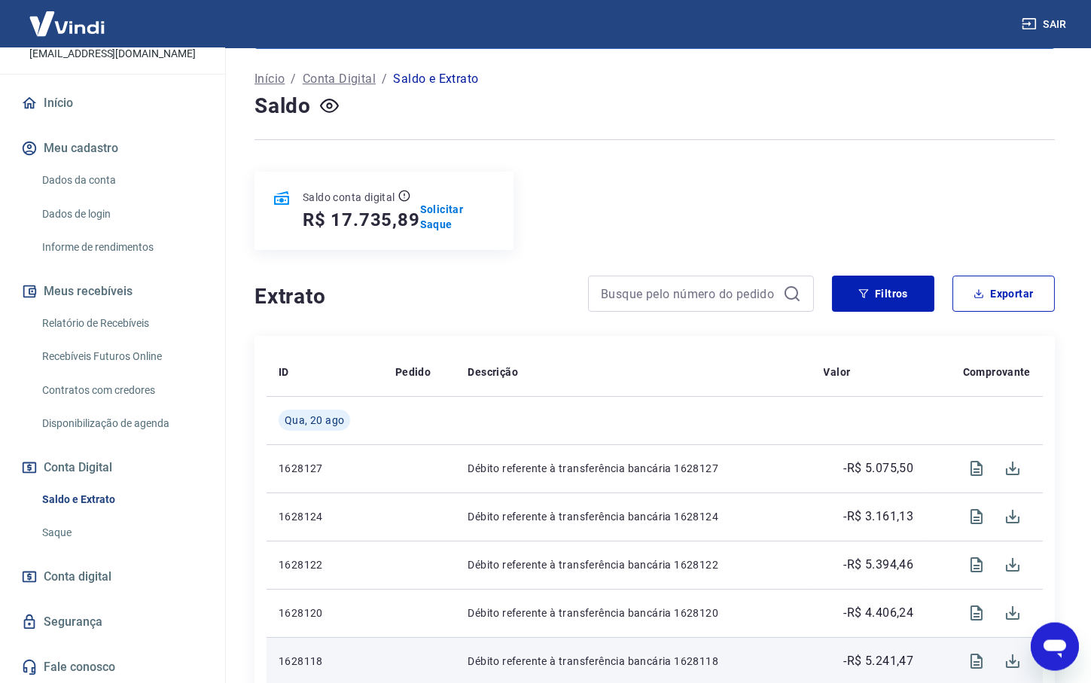
scroll to position [155, 0]
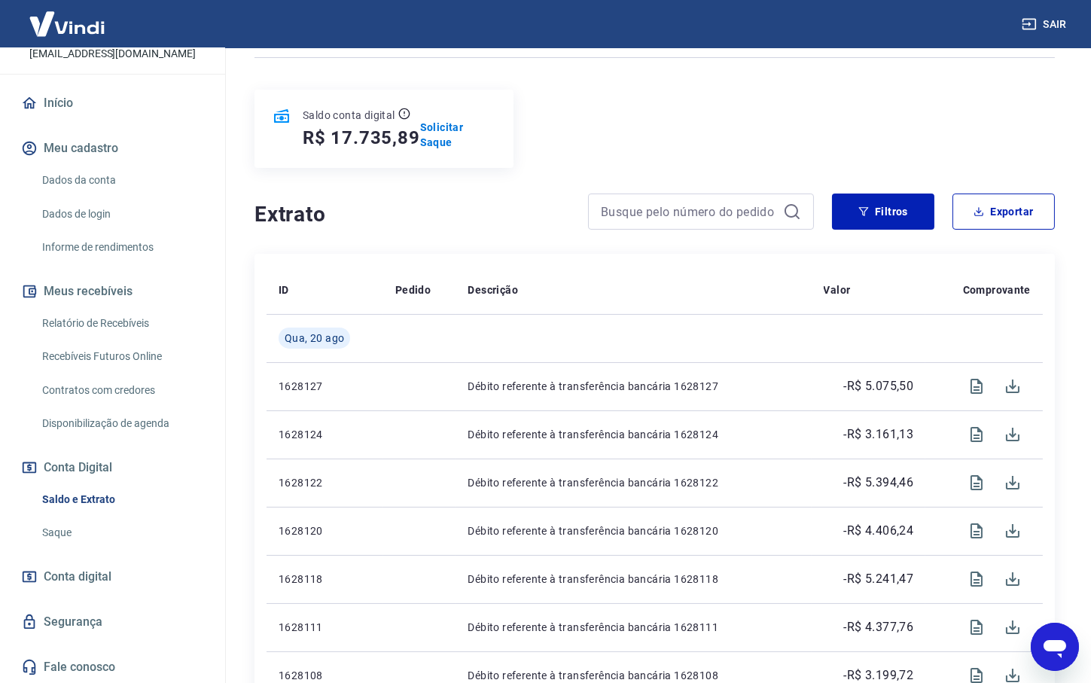
click at [70, 536] on link "Saque" at bounding box center [121, 532] width 171 height 31
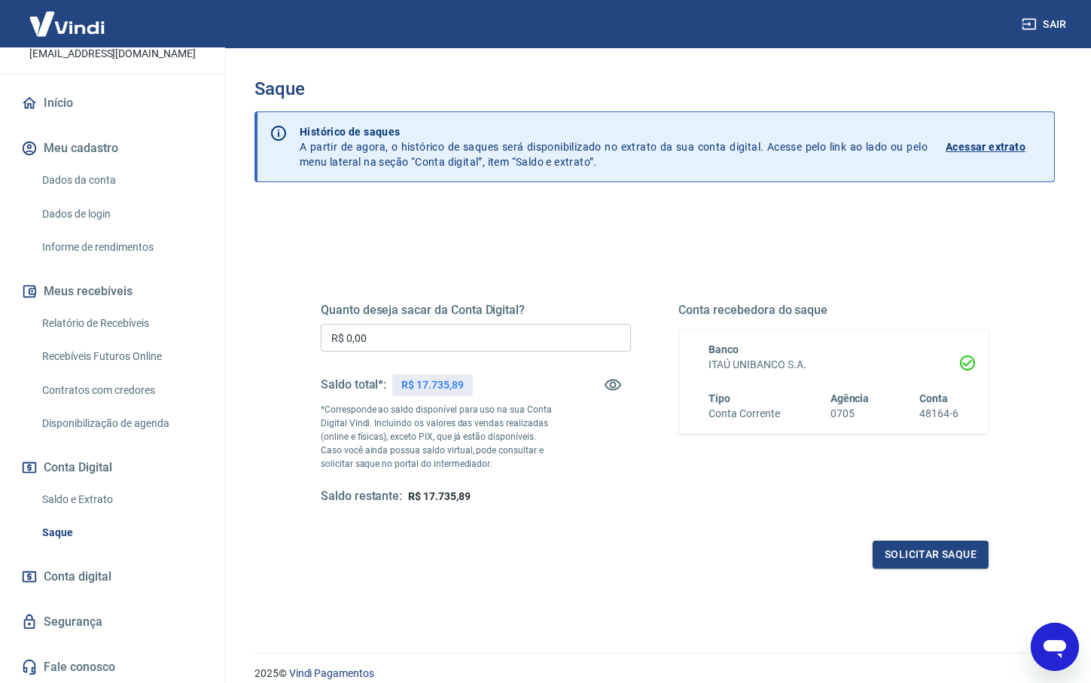
click at [75, 500] on link "Saldo e Extrato" at bounding box center [121, 499] width 171 height 31
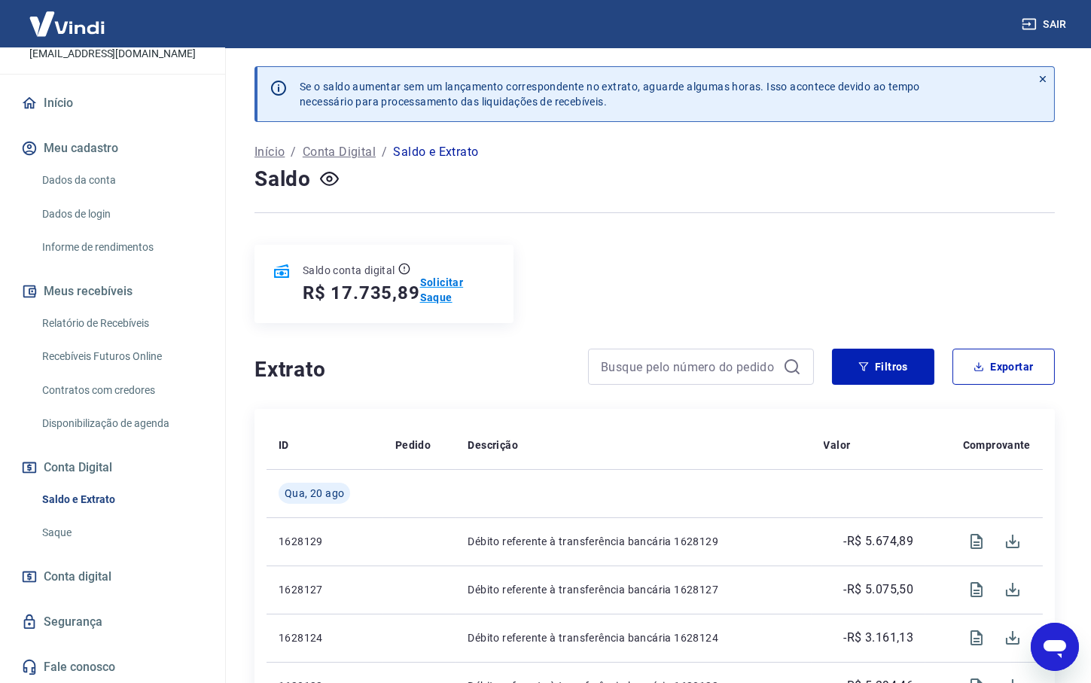
click at [468, 287] on p "Solicitar Saque" at bounding box center [457, 290] width 75 height 30
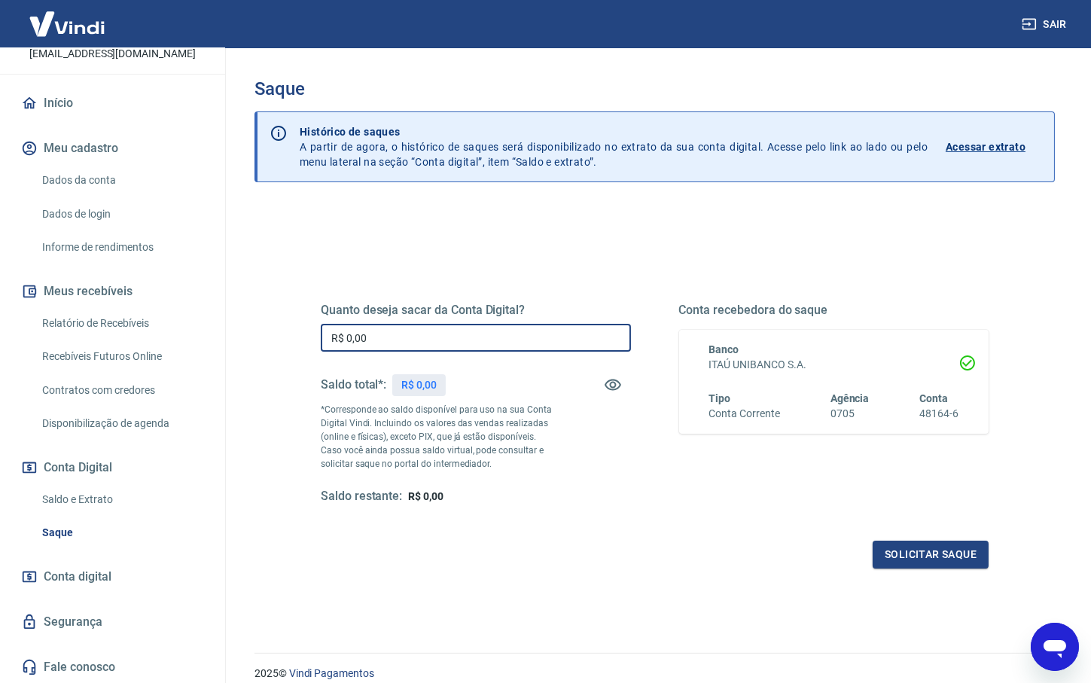
drag, startPoint x: 376, startPoint y: 339, endPoint x: 313, endPoint y: 340, distance: 62.5
click at [321, 339] on input "R$ 0,00" at bounding box center [476, 338] width 310 height 28
paste input "6.292,51"
type input "R$ 6.292,51"
click at [519, 577] on div "Quanto deseja sacar da Conta Digital? R$ 6.292,51 ​ Saldo total*: R$ 0,00 *Corr…" at bounding box center [655, 411] width 704 height 350
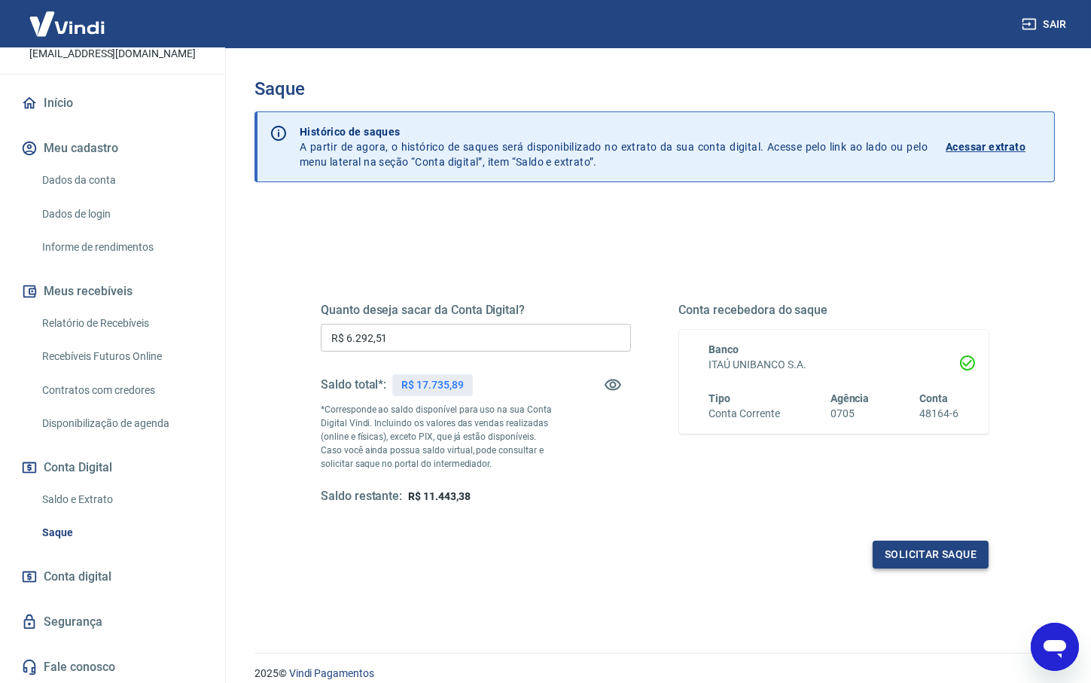
click at [949, 558] on button "Solicitar saque" at bounding box center [931, 555] width 116 height 28
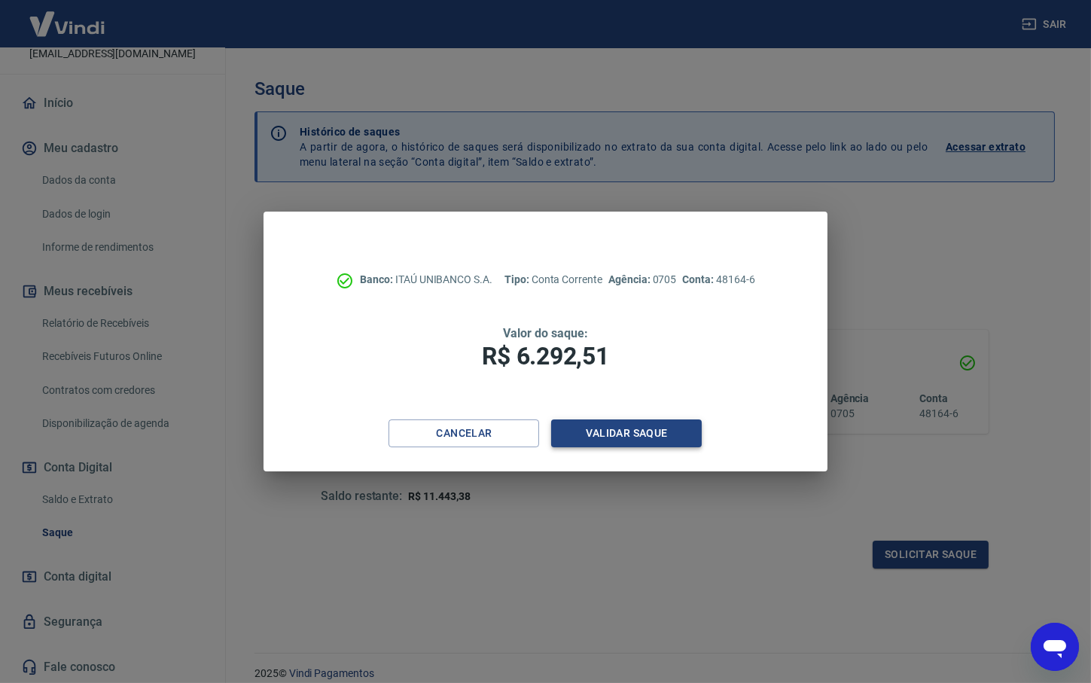
click at [625, 434] on button "Validar saque" at bounding box center [626, 433] width 151 height 28
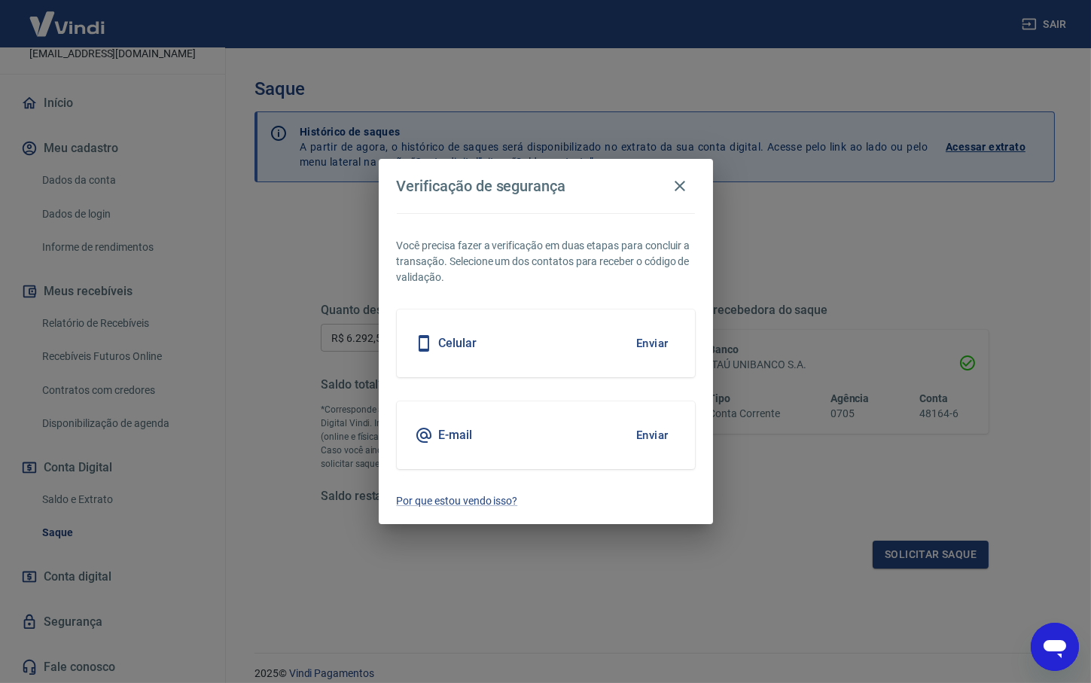
click at [657, 436] on button "Enviar" at bounding box center [652, 435] width 49 height 32
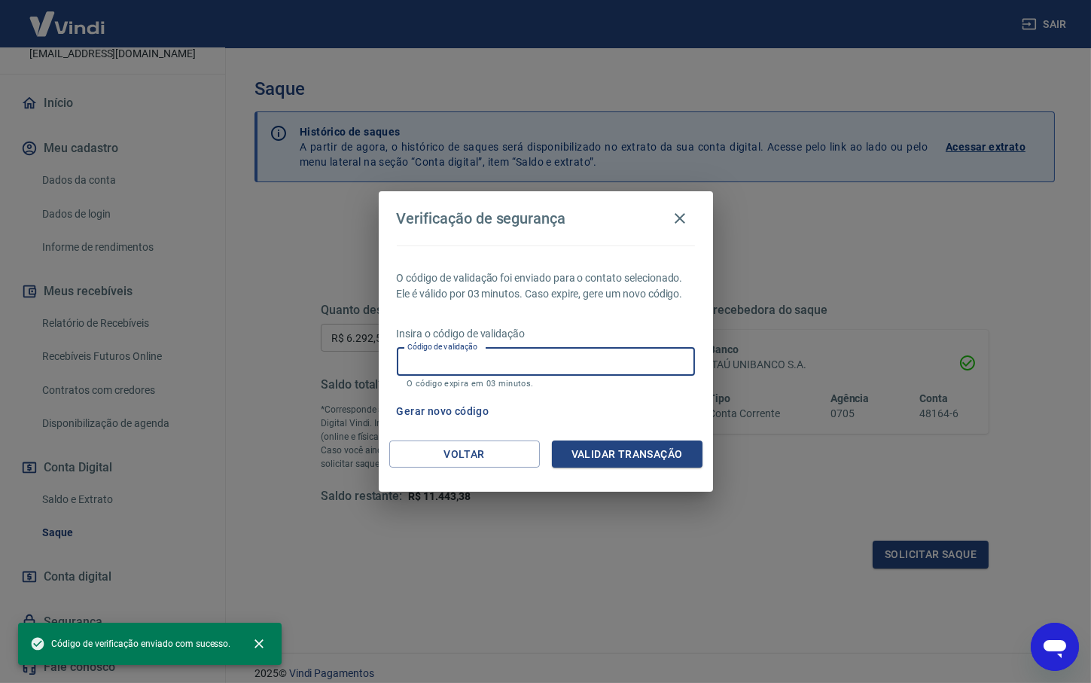
click at [460, 363] on input "Código de validação" at bounding box center [546, 362] width 298 height 28
paste input "612860"
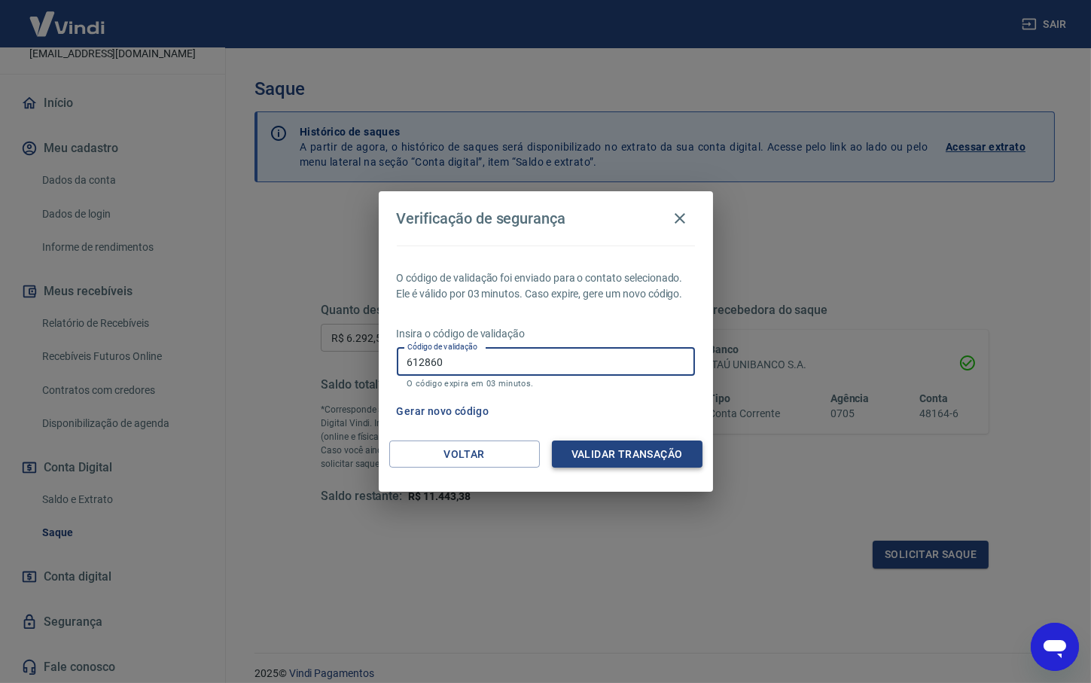
type input "612860"
click at [644, 451] on button "Validar transação" at bounding box center [627, 454] width 151 height 28
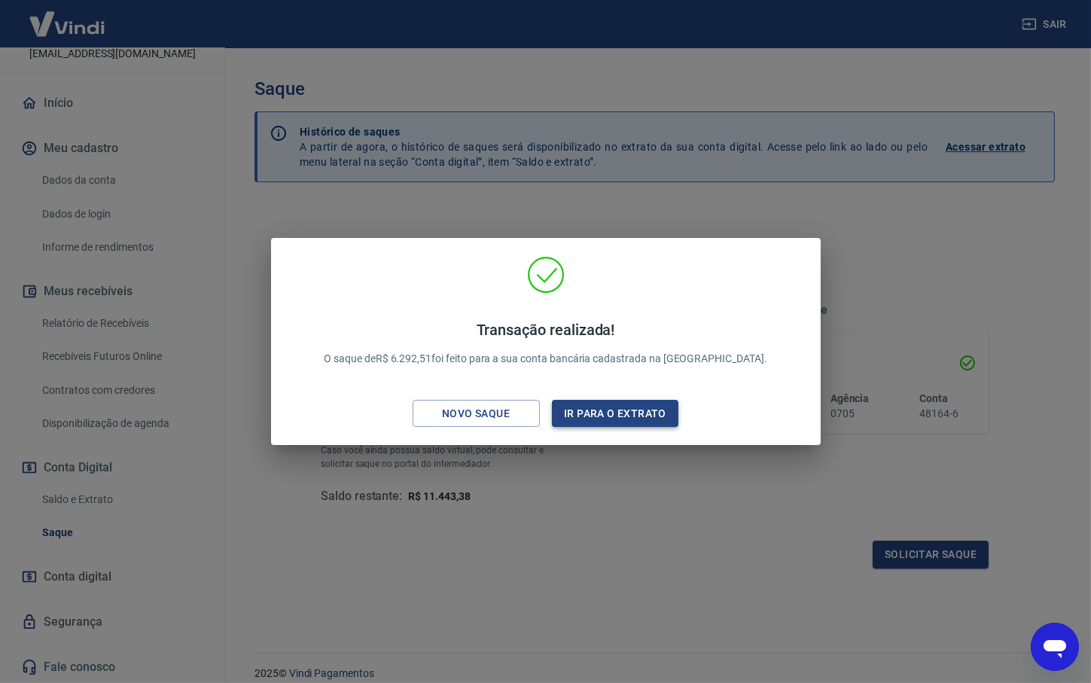
click at [603, 404] on button "Ir para o extrato" at bounding box center [615, 414] width 127 height 28
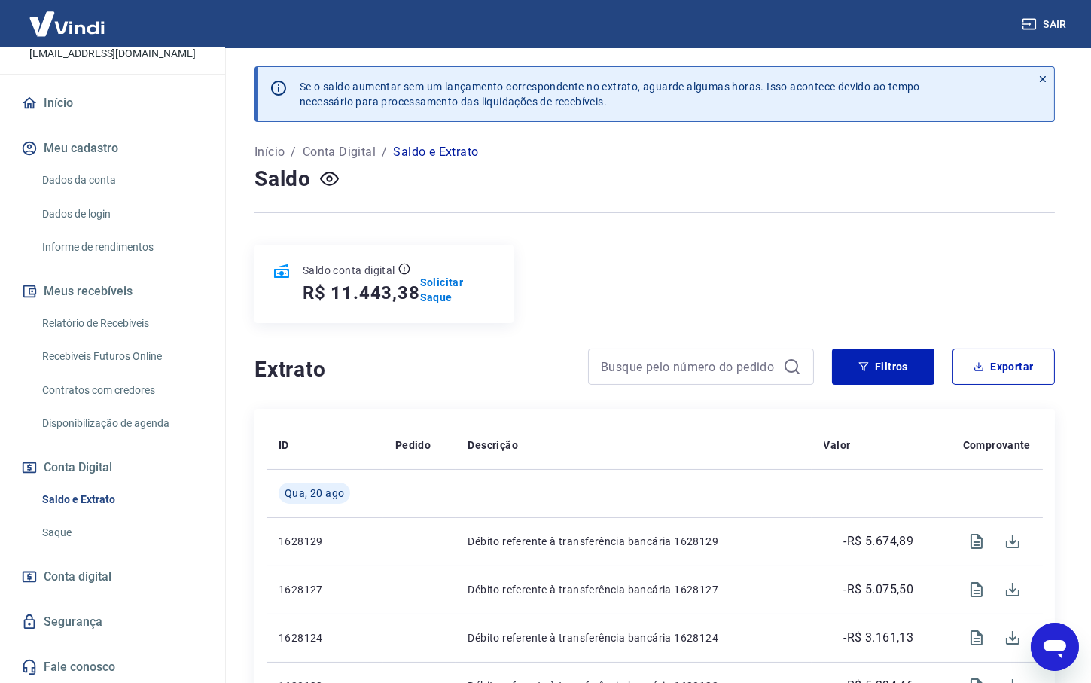
click at [69, 533] on link "Saque" at bounding box center [121, 532] width 171 height 31
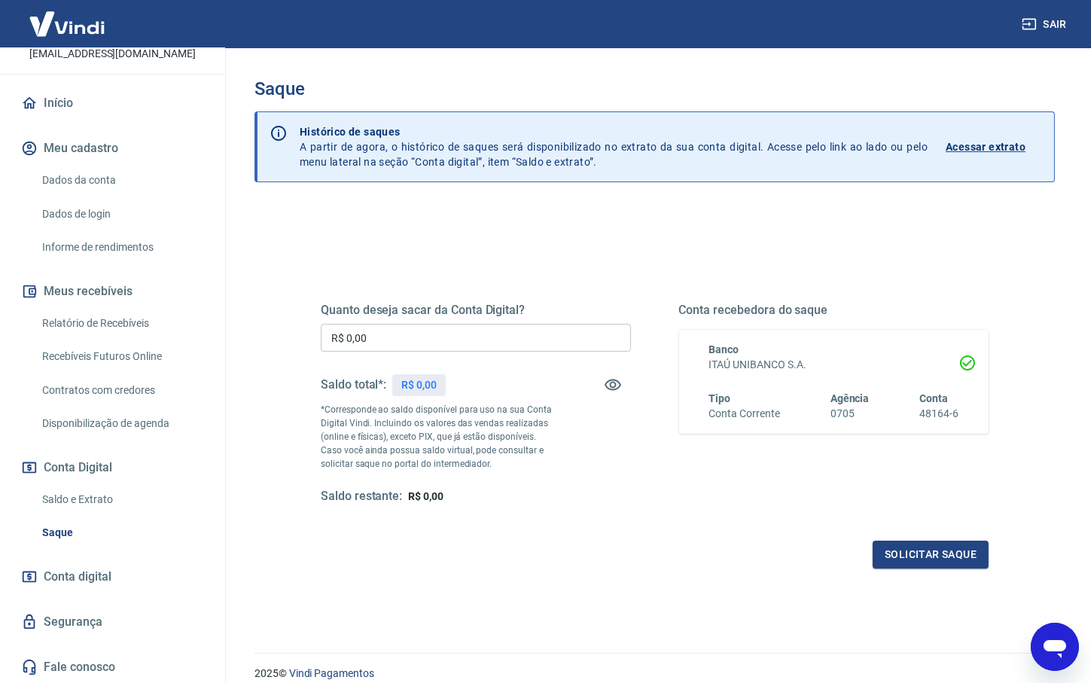
click at [75, 498] on link "Saldo e Extrato" at bounding box center [121, 499] width 171 height 31
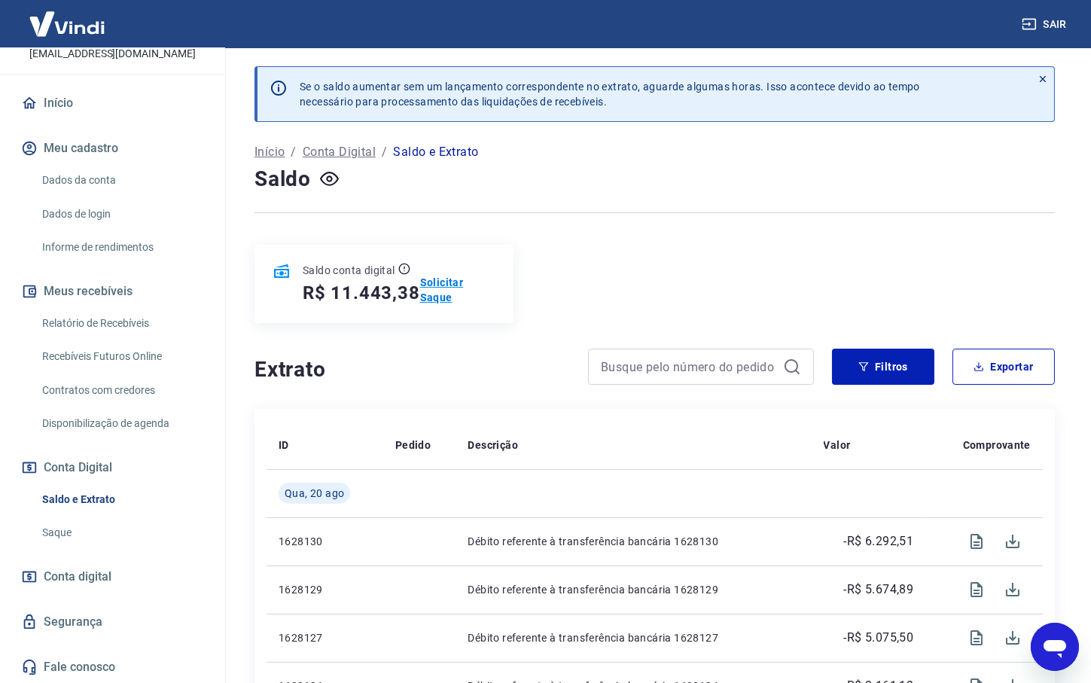
click at [434, 285] on p "Solicitar Saque" at bounding box center [457, 290] width 75 height 30
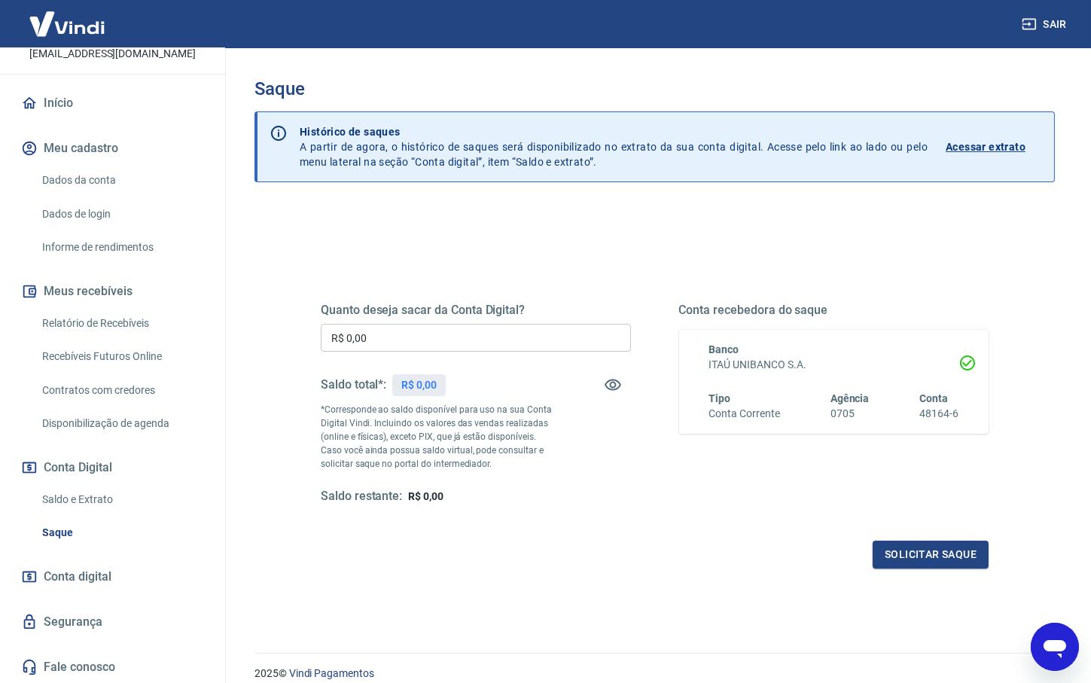
click at [414, 336] on input "R$ 0,00" at bounding box center [476, 338] width 310 height 28
paste input "text"
drag, startPoint x: 414, startPoint y: 336, endPoint x: 274, endPoint y: 337, distance: 140.0
click at [321, 334] on input "R$ 0,00" at bounding box center [476, 338] width 310 height 28
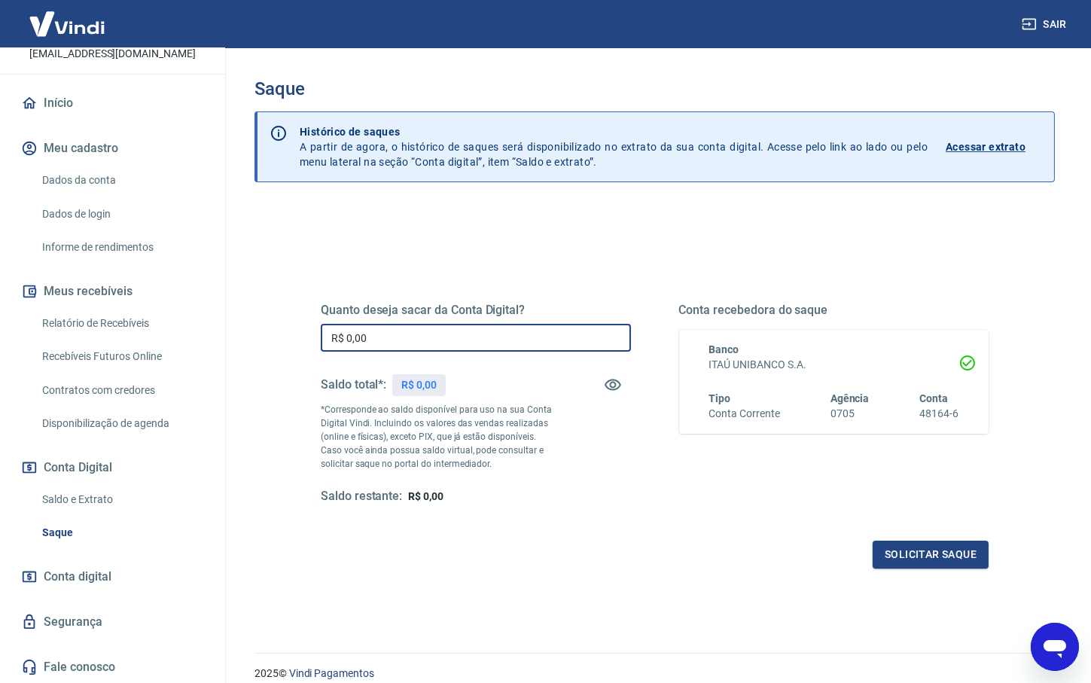
paste input "2.102,45"
type input "R$ 2.102,45"
click at [648, 532] on div "Quanto deseja sacar da Conta Digital? R$ 2.102,45 ​ Saldo total*: R$ 11.443,38 …" at bounding box center [655, 418] width 668 height 302
click at [919, 553] on button "Solicitar saque" at bounding box center [931, 555] width 116 height 28
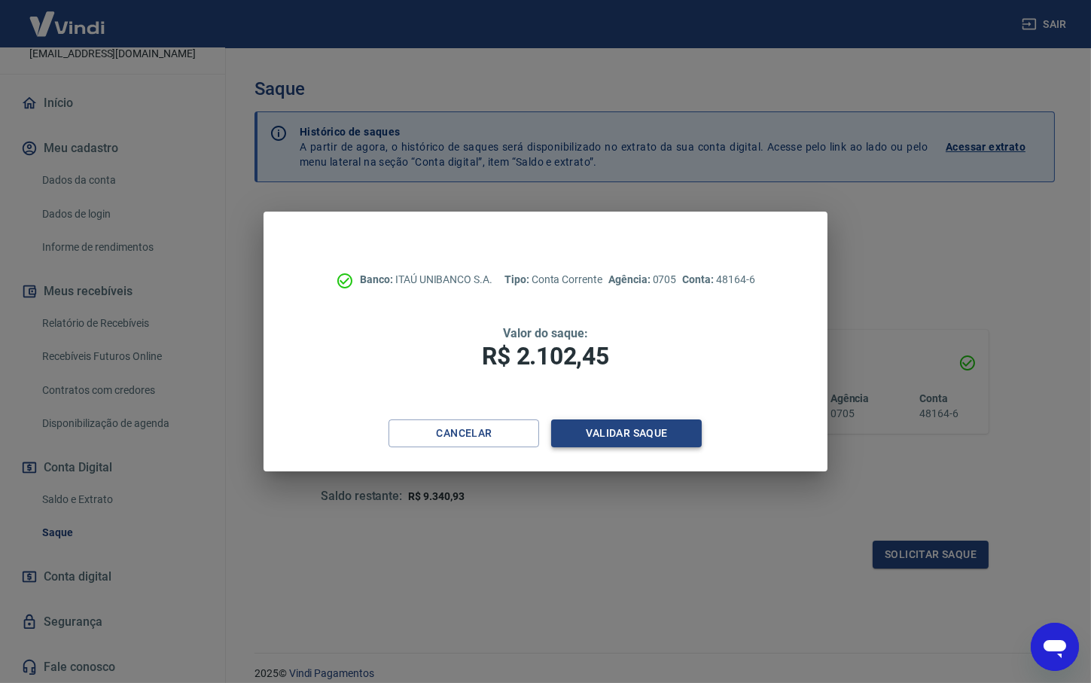
click at [608, 428] on button "Validar saque" at bounding box center [626, 433] width 151 height 28
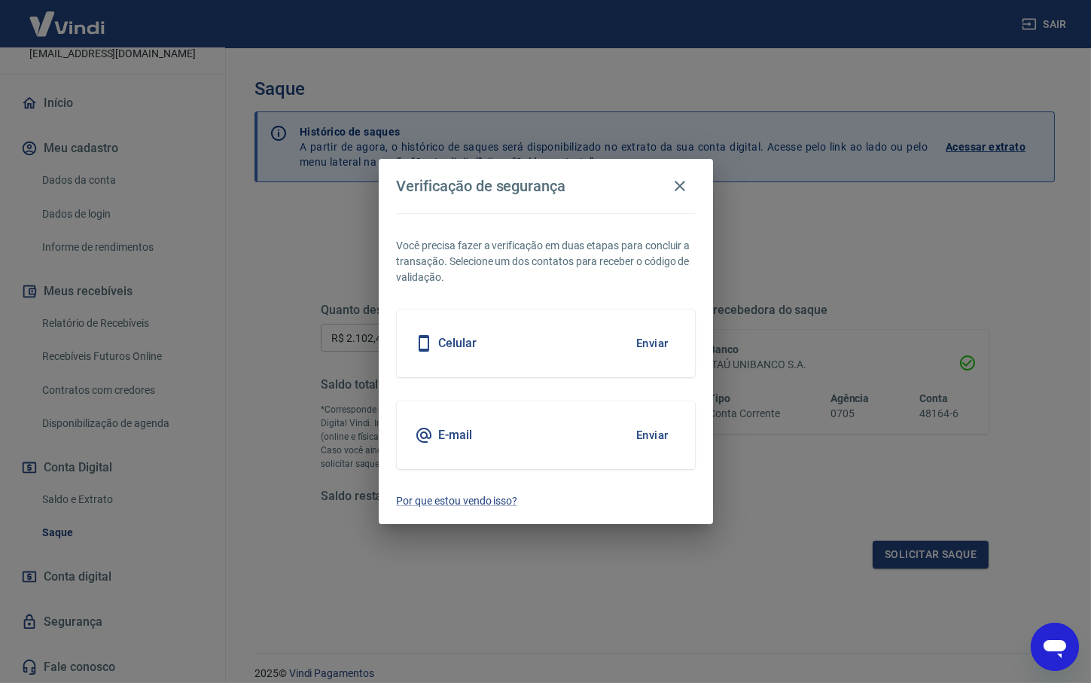
click at [662, 441] on button "Enviar" at bounding box center [652, 435] width 49 height 32
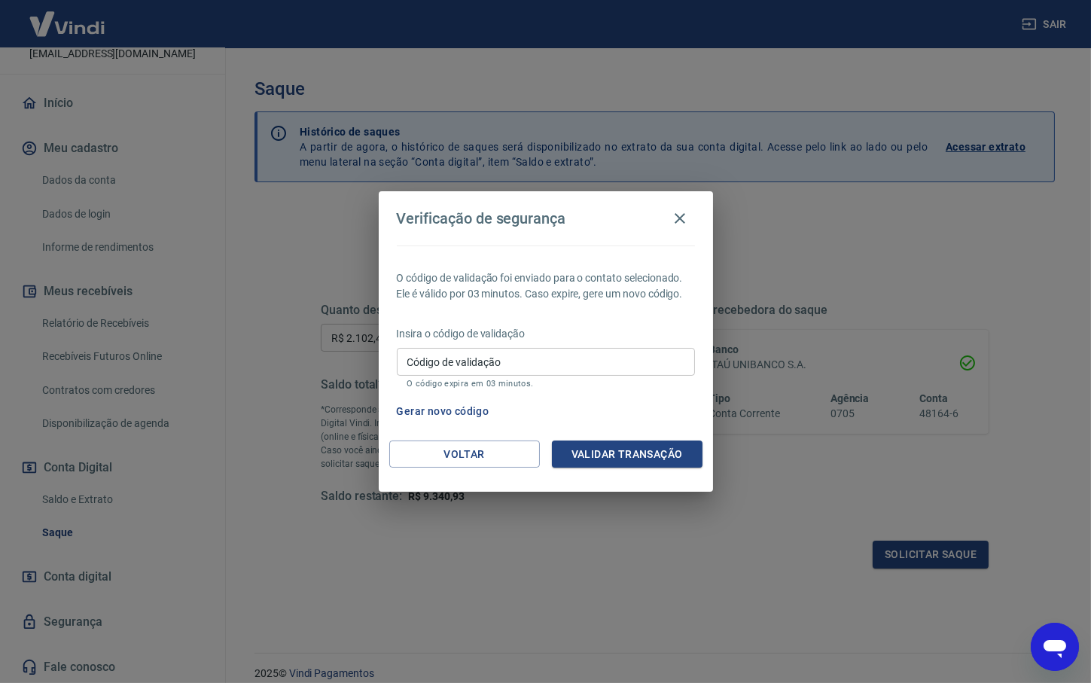
click at [441, 349] on input "Código de validação" at bounding box center [546, 362] width 298 height 28
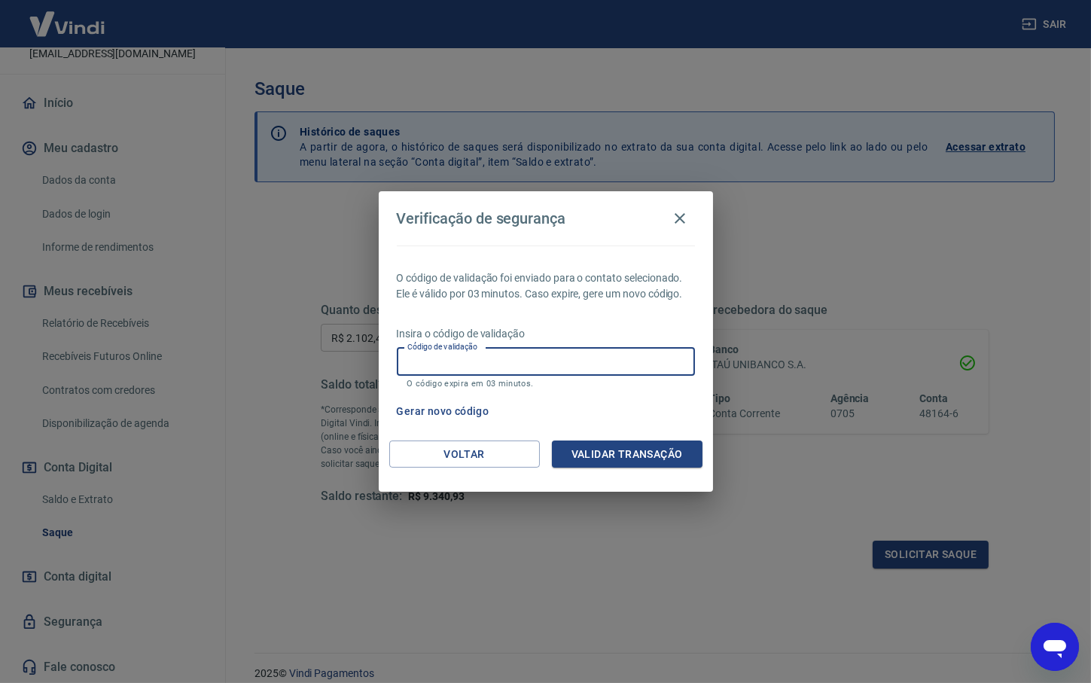
paste input "754602"
type input "754602"
click at [625, 451] on button "Validar transação" at bounding box center [627, 454] width 151 height 28
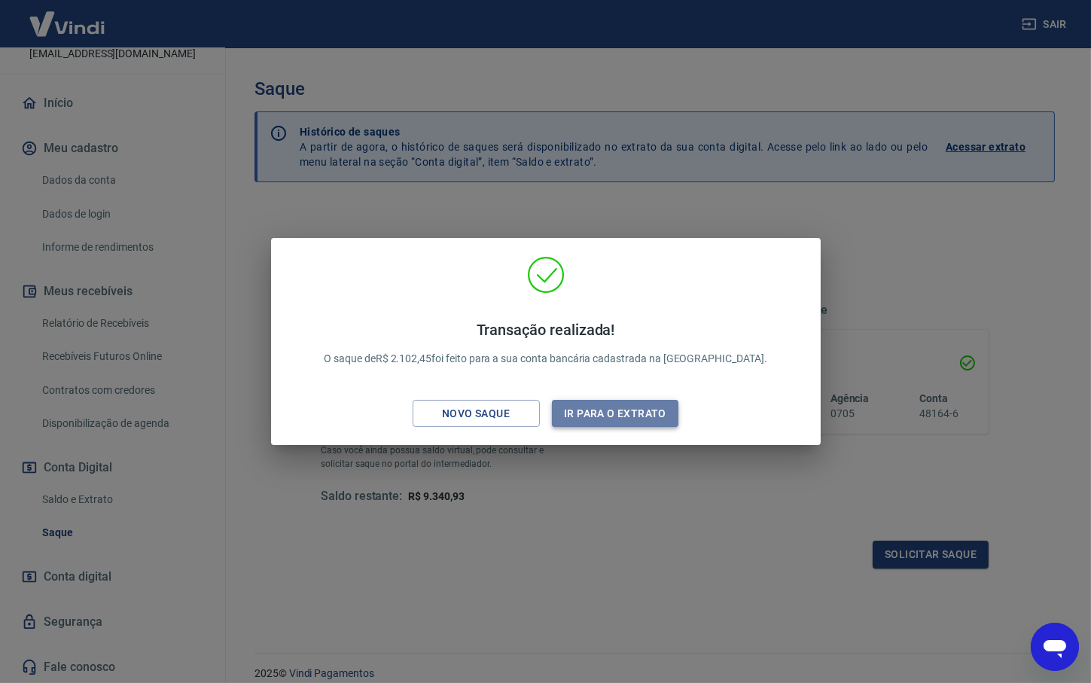
click at [610, 416] on button "Ir para o extrato" at bounding box center [615, 414] width 127 height 28
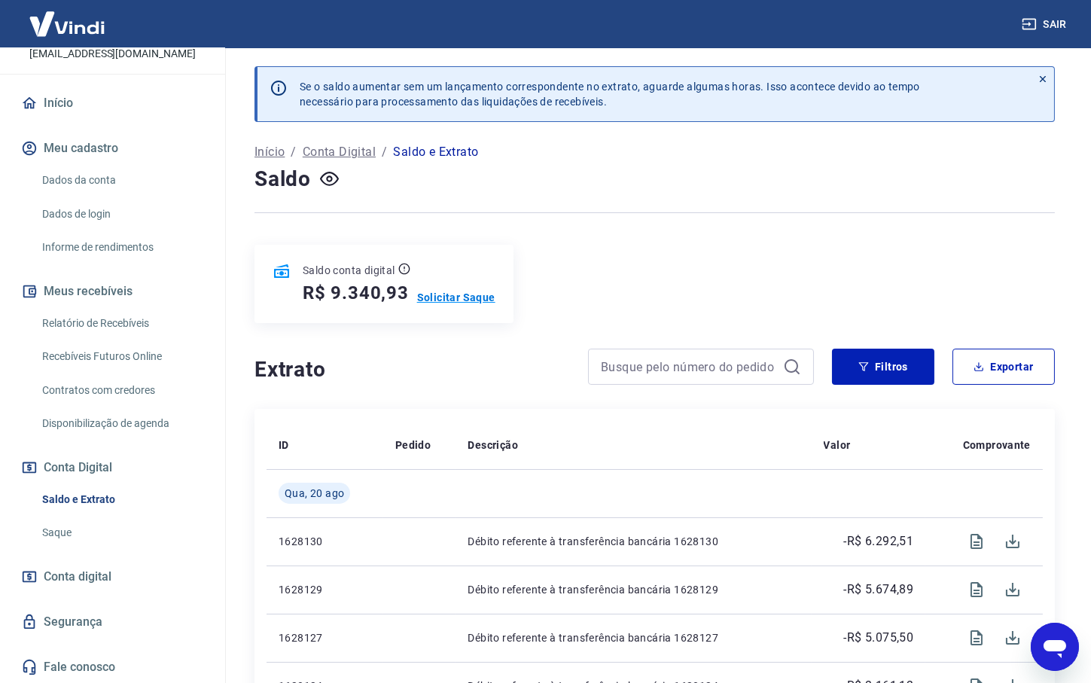
click at [426, 290] on p "Solicitar Saque" at bounding box center [456, 297] width 78 height 15
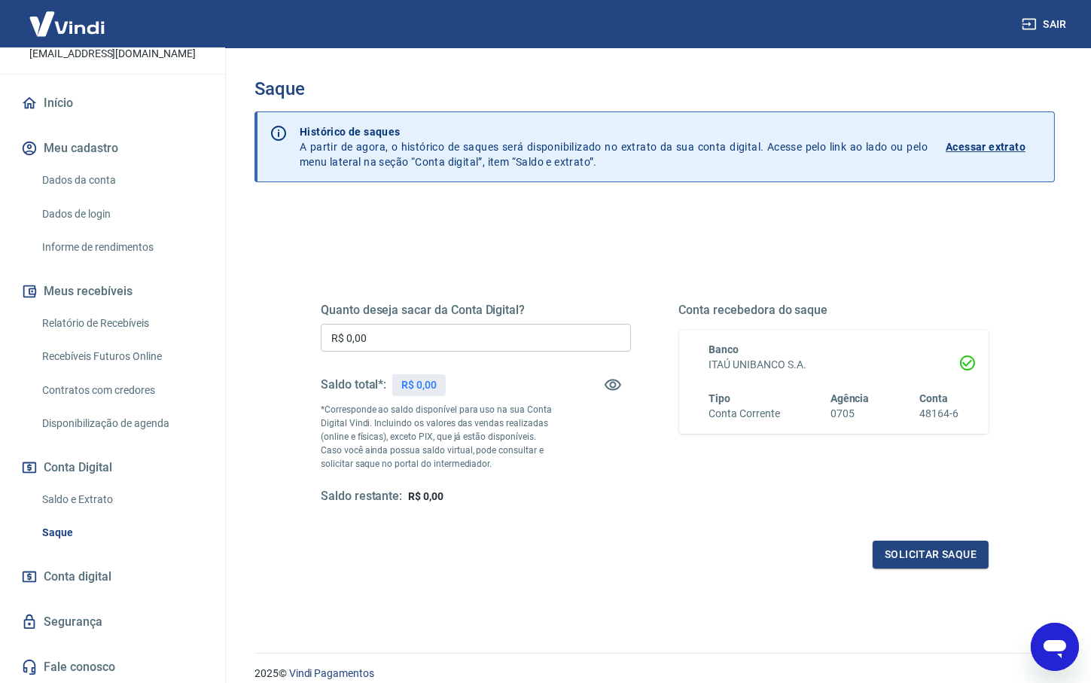
drag, startPoint x: 391, startPoint y: 334, endPoint x: 214, endPoint y: 336, distance: 176.9
click at [321, 334] on input "R$ 0,00" at bounding box center [476, 338] width 310 height 28
paste input "2.189,61"
type input "R$ 2.189,61"
click at [498, 565] on div "Solicitar saque" at bounding box center [655, 555] width 668 height 28
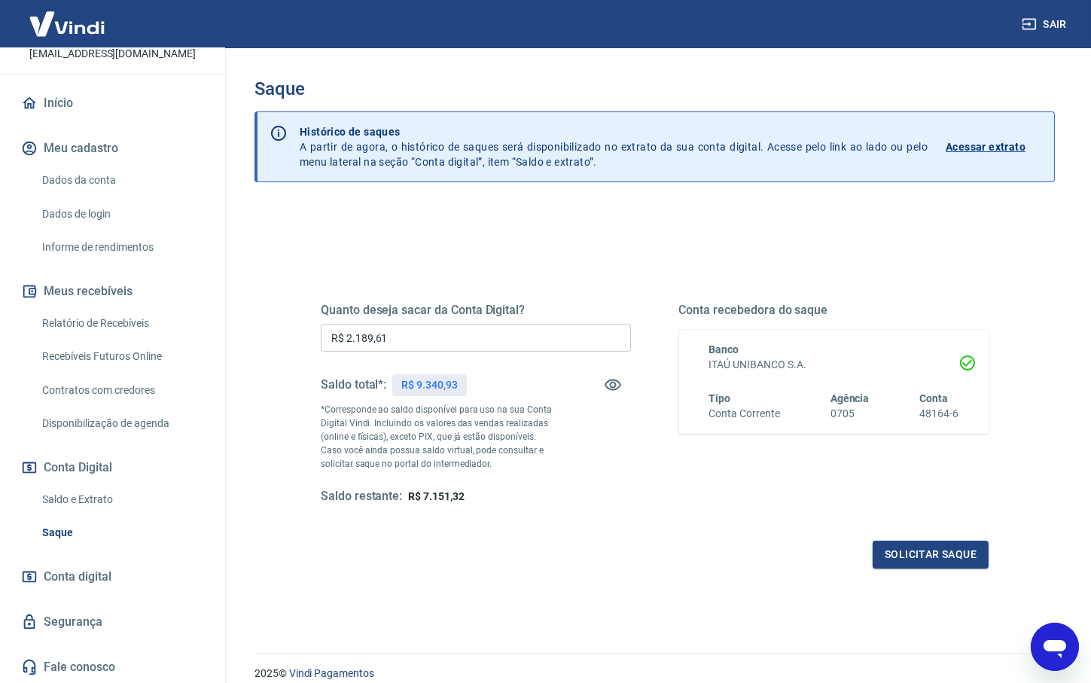
click at [546, 553] on div "Solicitar saque" at bounding box center [655, 555] width 668 height 28
click at [917, 551] on button "Solicitar saque" at bounding box center [931, 555] width 116 height 28
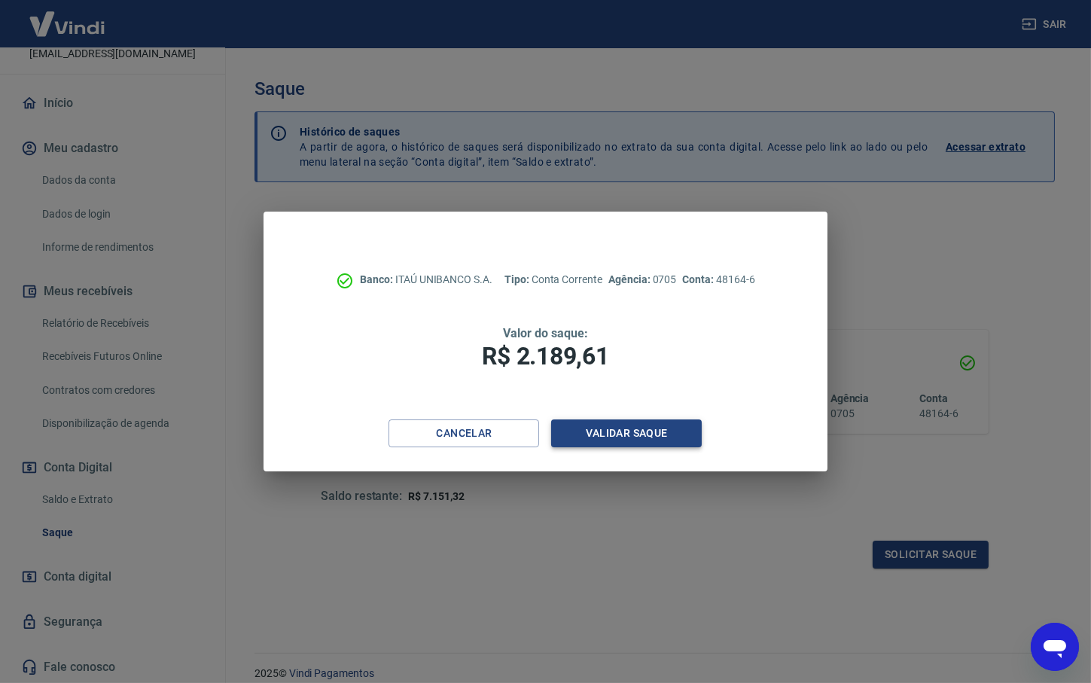
click at [620, 426] on button "Validar saque" at bounding box center [626, 433] width 151 height 28
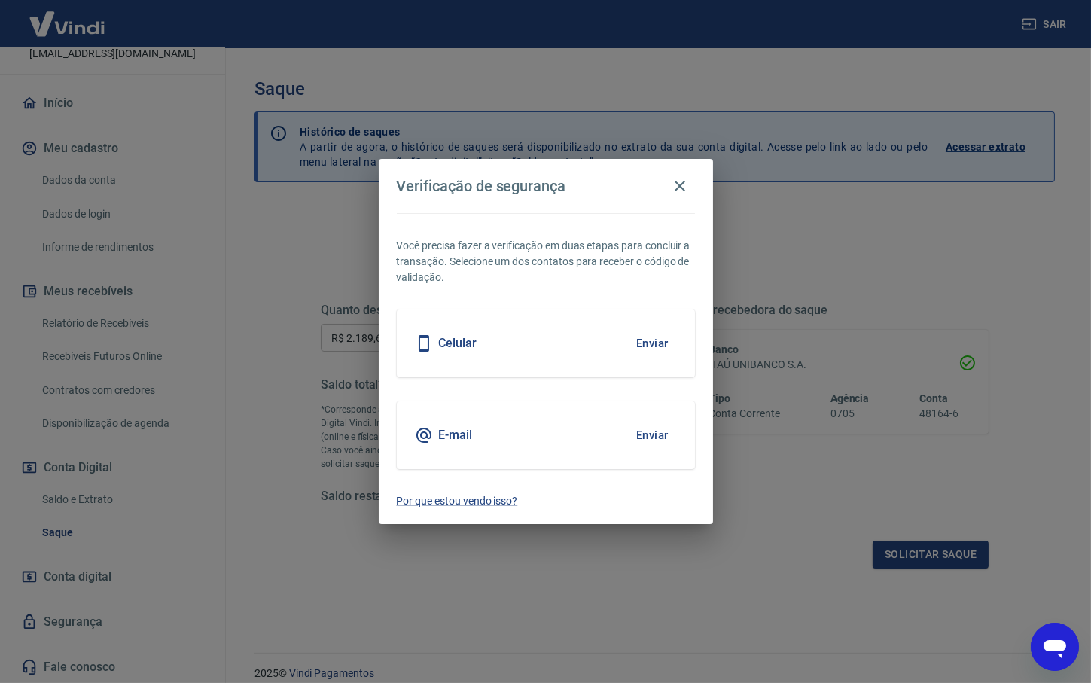
click at [641, 425] on button "Enviar" at bounding box center [652, 435] width 49 height 32
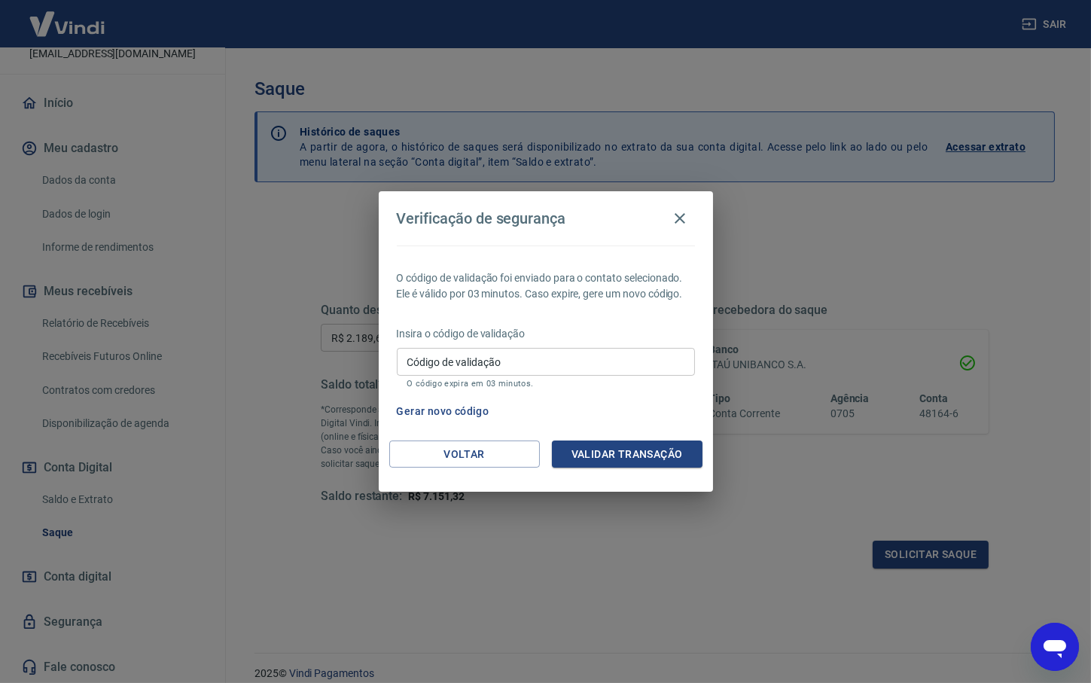
click at [468, 361] on input "Código de validação" at bounding box center [546, 362] width 298 height 28
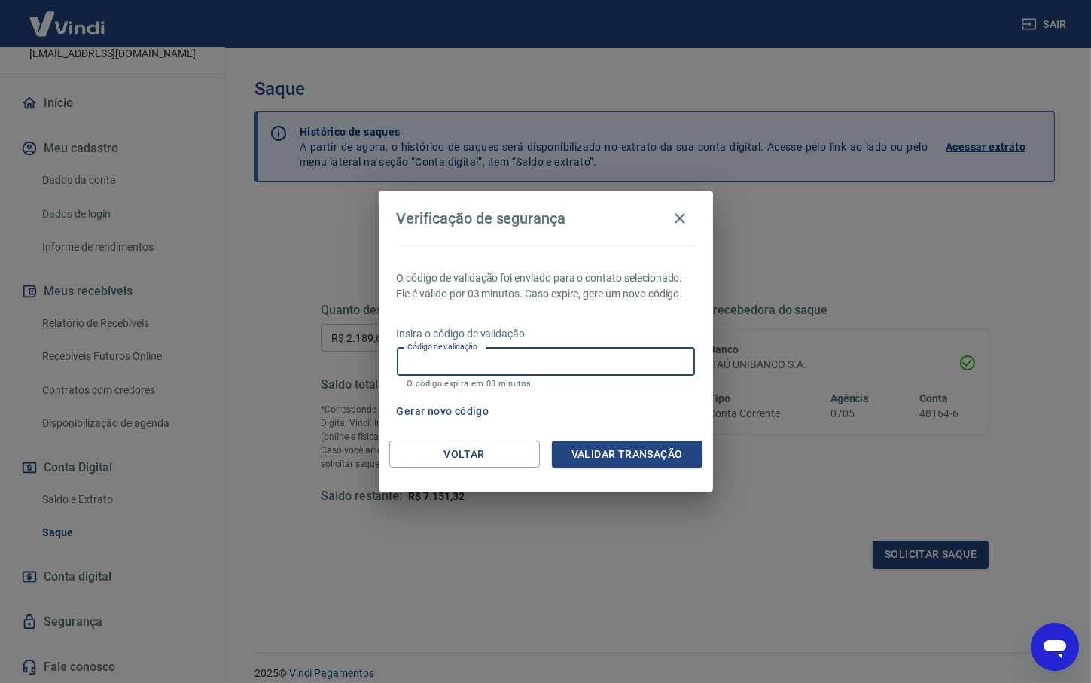
paste input "925951"
type input "925951"
click at [627, 450] on button "Validar transação" at bounding box center [627, 454] width 151 height 28
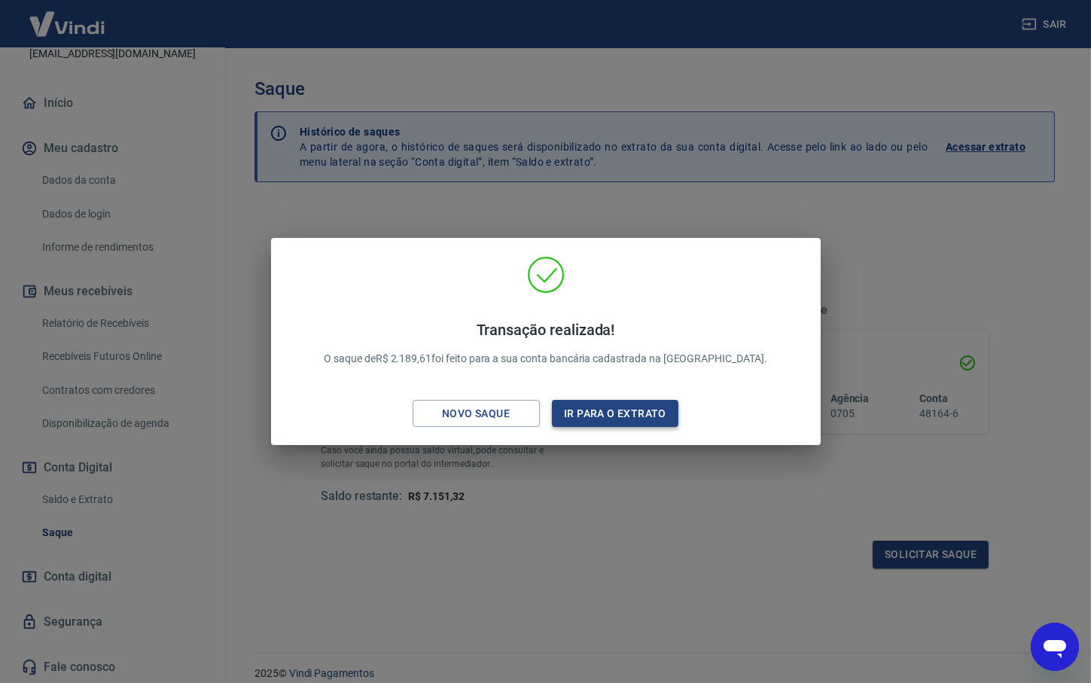
click at [620, 416] on button "Ir para o extrato" at bounding box center [615, 414] width 127 height 28
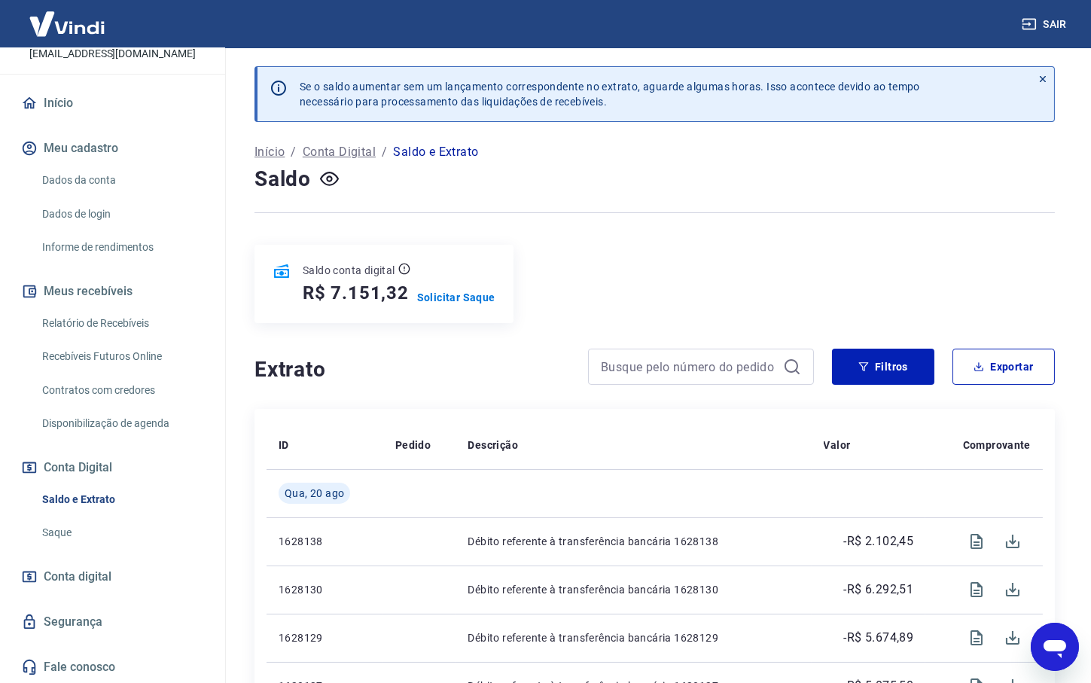
click at [70, 538] on link "Saque" at bounding box center [121, 532] width 171 height 31
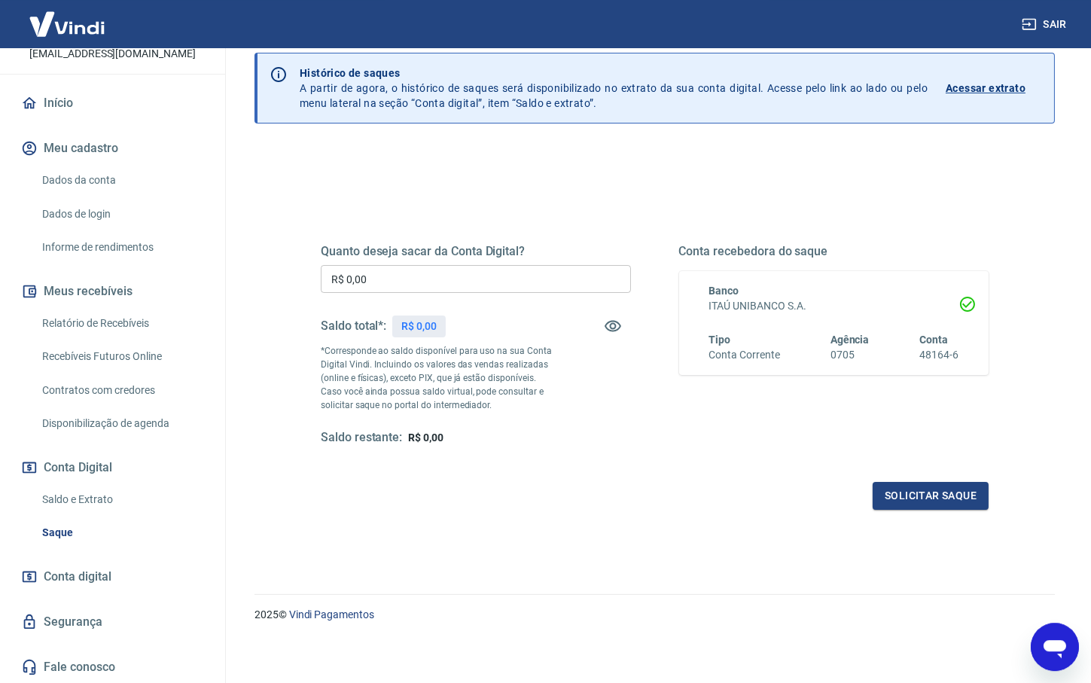
scroll to position [62, 0]
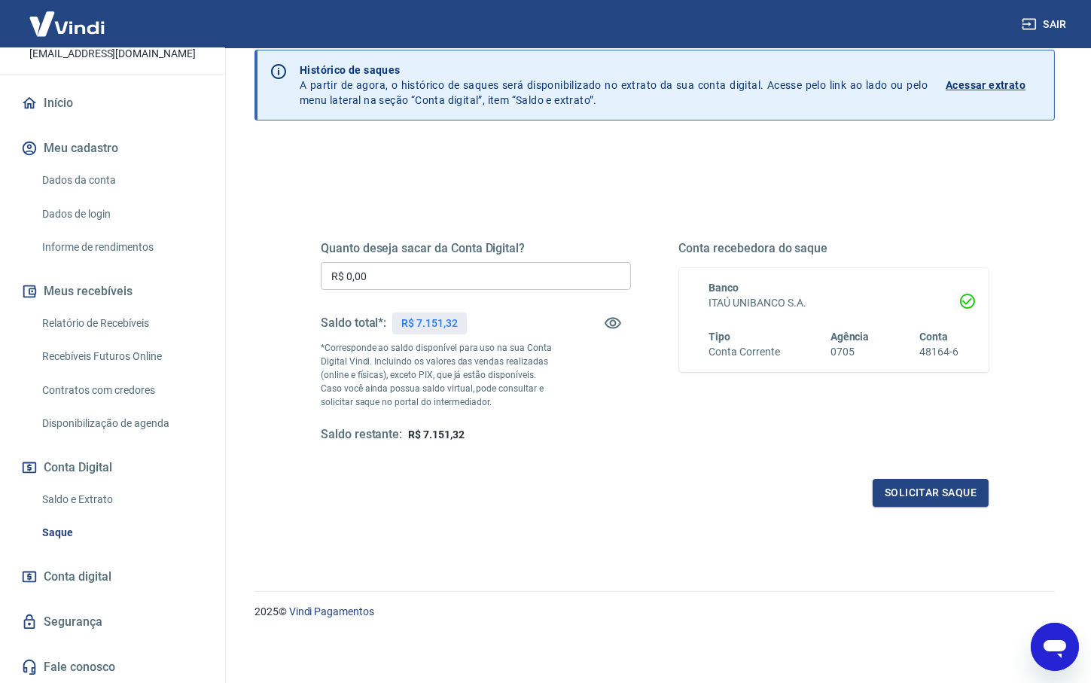
click at [68, 500] on link "Saldo e Extrato" at bounding box center [121, 499] width 171 height 31
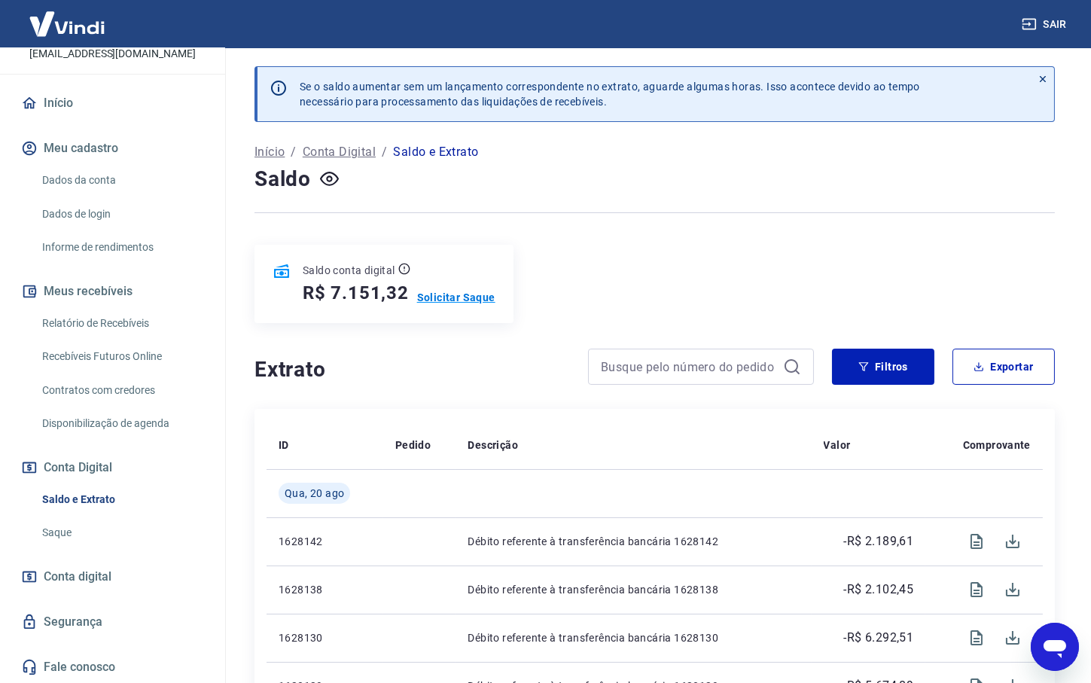
click at [441, 290] on p "Solicitar Saque" at bounding box center [456, 297] width 78 height 15
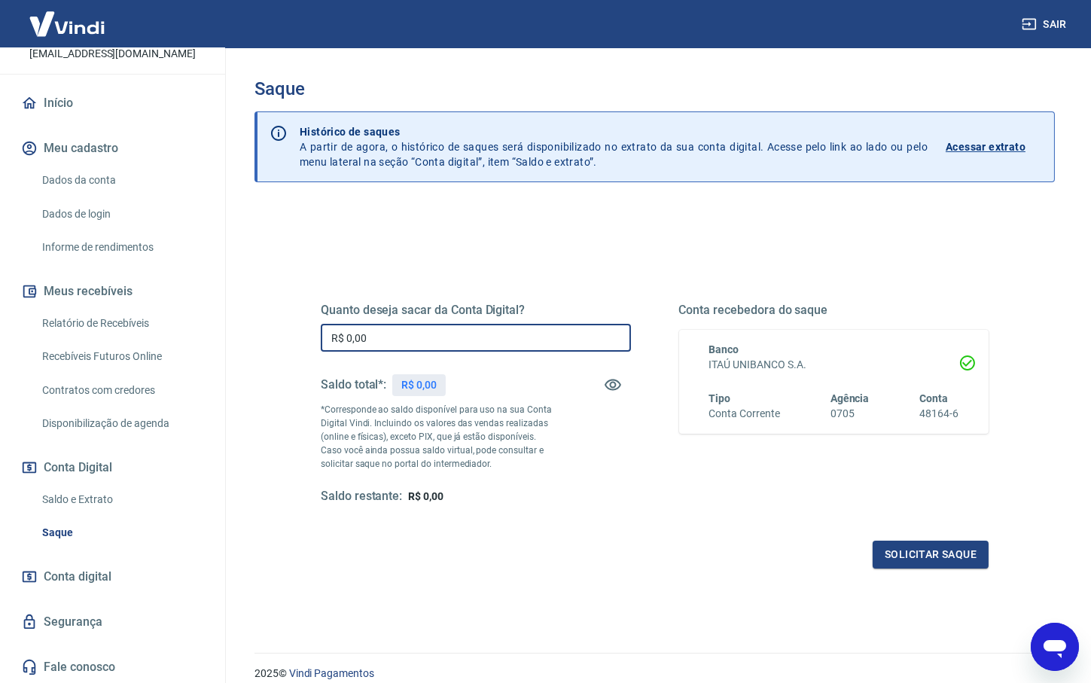
drag, startPoint x: 409, startPoint y: 338, endPoint x: 192, endPoint y: 346, distance: 217.0
click at [321, 343] on input "R$ 0,00" at bounding box center [476, 338] width 310 height 28
paste input "2.806,64"
type input "R$ 2.806,64"
click at [934, 565] on button "Solicitar saque" at bounding box center [931, 555] width 116 height 28
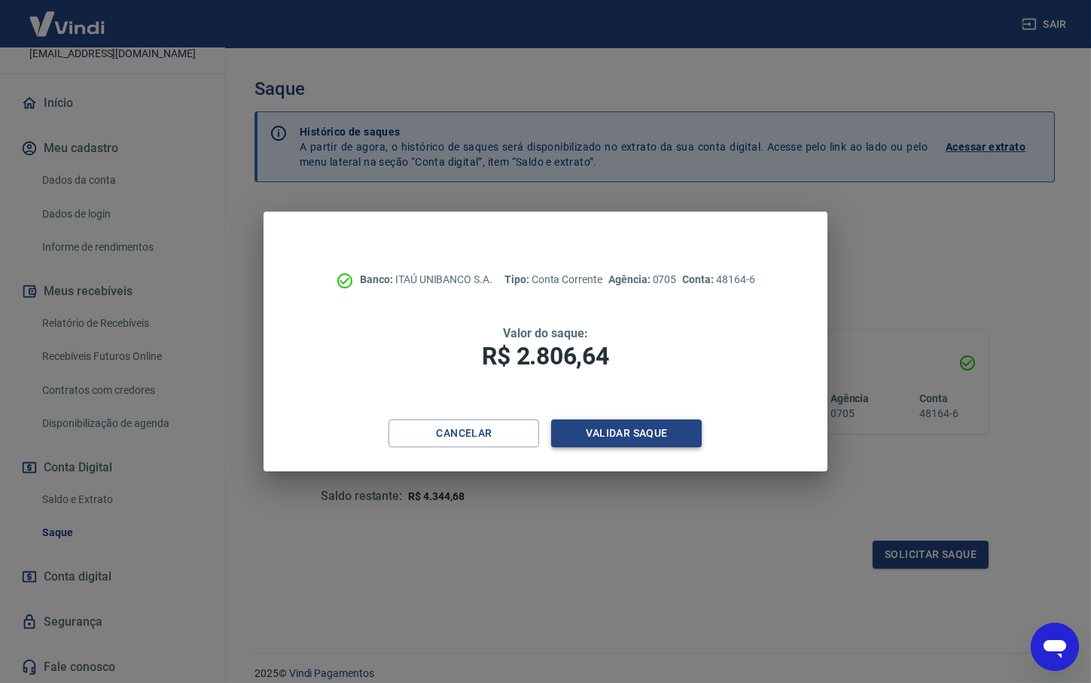
click at [629, 434] on button "Validar saque" at bounding box center [626, 433] width 151 height 28
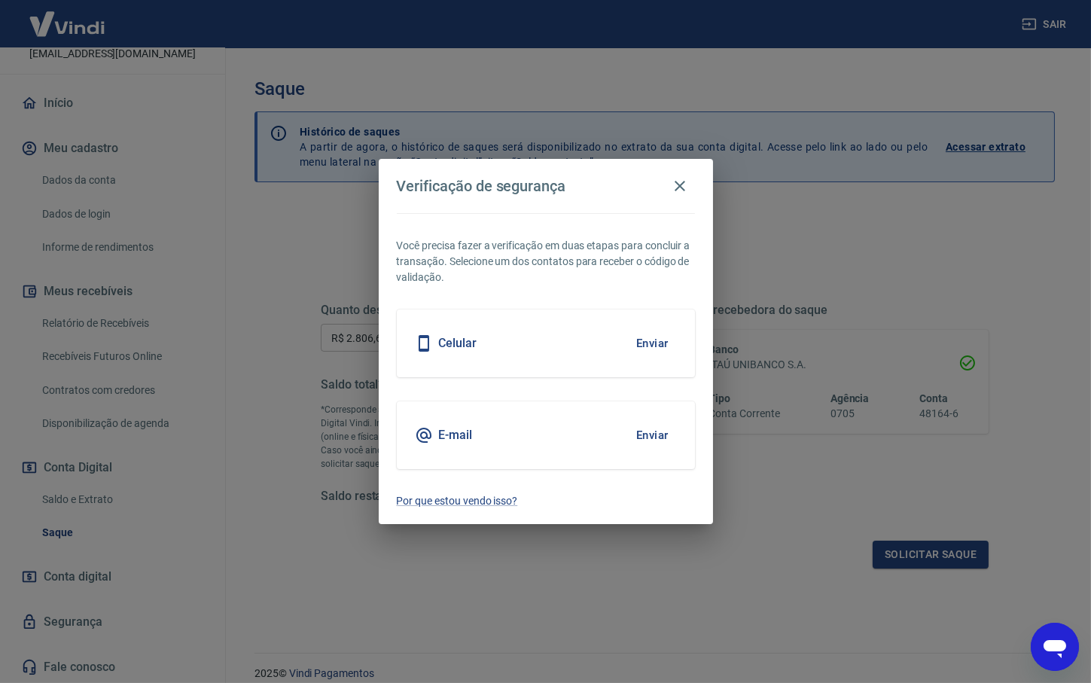
click at [653, 443] on button "Enviar" at bounding box center [652, 435] width 49 height 32
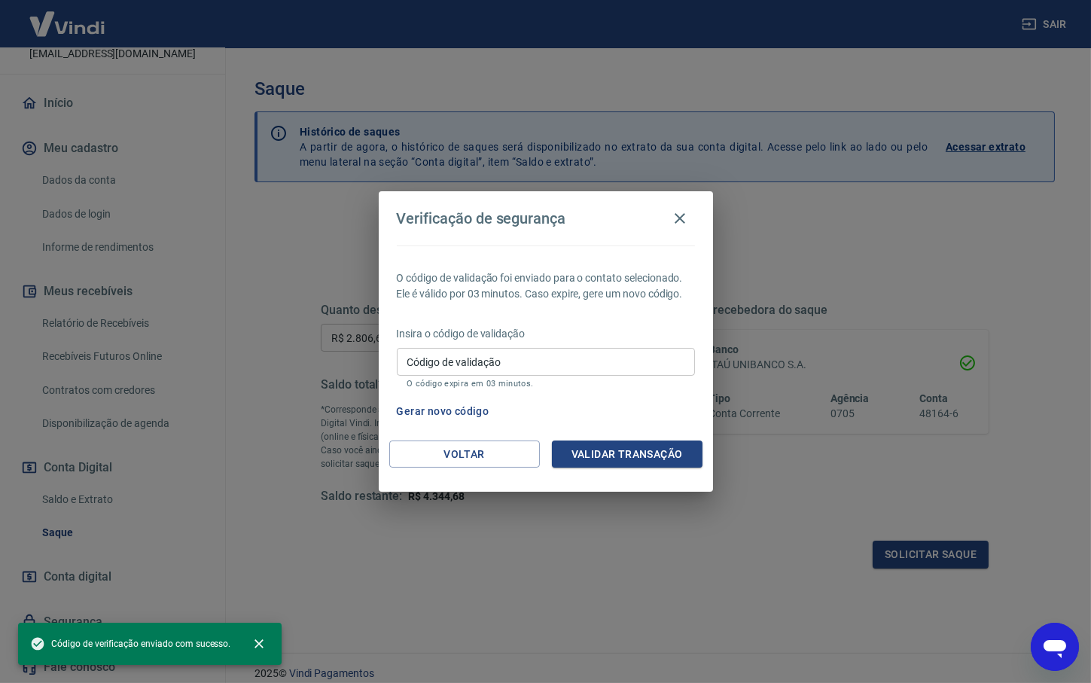
click at [485, 351] on input "Código de validação" at bounding box center [546, 362] width 298 height 28
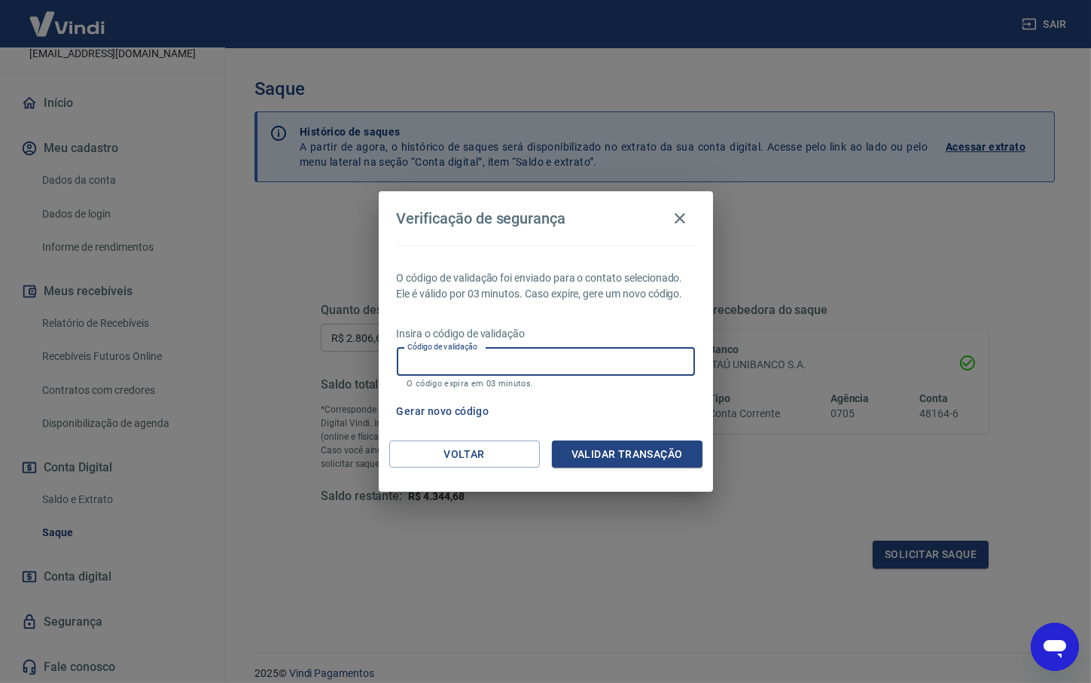
paste input "761327"
type input "761327"
click at [629, 460] on button "Validar transação" at bounding box center [627, 454] width 151 height 28
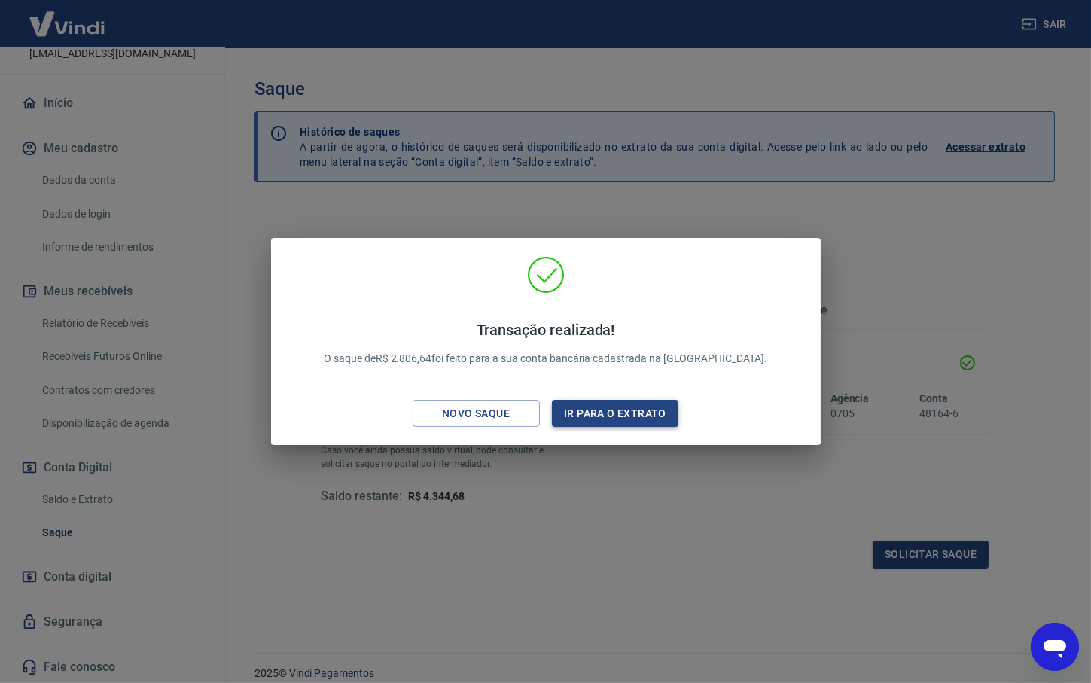
click at [622, 413] on button "Ir para o extrato" at bounding box center [615, 414] width 127 height 28
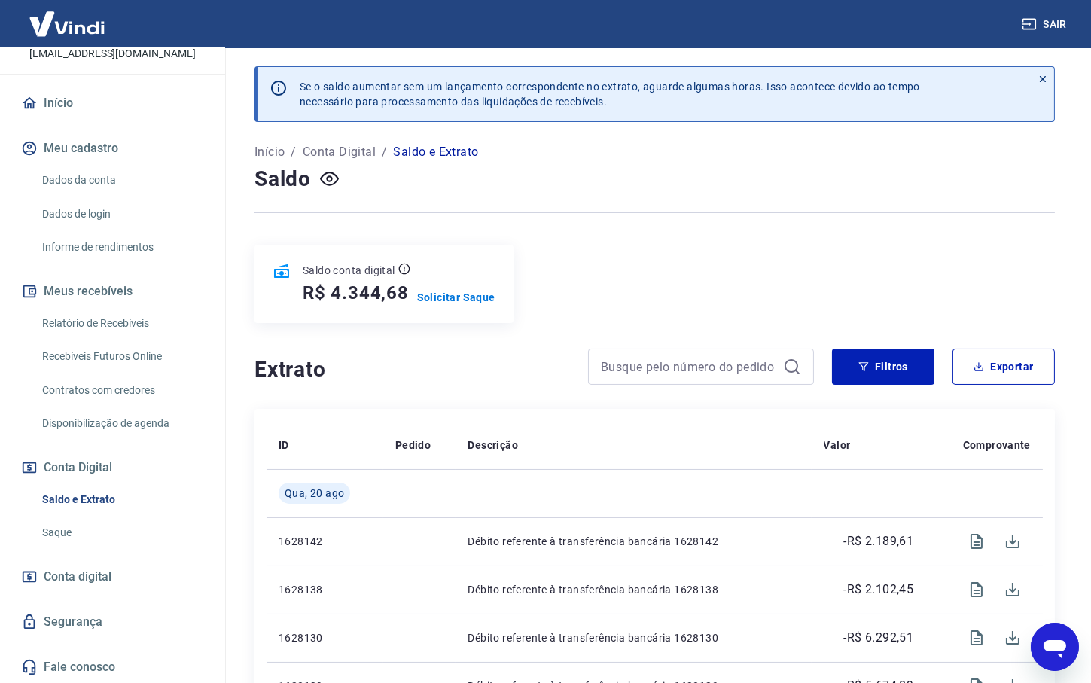
click at [58, 538] on link "Saque" at bounding box center [121, 532] width 171 height 31
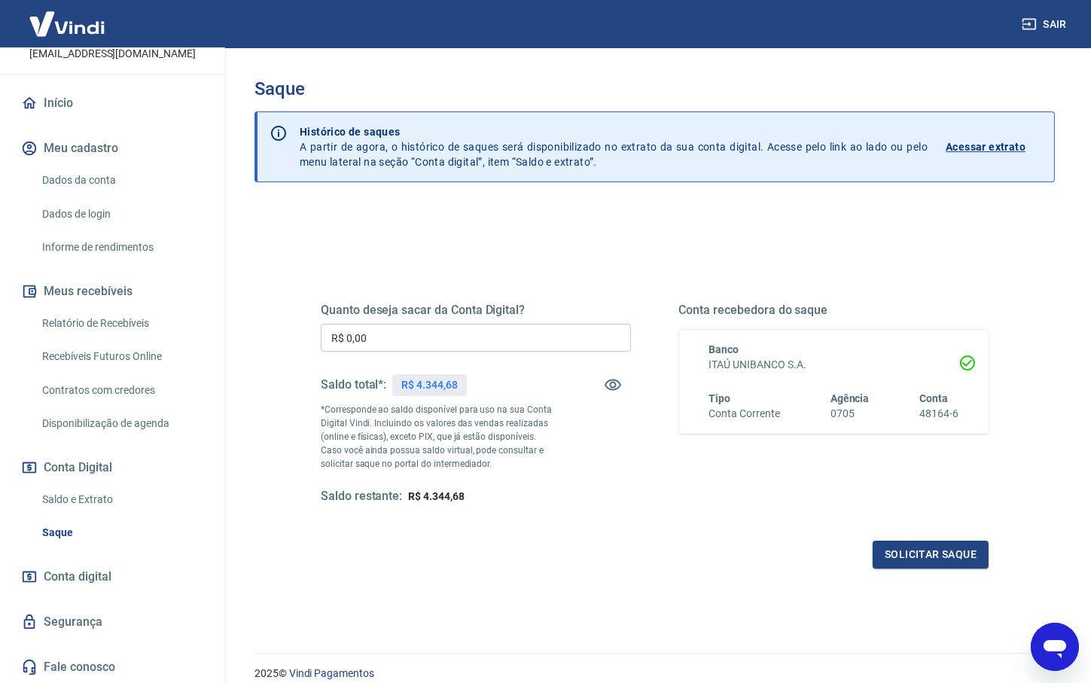
click at [83, 494] on link "Saldo e Extrato" at bounding box center [121, 499] width 171 height 31
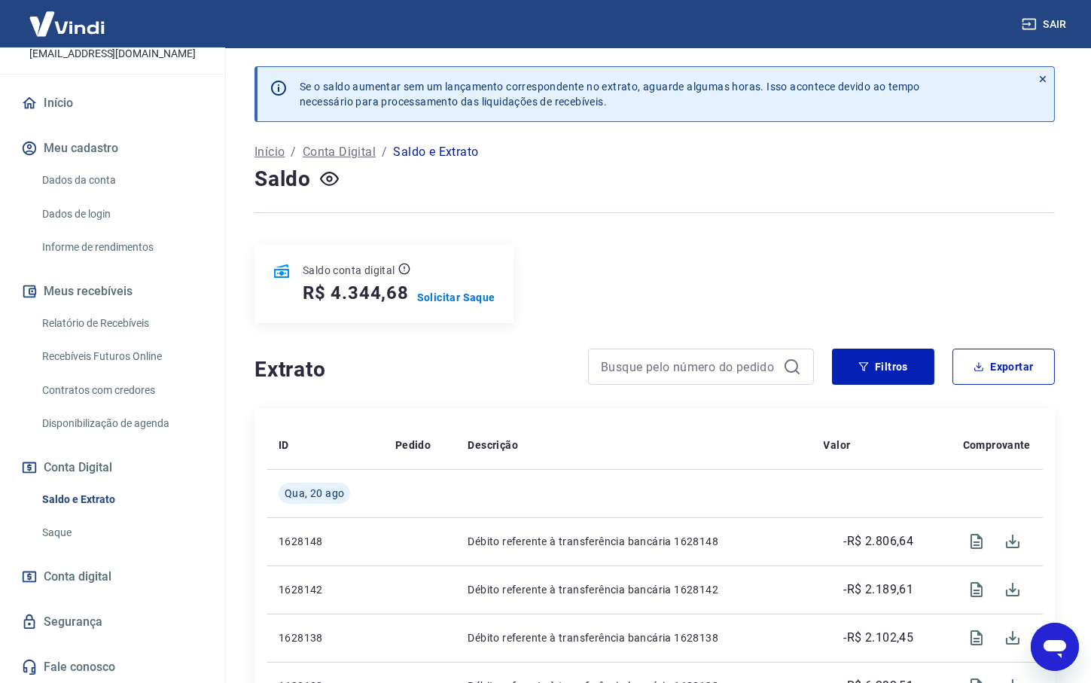
click at [456, 276] on div "Saldo conta digital R$ 4.344,68 Solicitar Saque" at bounding box center [383, 284] width 259 height 78
click at [462, 290] on p "Solicitar Saque" at bounding box center [456, 297] width 78 height 15
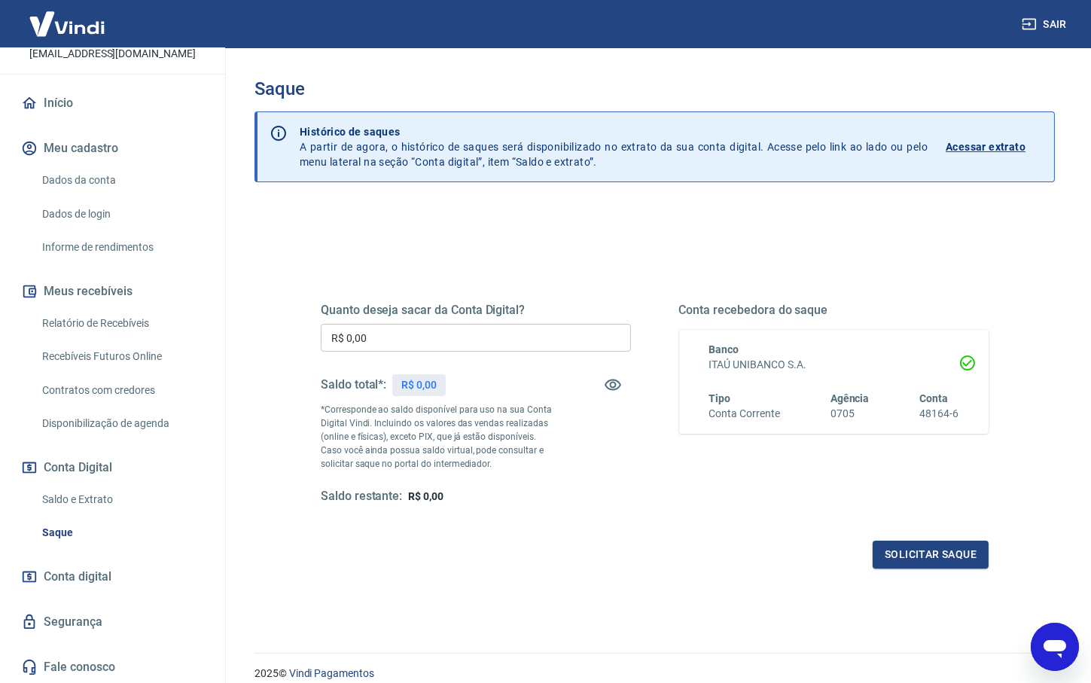
click at [422, 332] on input "R$ 0,00" at bounding box center [476, 338] width 310 height 28
paste input "2.318,75"
type input "R$ 2.318,75"
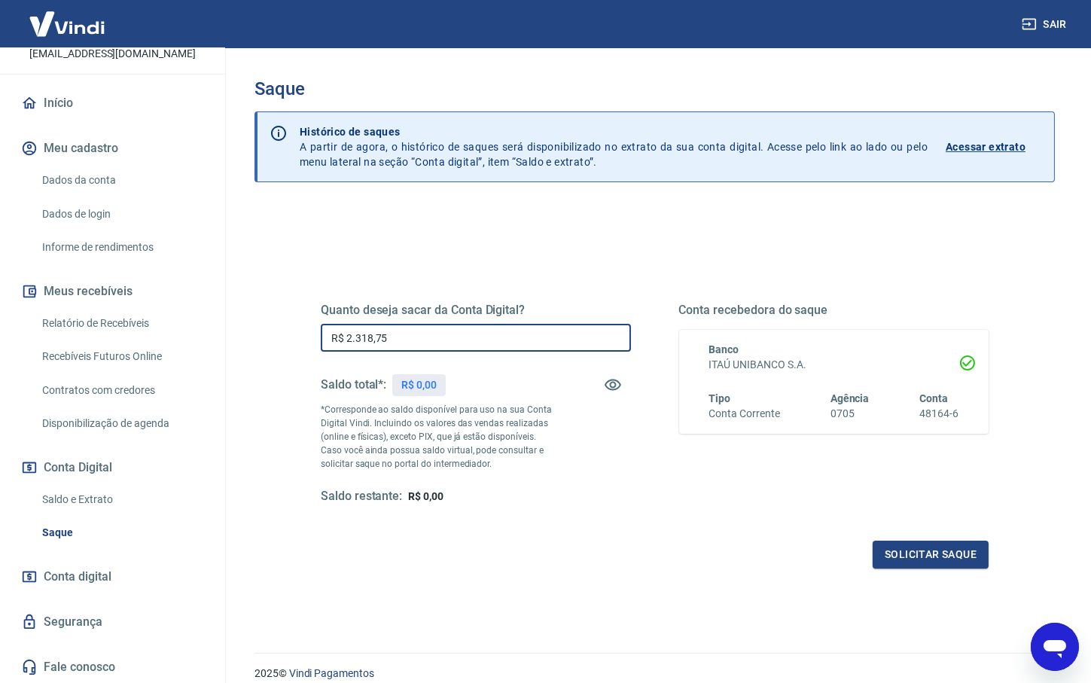
click at [575, 540] on div "Quanto deseja sacar da Conta Digital? R$ 2.318,75 ​ Saldo total*: R$ 0,00 *Corr…" at bounding box center [655, 418] width 668 height 302
click at [941, 548] on button "Solicitar saque" at bounding box center [931, 555] width 116 height 28
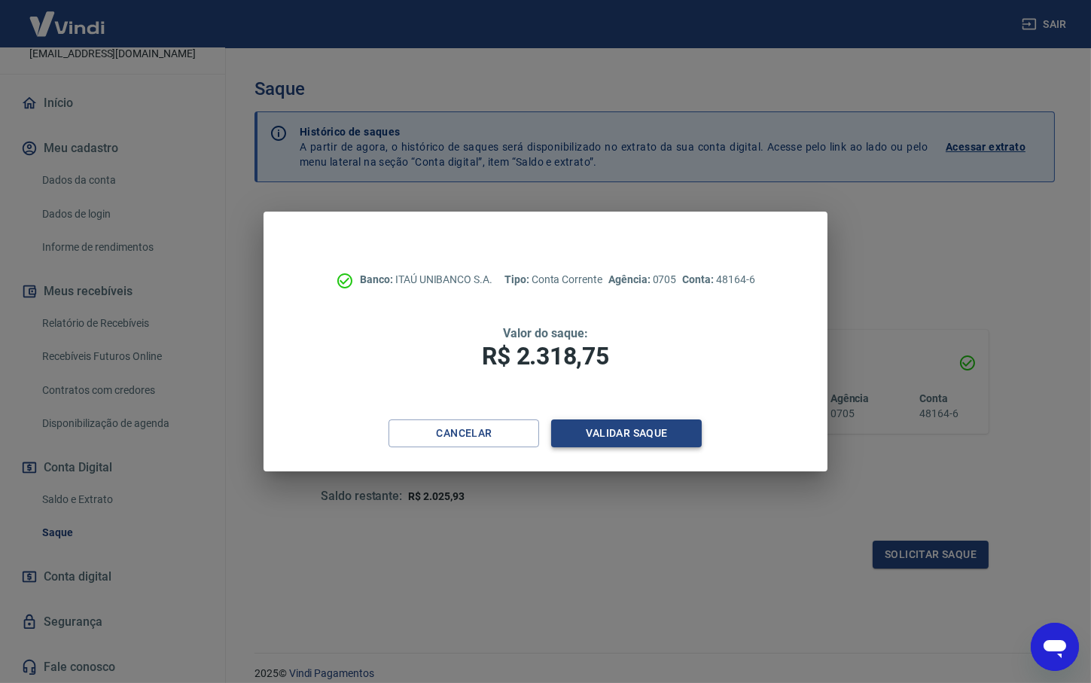
click at [612, 431] on button "Validar saque" at bounding box center [626, 433] width 151 height 28
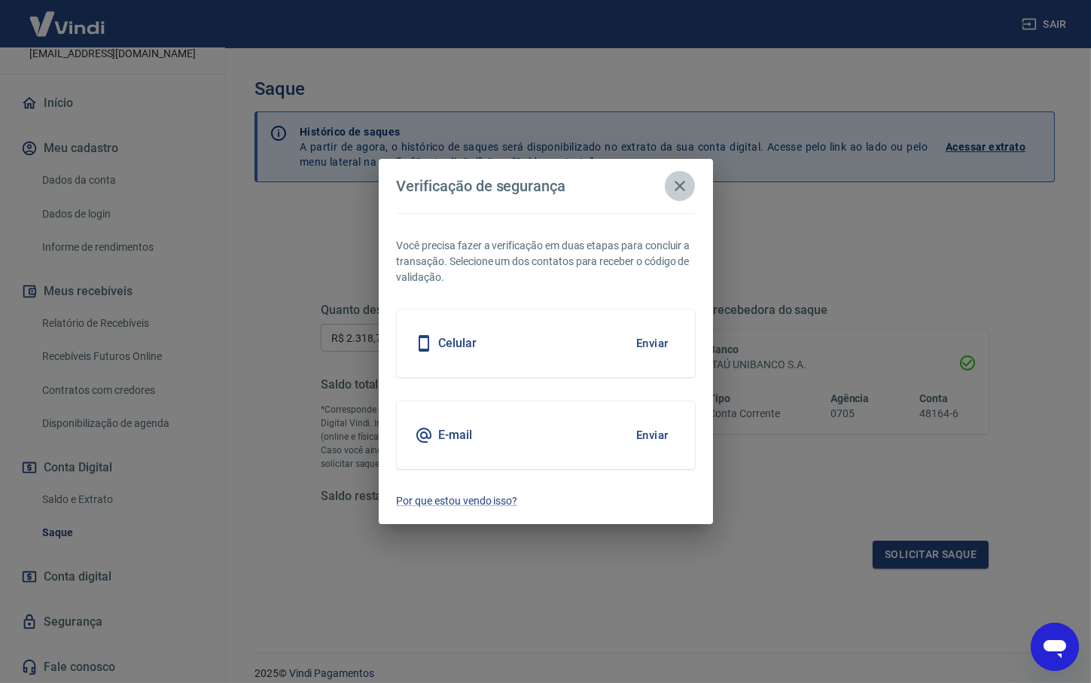
click at [684, 184] on icon "button" at bounding box center [680, 186] width 18 height 18
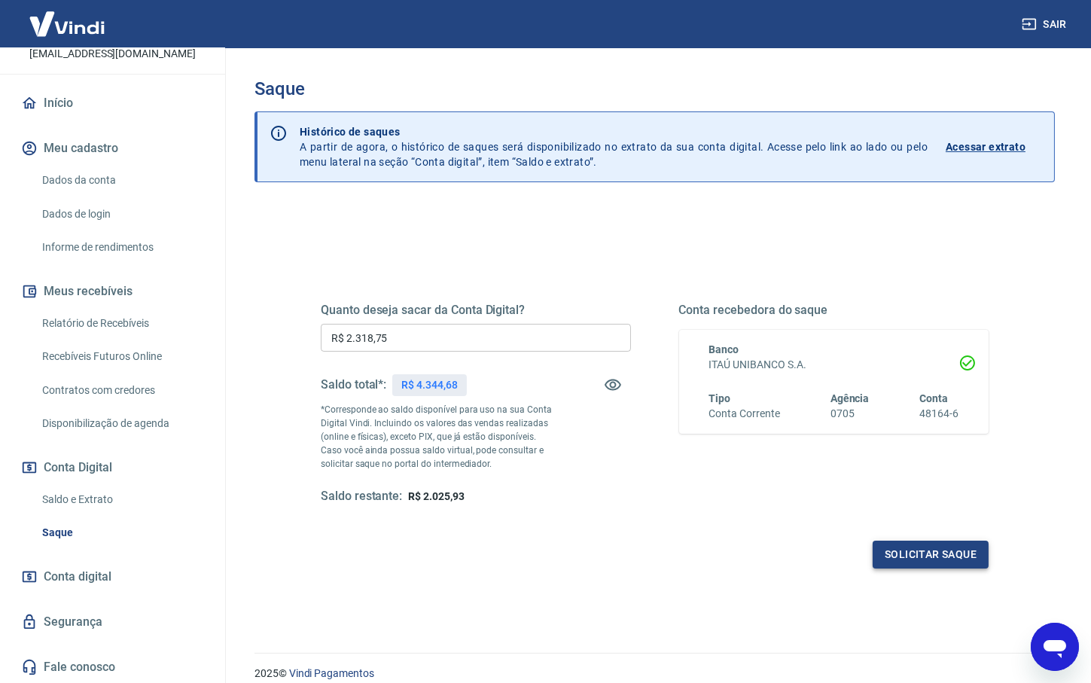
click at [929, 557] on button "Solicitar saque" at bounding box center [931, 555] width 116 height 28
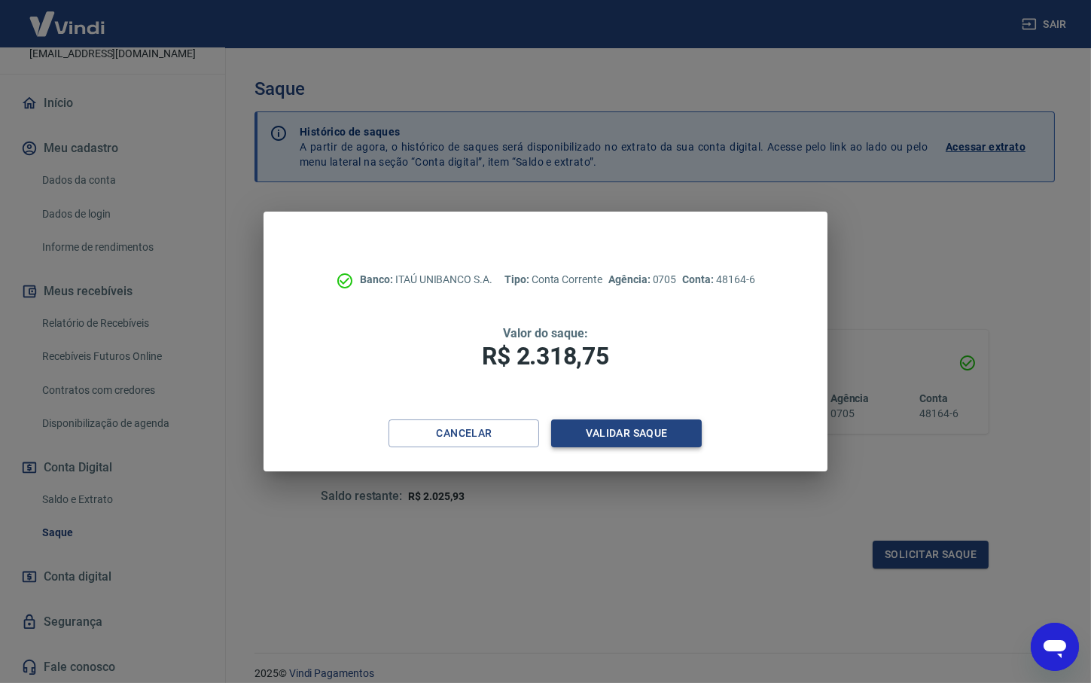
click at [607, 422] on button "Validar saque" at bounding box center [626, 433] width 151 height 28
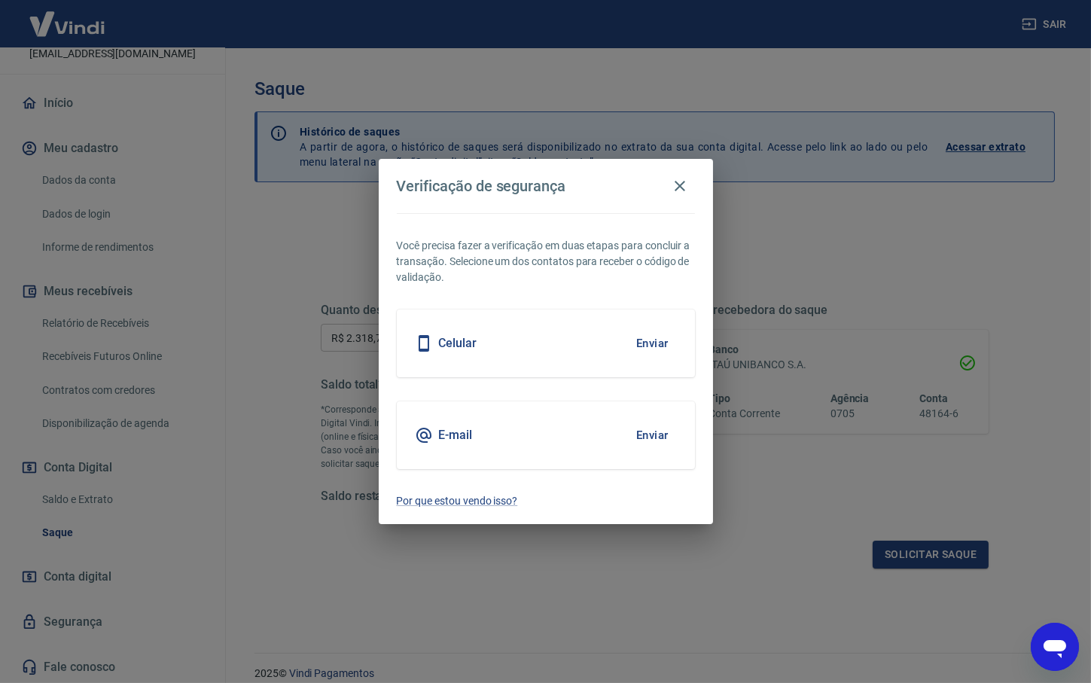
click at [647, 436] on button "Enviar" at bounding box center [652, 435] width 49 height 32
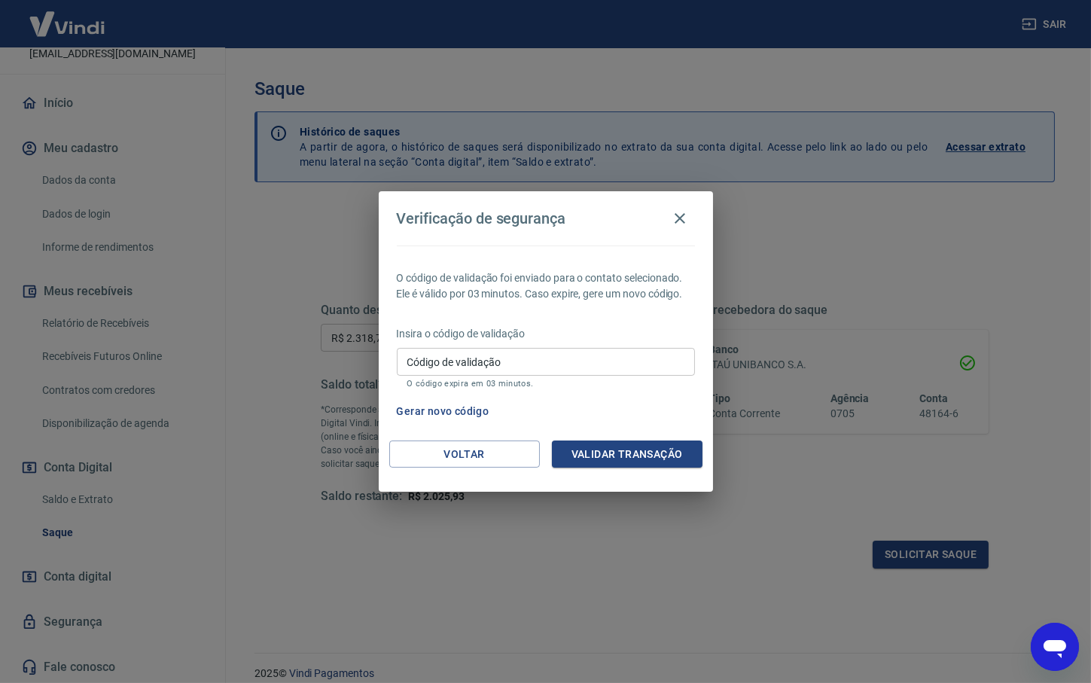
click at [456, 373] on input "Código de validação" at bounding box center [546, 362] width 298 height 28
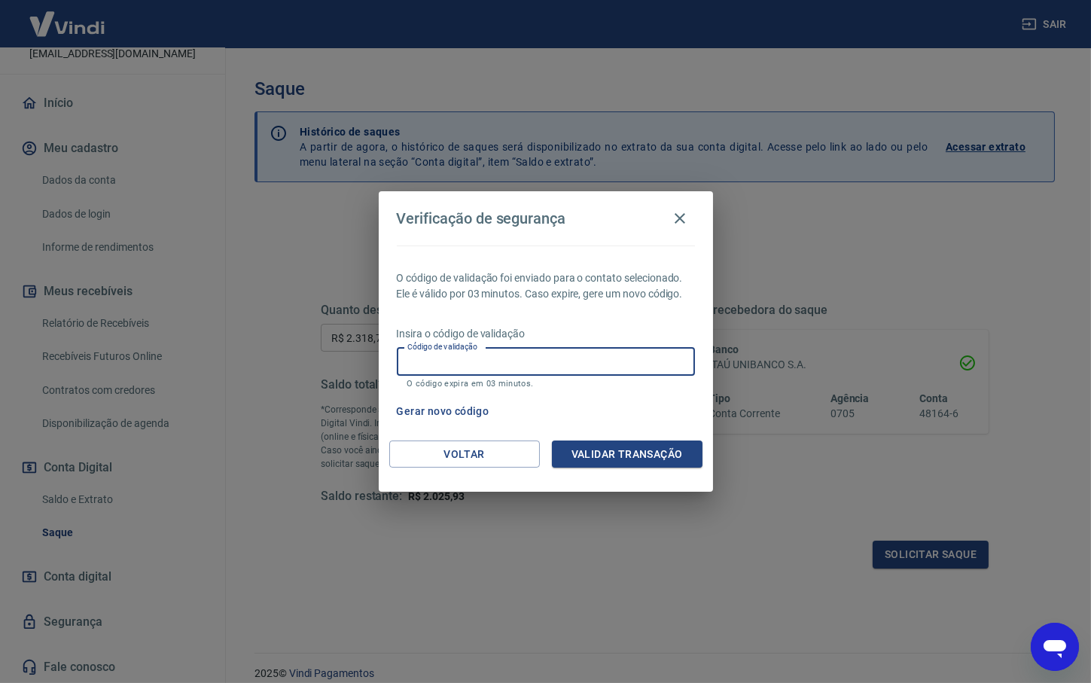
paste input "463150"
type input "463150"
click at [640, 456] on button "Validar transação" at bounding box center [627, 454] width 151 height 28
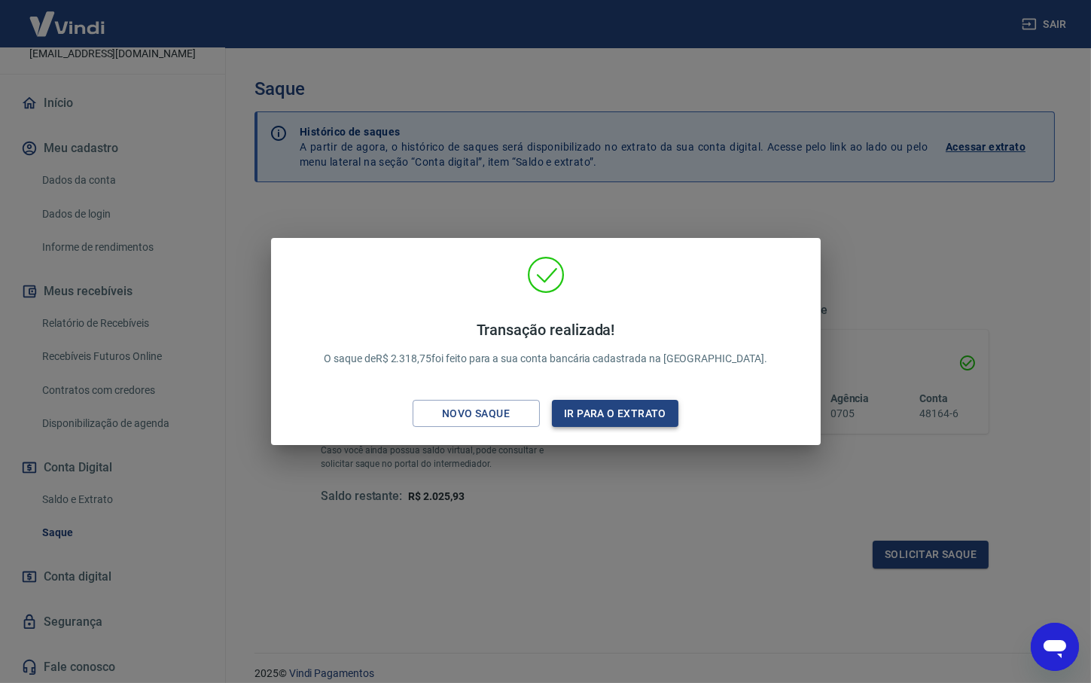
click at [583, 413] on button "Ir para o extrato" at bounding box center [615, 414] width 127 height 28
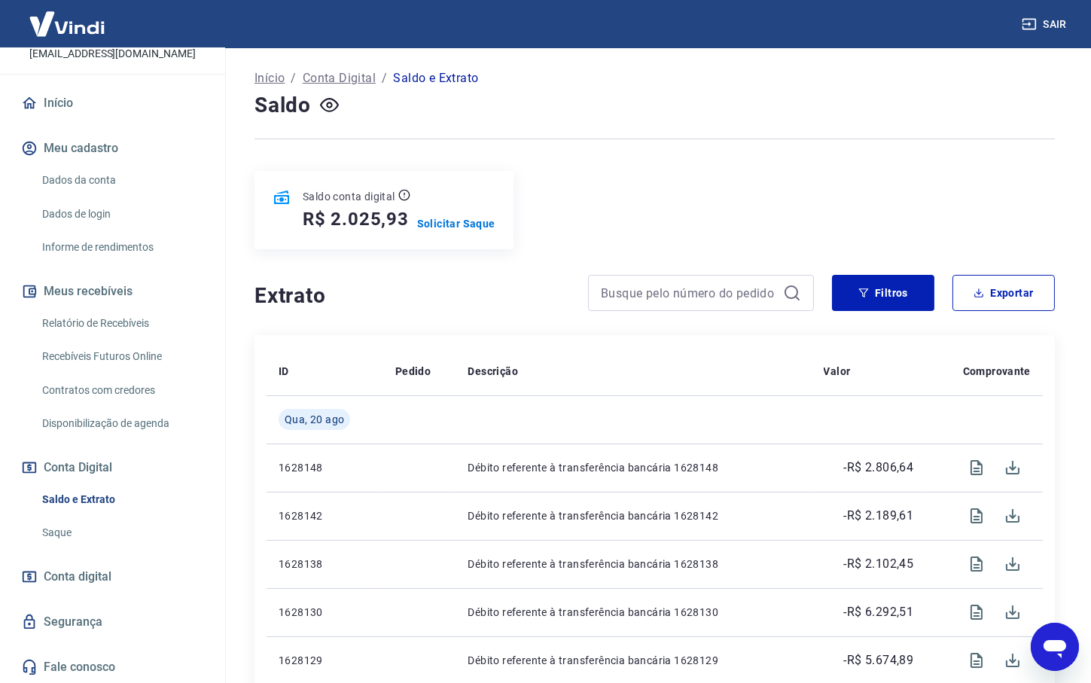
scroll to position [78, 0]
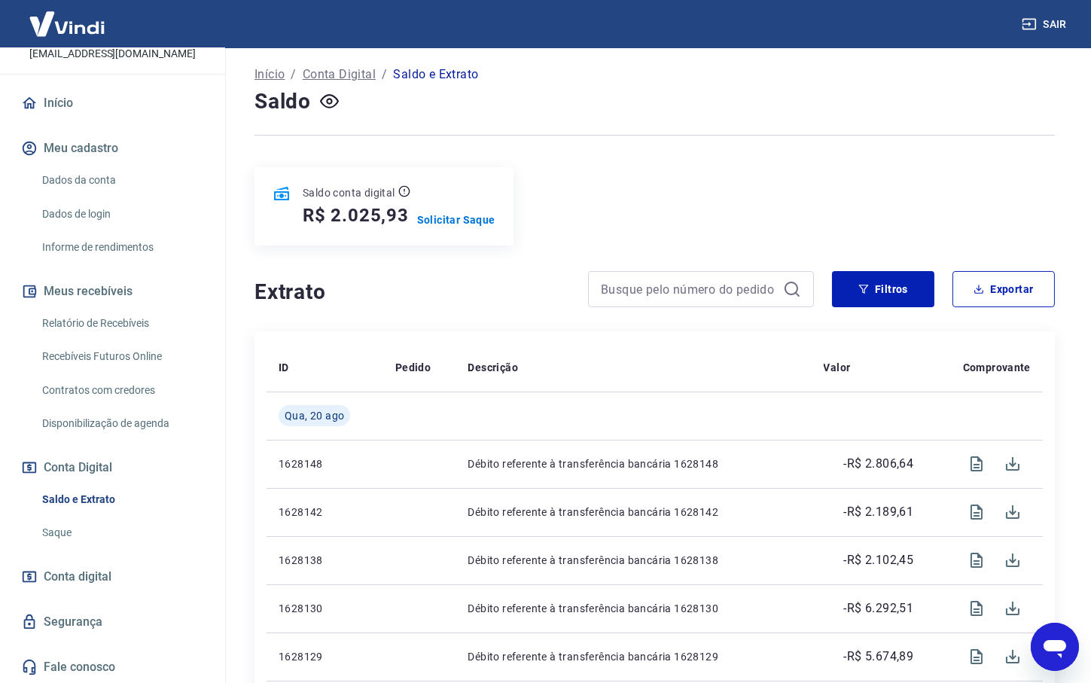
click at [58, 531] on link "Saque" at bounding box center [121, 532] width 171 height 31
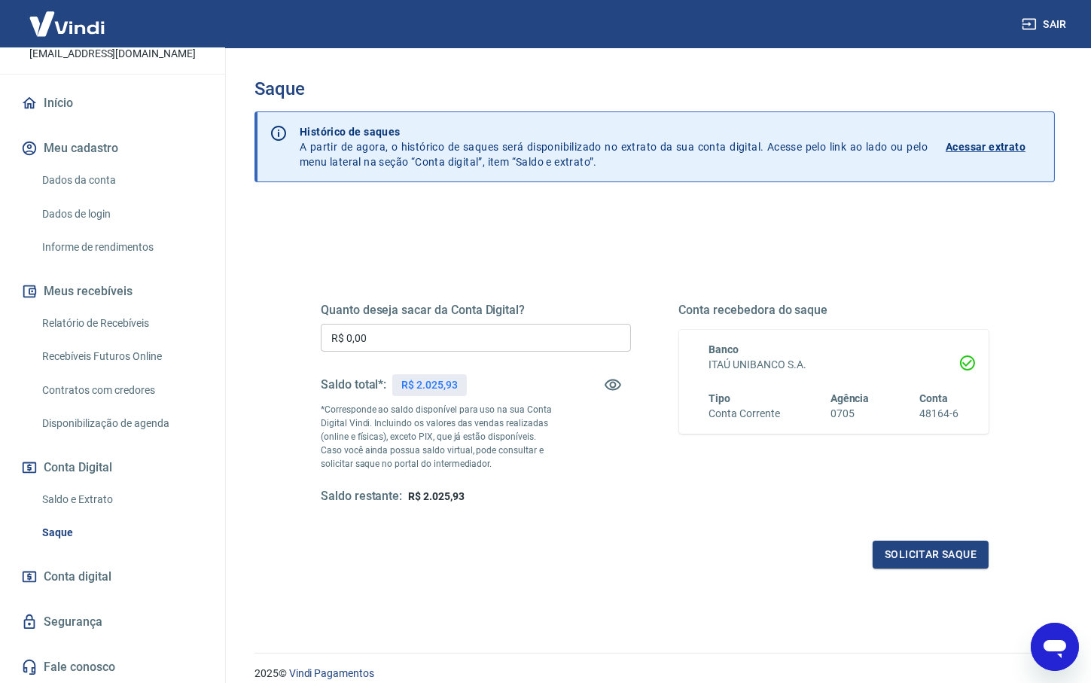
click at [77, 491] on link "Saldo e Extrato" at bounding box center [121, 499] width 171 height 31
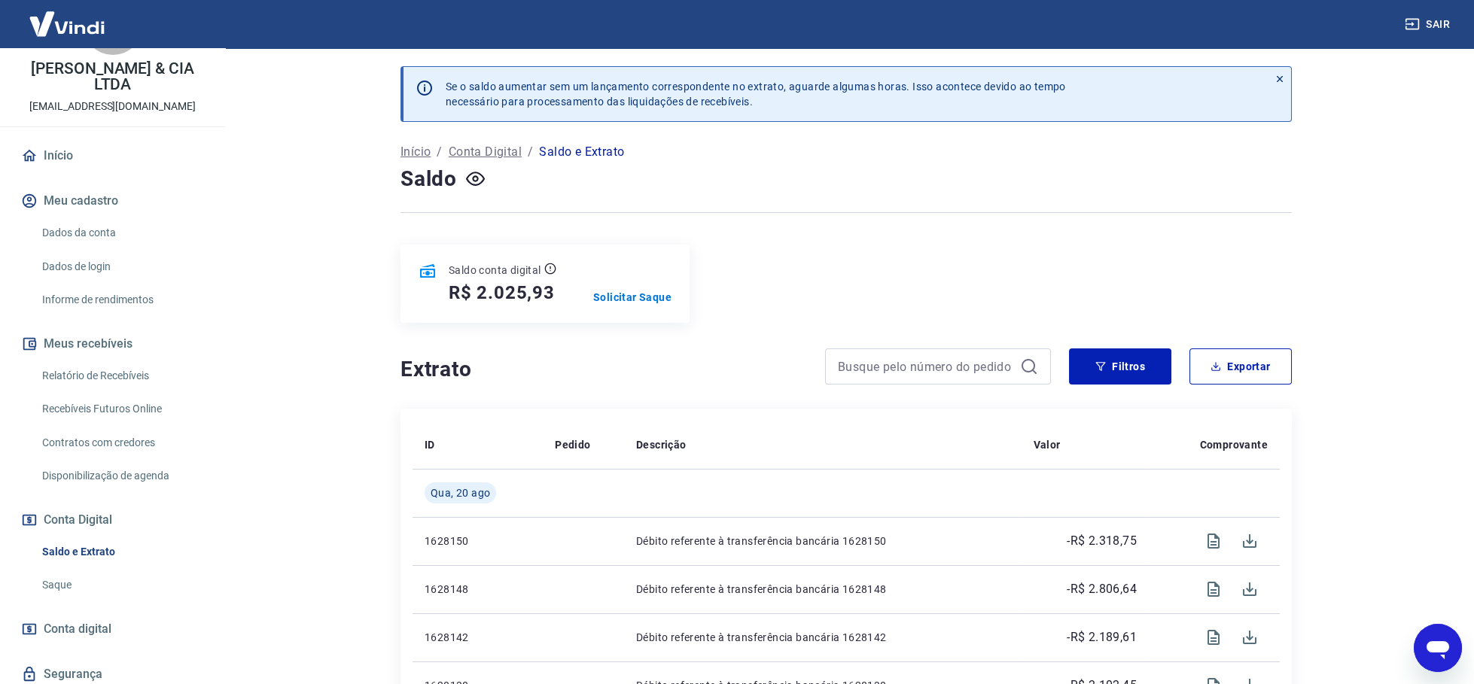
scroll to position [40, 0]
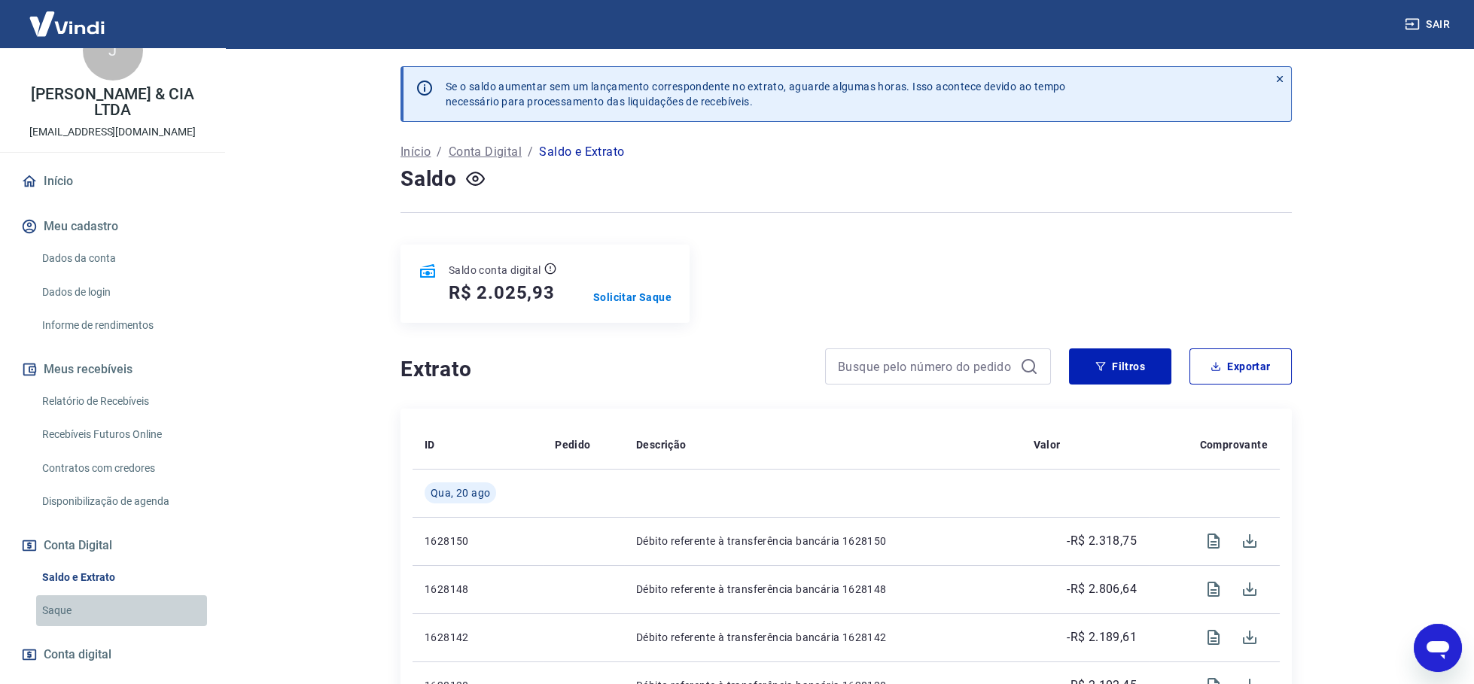
click at [80, 596] on link "Saque" at bounding box center [121, 611] width 171 height 31
